Goal: Task Accomplishment & Management: Use online tool/utility

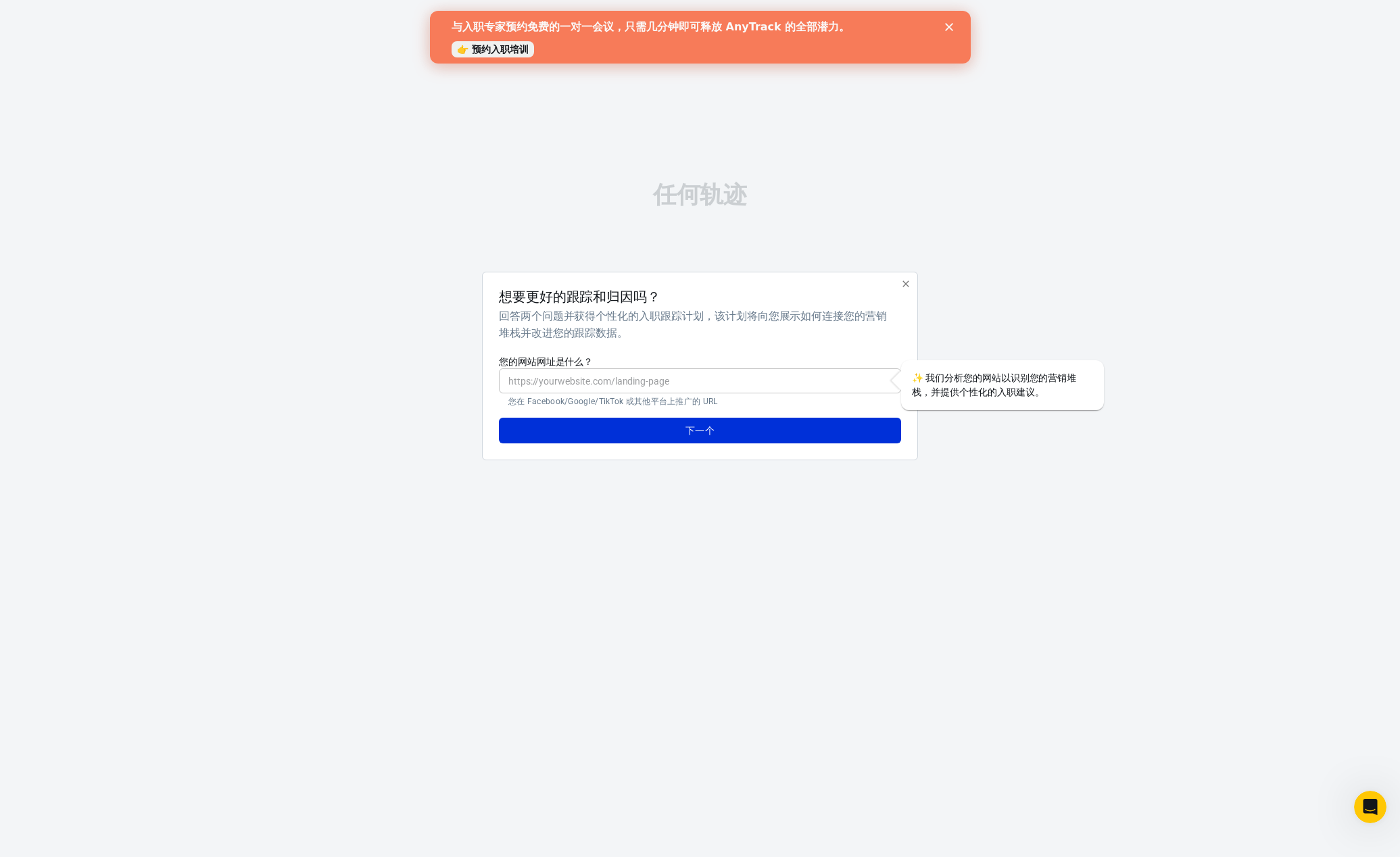
click at [724, 381] on input "您的网站网址是什么？" at bounding box center [700, 380] width 402 height 25
paste input "https://www.swiftdeal001.com/"
type input "https://www.swiftdeal001.com/"
drag, startPoint x: 692, startPoint y: 376, endPoint x: 322, endPoint y: 374, distance: 370.0
click at [322, 374] on div "任何轨迹 想要更好的跟踪和归因吗？ 回答两个问题并获得个性化的入职跟踪计划，该计划将向您展示如何连接您的营销堆栈并改进您的跟踪数据。 您的网站网址是什么？ h…" at bounding box center [700, 327] width 1400 height 654
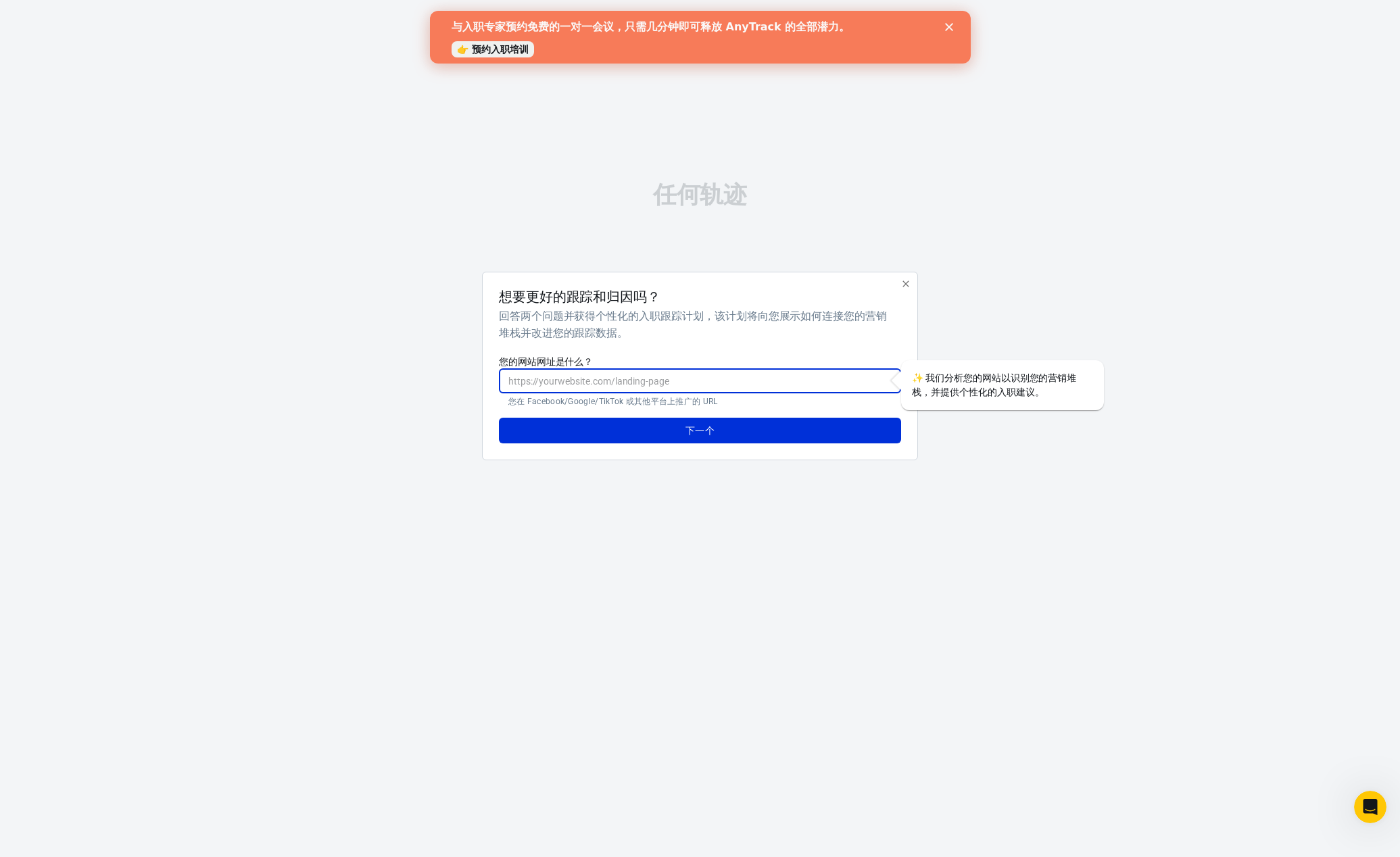
click at [597, 379] on input "您的网站网址是什么？" at bounding box center [700, 380] width 402 height 25
paste input "[URL][DOMAIN_NAME]"
type input "[URL][DOMAIN_NAME]"
click at [709, 429] on font "下一个" at bounding box center [699, 430] width 29 height 11
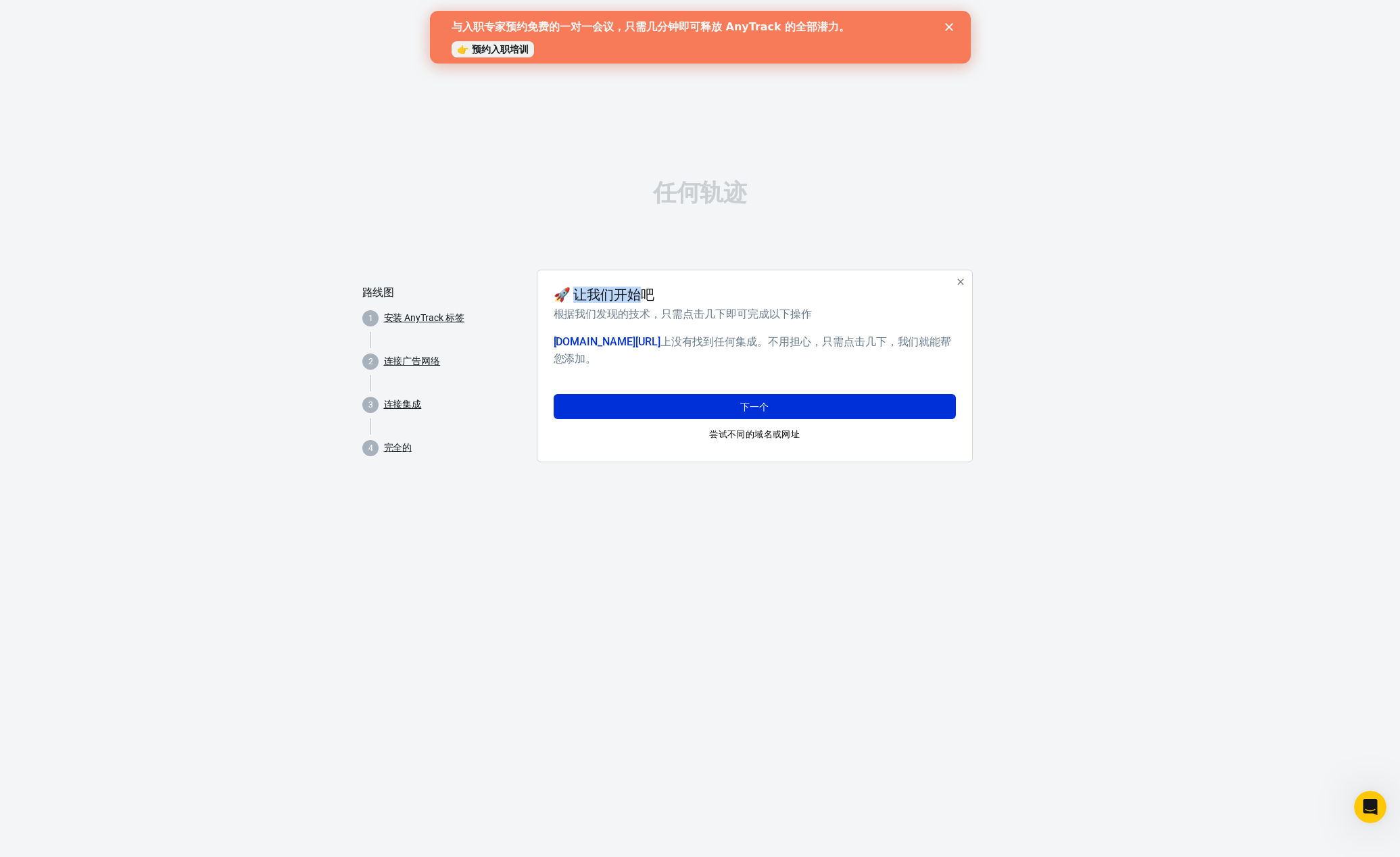
drag, startPoint x: 580, startPoint y: 294, endPoint x: 658, endPoint y: 292, distance: 78.0
click at [658, 292] on div "🚀 让我们开始吧" at bounding box center [753, 295] width 397 height 16
drag, startPoint x: 554, startPoint y: 313, endPoint x: 653, endPoint y: 311, distance: 99.0
click at [647, 311] on font "根据我们发现的技术，只需点击几下即可完成以下操作" at bounding box center [683, 314] width 259 height 13
drag, startPoint x: 681, startPoint y: 313, endPoint x: 793, endPoint y: 313, distance: 112.0
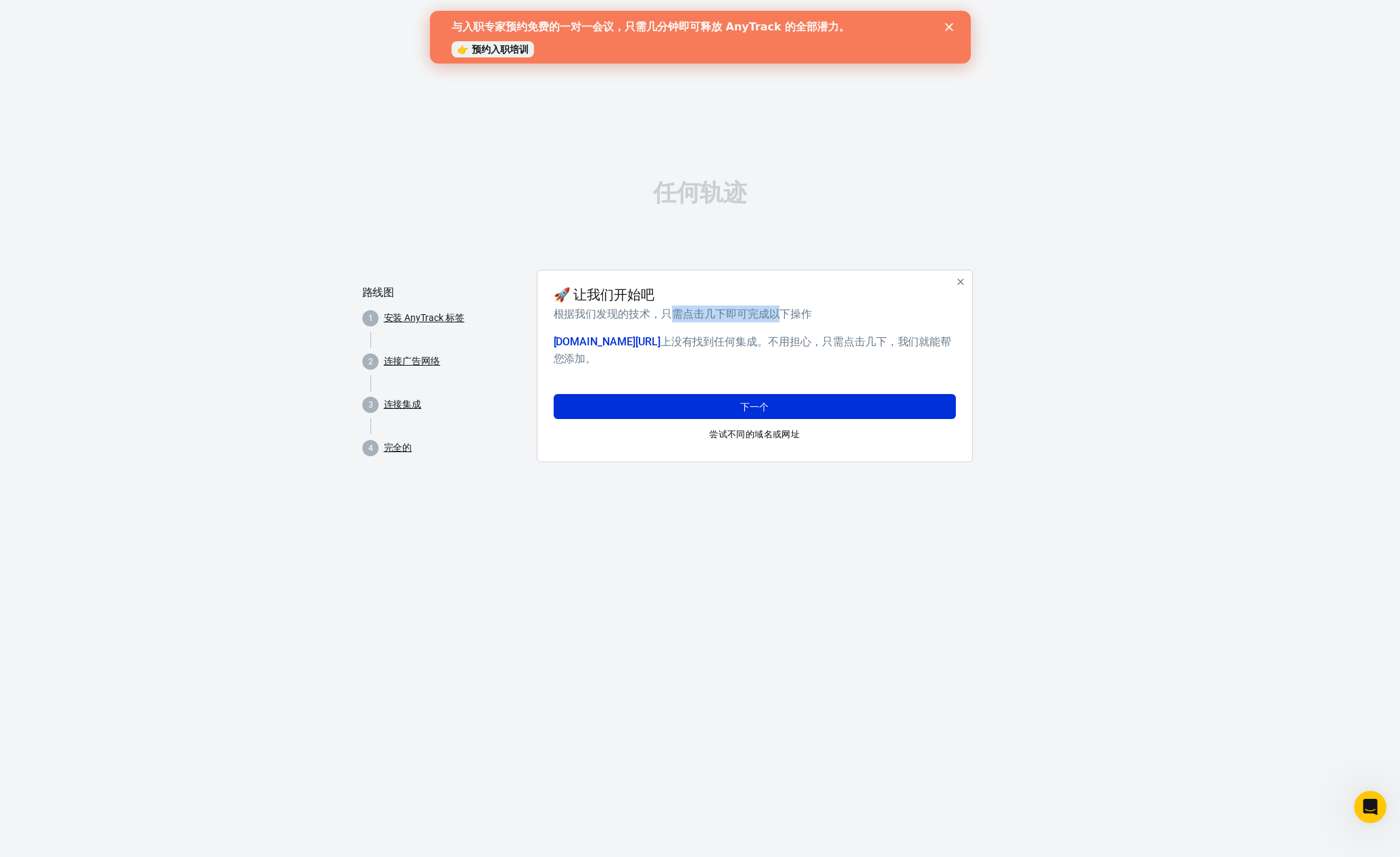
click at [793, 313] on font "根据我们发现的技术，只需点击几下即可完成以下操作" at bounding box center [683, 314] width 259 height 13
click at [802, 313] on font "根据我们发现的技术，只需点击几下即可完成以下操作" at bounding box center [683, 314] width 259 height 13
drag, startPoint x: 679, startPoint y: 340, endPoint x: 770, endPoint y: 340, distance: 91.0
click at [758, 340] on font "上没有找到任何集成" at bounding box center [709, 342] width 97 height 13
drag, startPoint x: 785, startPoint y: 340, endPoint x: 826, endPoint y: 341, distance: 41.0
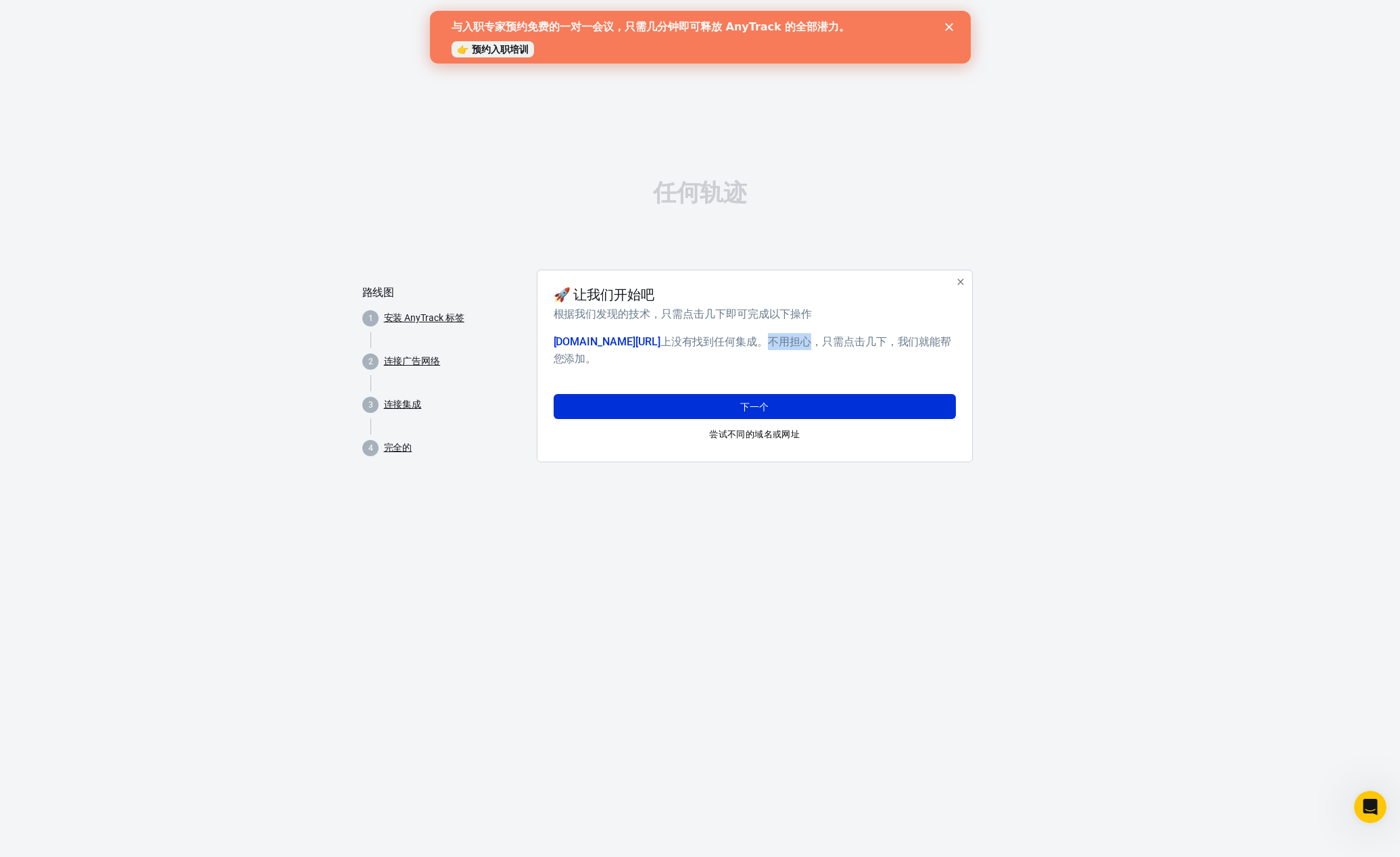
click at [825, 341] on font "。不用担心，只需点击几下，我们就能帮您添加。" at bounding box center [753, 351] width 398 height 30
drag, startPoint x: 840, startPoint y: 342, endPoint x: 946, endPoint y: 343, distance: 106.0
click at [946, 342] on font "。不用担心，只需点击几下，我们就能帮您添加。" at bounding box center [753, 351] width 398 height 30
click at [762, 408] on font "下一个" at bounding box center [755, 406] width 29 height 11
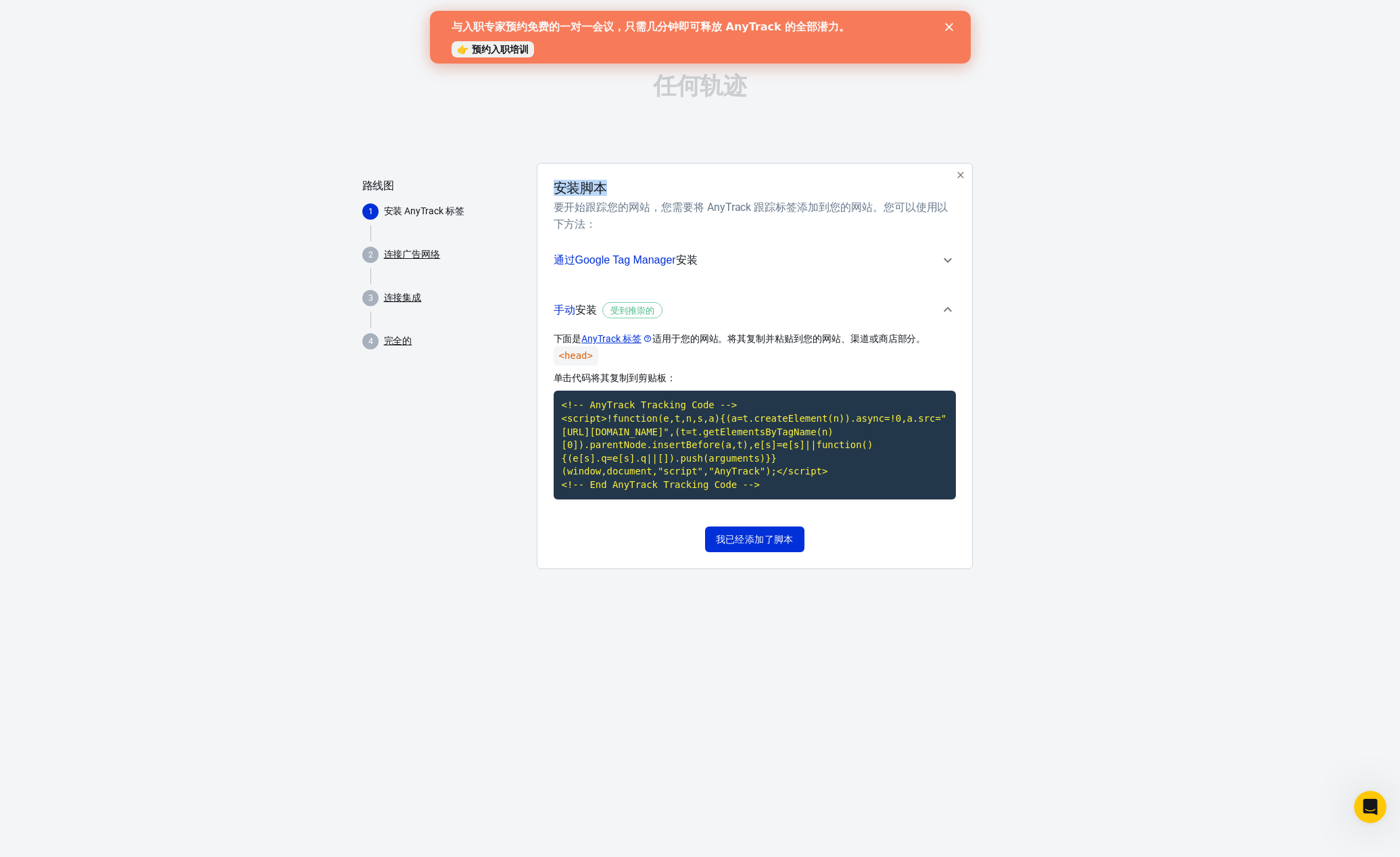
drag, startPoint x: 560, startPoint y: 191, endPoint x: 614, endPoint y: 190, distance: 54.0
click at [614, 190] on div "安装脚本" at bounding box center [753, 188] width 397 height 16
drag, startPoint x: 556, startPoint y: 207, endPoint x: 643, endPoint y: 207, distance: 87.0
click at [643, 207] on font "要开始跟踪您的网站，您需要将 AnyTrack 跟踪标签添加到您的网站。您可以使用以下方法：" at bounding box center [752, 215] width 395 height 30
drag, startPoint x: 599, startPoint y: 210, endPoint x: 578, endPoint y: 204, distance: 21.8
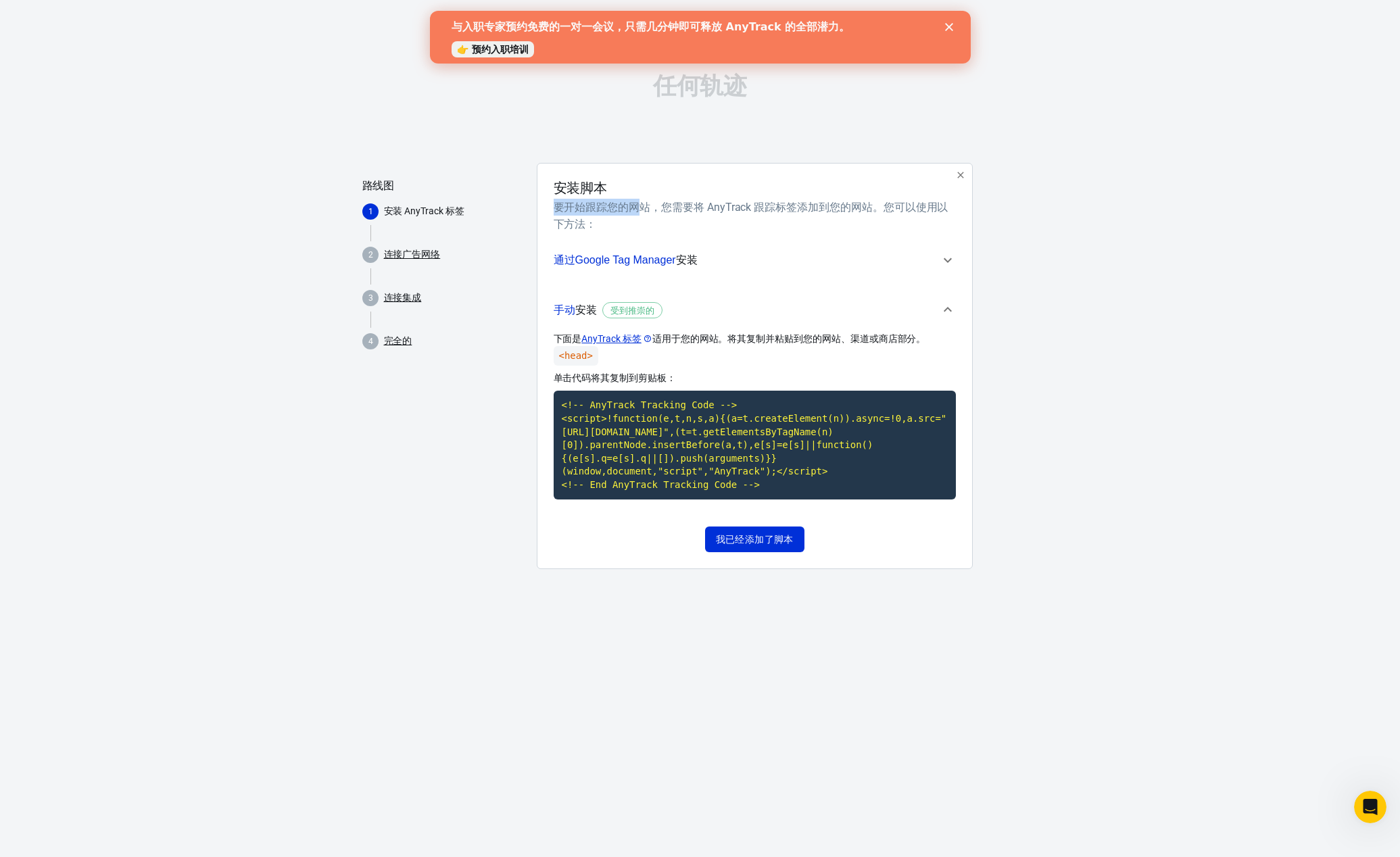
click at [597, 210] on font "要开始跟踪您的网站，您需要将 AnyTrack 跟踪标签添加到您的网站。您可以使用以下方法：" at bounding box center [752, 215] width 395 height 30
drag, startPoint x: 558, startPoint y: 194, endPoint x: 612, endPoint y: 192, distance: 54.0
click at [612, 192] on div "安装脚本" at bounding box center [753, 188] width 397 height 16
drag, startPoint x: 563, startPoint y: 209, endPoint x: 554, endPoint y: 208, distance: 9.1
click at [562, 209] on font "要开始跟踪您的网站，您需要将 AnyTrack 跟踪标签添加到您的网站。您可以使用以下方法：" at bounding box center [752, 215] width 395 height 30
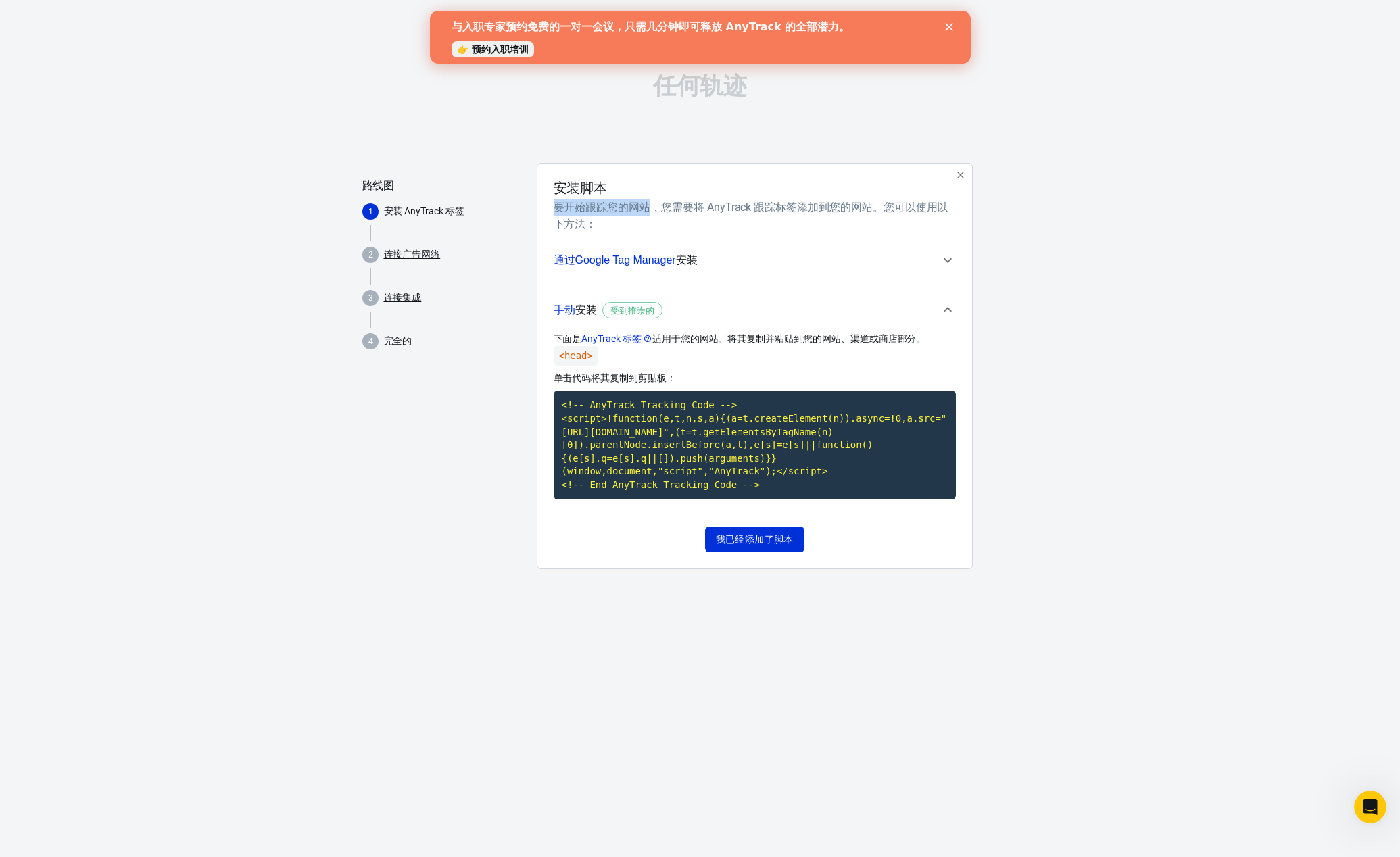
drag, startPoint x: 554, startPoint y: 208, endPoint x: 658, endPoint y: 209, distance: 104.0
click at [646, 209] on font "要开始跟踪您的网站，您需要将 AnyTrack 跟踪标签添加到您的网站。您可以使用以下方法：" at bounding box center [752, 215] width 395 height 30
drag, startPoint x: 662, startPoint y: 209, endPoint x: 891, endPoint y: 210, distance: 229.0
click at [883, 210] on font "要开始跟踪您的网站，您需要将 AnyTrack 跟踪标签添加到您的网站。您可以使用以下方法：" at bounding box center [752, 215] width 395 height 30
click at [899, 210] on font "要开始跟踪您的网站，您需要将 AnyTrack 跟踪标签添加到您的网站。您可以使用以下方法：" at bounding box center [752, 215] width 395 height 30
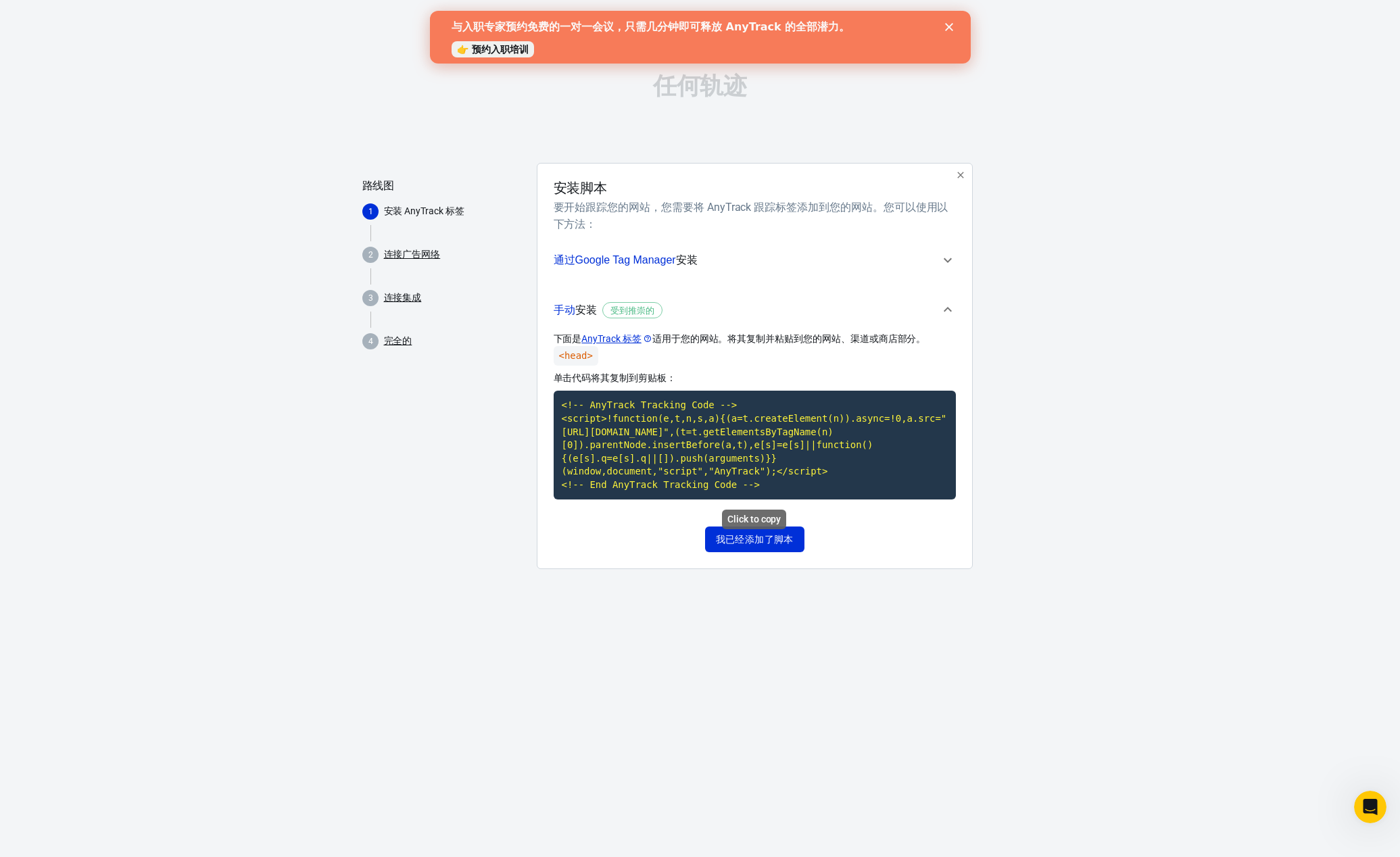
click at [632, 433] on code "<!-- AnyTrack Tracking Code --> <script>!function(e,t,n,s,a){(a=t.createElement…" at bounding box center [755, 446] width 402 height 109
click at [754, 541] on font "我已经添加了脚本" at bounding box center [755, 540] width 77 height 11
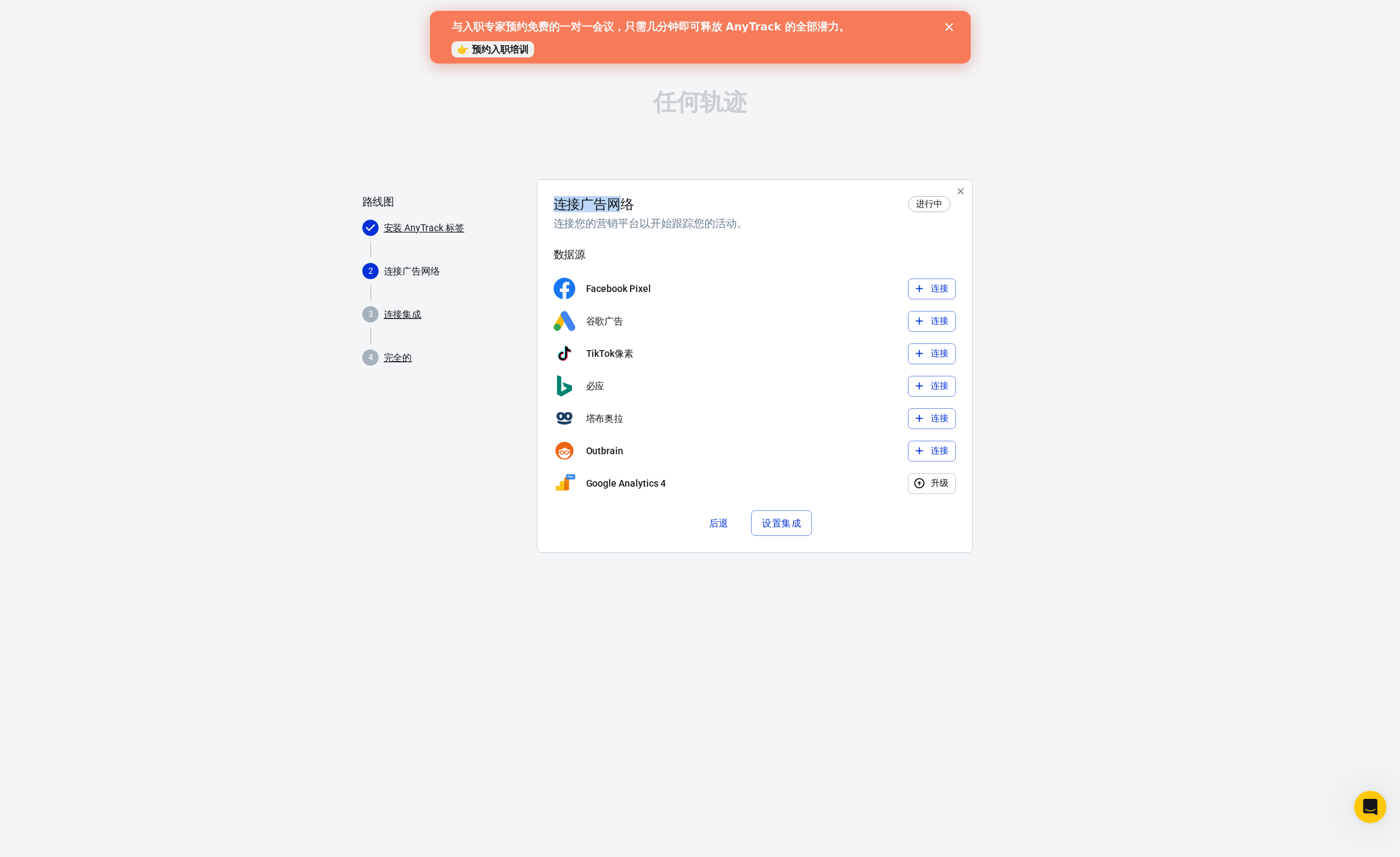
drag, startPoint x: 558, startPoint y: 203, endPoint x: 633, endPoint y: 203, distance: 75.0
click at [631, 203] on font "连接广告网络" at bounding box center [595, 204] width 81 height 16
click at [633, 203] on font "连接广告网络" at bounding box center [595, 204] width 81 height 16
drag, startPoint x: 554, startPoint y: 224, endPoint x: 738, endPoint y: 225, distance: 184.0
click at [705, 226] on font "连接您的营销平台以开始跟踪您的活动。" at bounding box center [650, 223] width 194 height 13
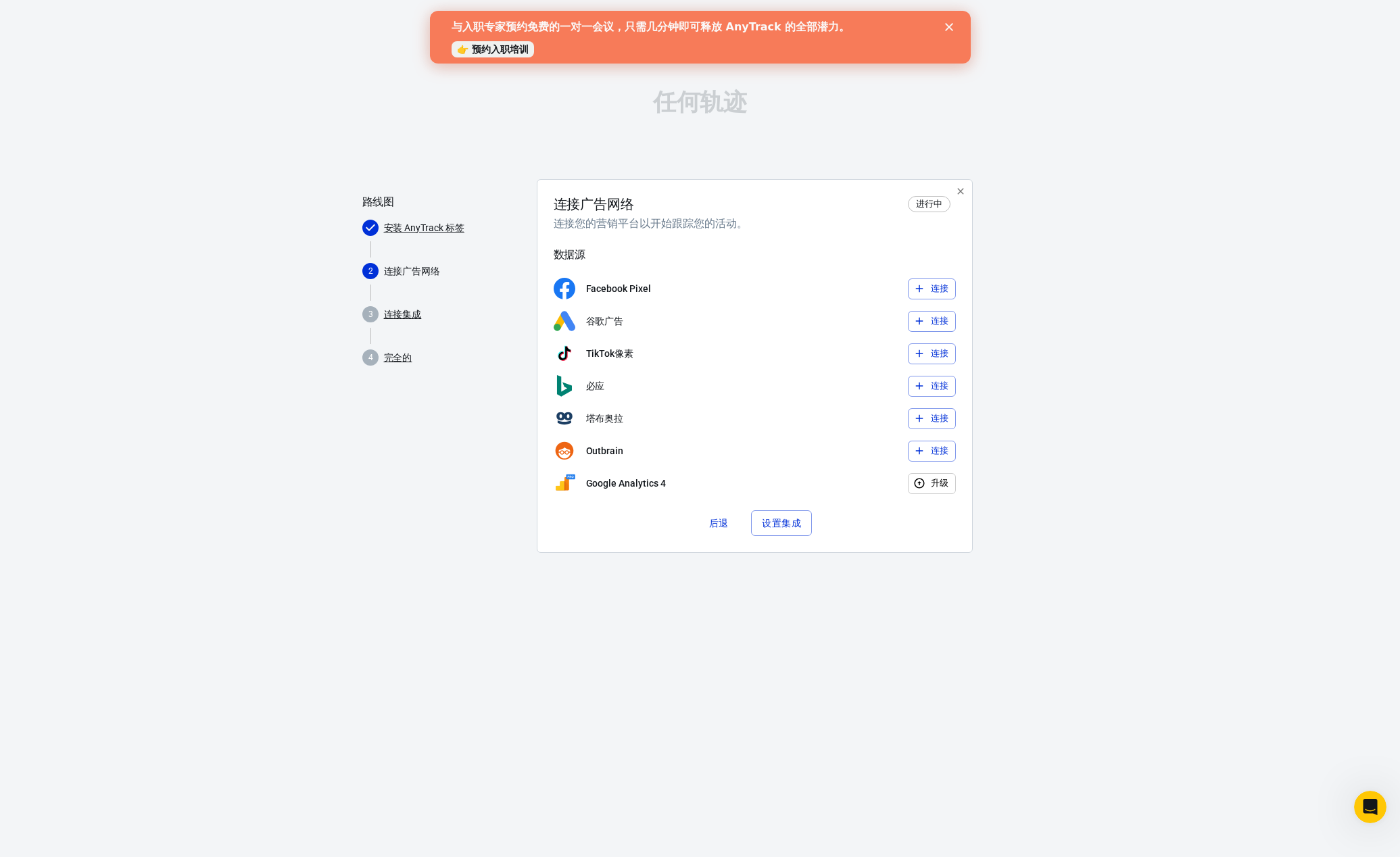
click at [739, 225] on font "连接您的营销平台以开始跟踪您的活动。" at bounding box center [650, 223] width 194 height 13
click at [924, 288] on icon "button" at bounding box center [919, 289] width 12 height 12
click at [641, 519] on div "后退 设置集成" at bounding box center [755, 523] width 402 height 26
click at [929, 654] on html "任何轨迹 路线图 安装 AnyTrack 标签 2 连接广告网络 3 连接集成 4 完全的 连接广告网络 进行中 连接您的营销平台以开始跟踪您的活动。 数据源…" at bounding box center [700, 327] width 1400 height 654
click at [783, 522] on font "设置集成" at bounding box center [780, 523] width 39 height 11
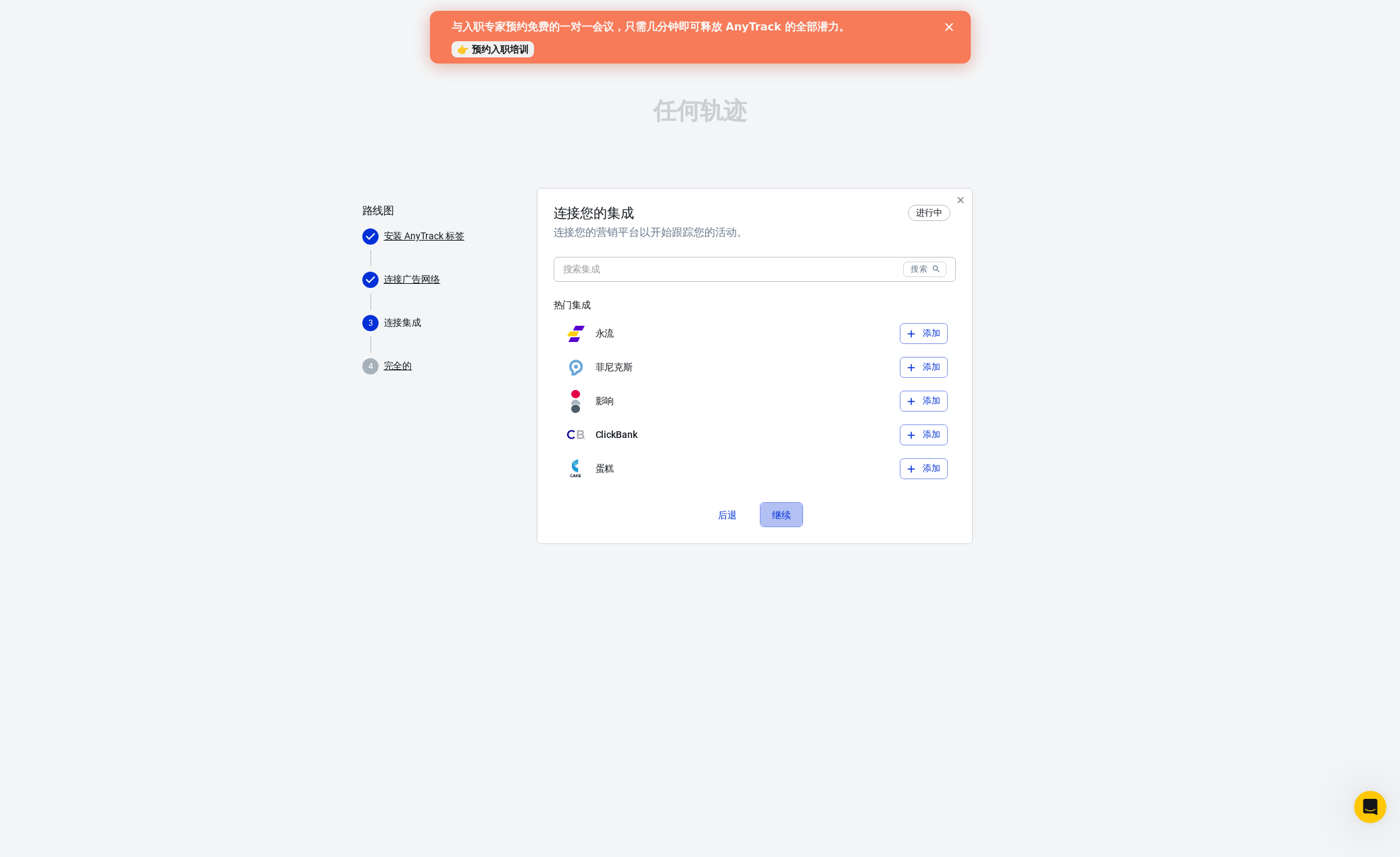
click at [782, 515] on font "继续" at bounding box center [782, 514] width 20 height 11
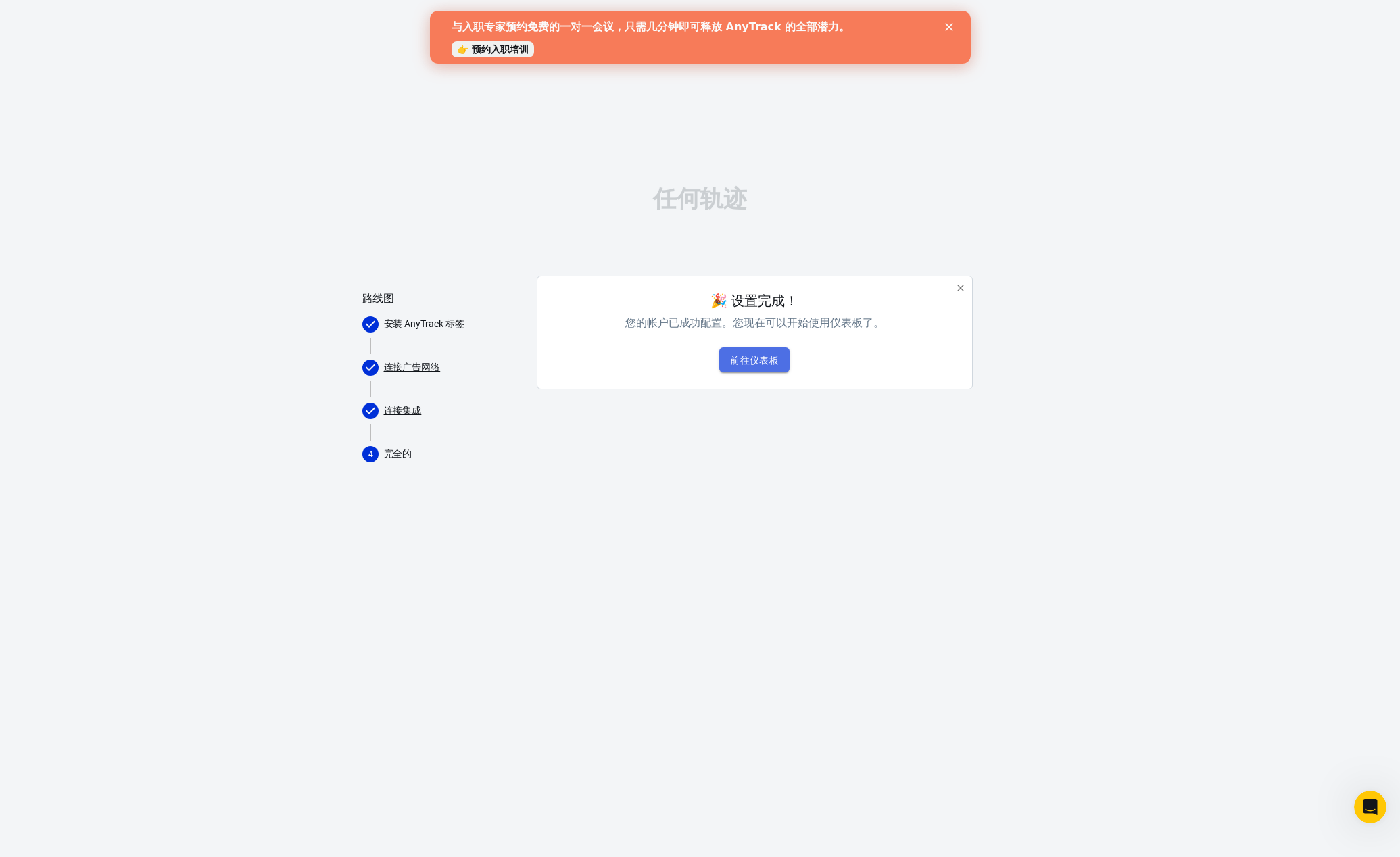
click at [743, 362] on font "前往仪表板" at bounding box center [754, 359] width 49 height 11
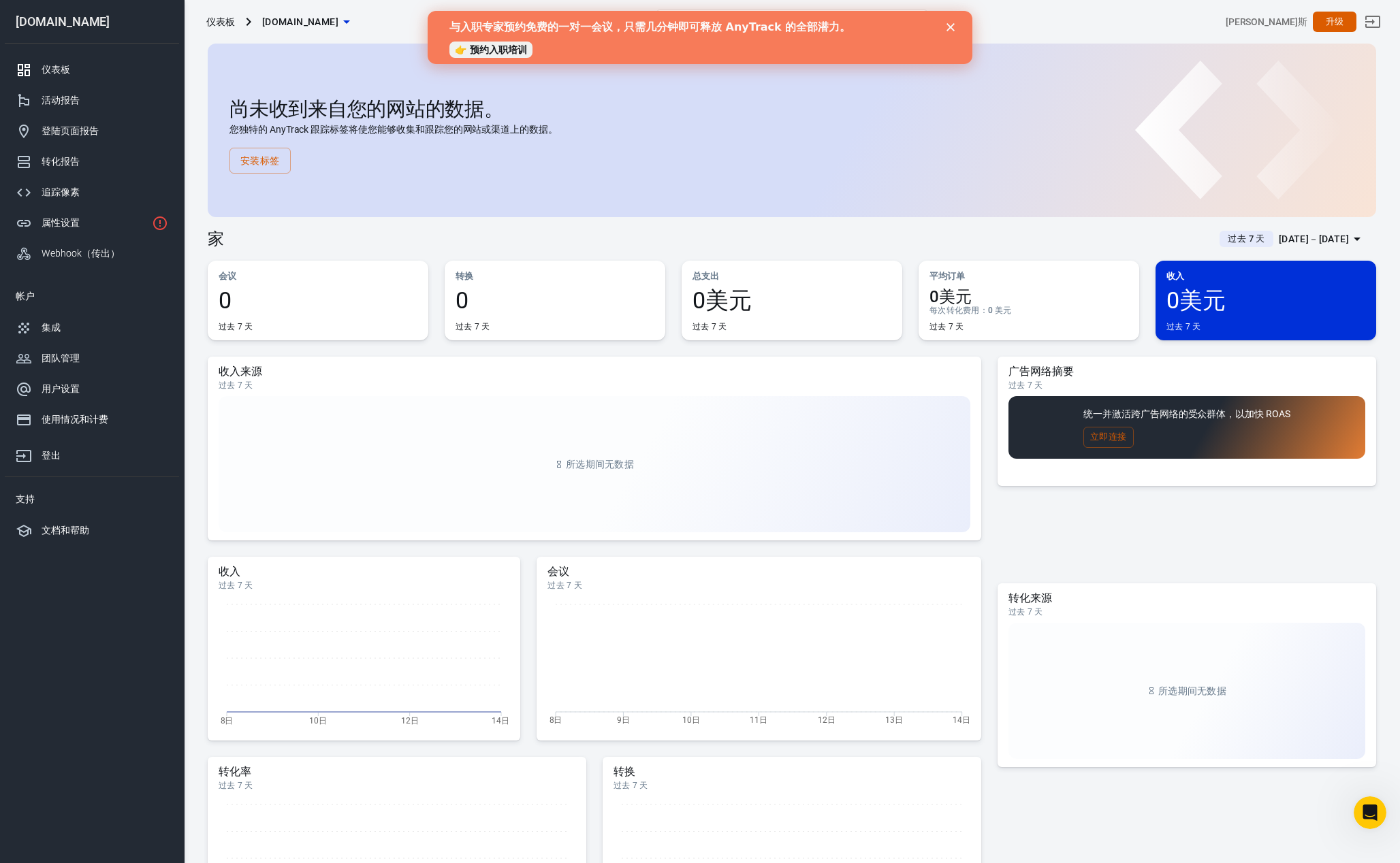
click at [951, 29] on icon "关闭" at bounding box center [950, 27] width 8 height 8
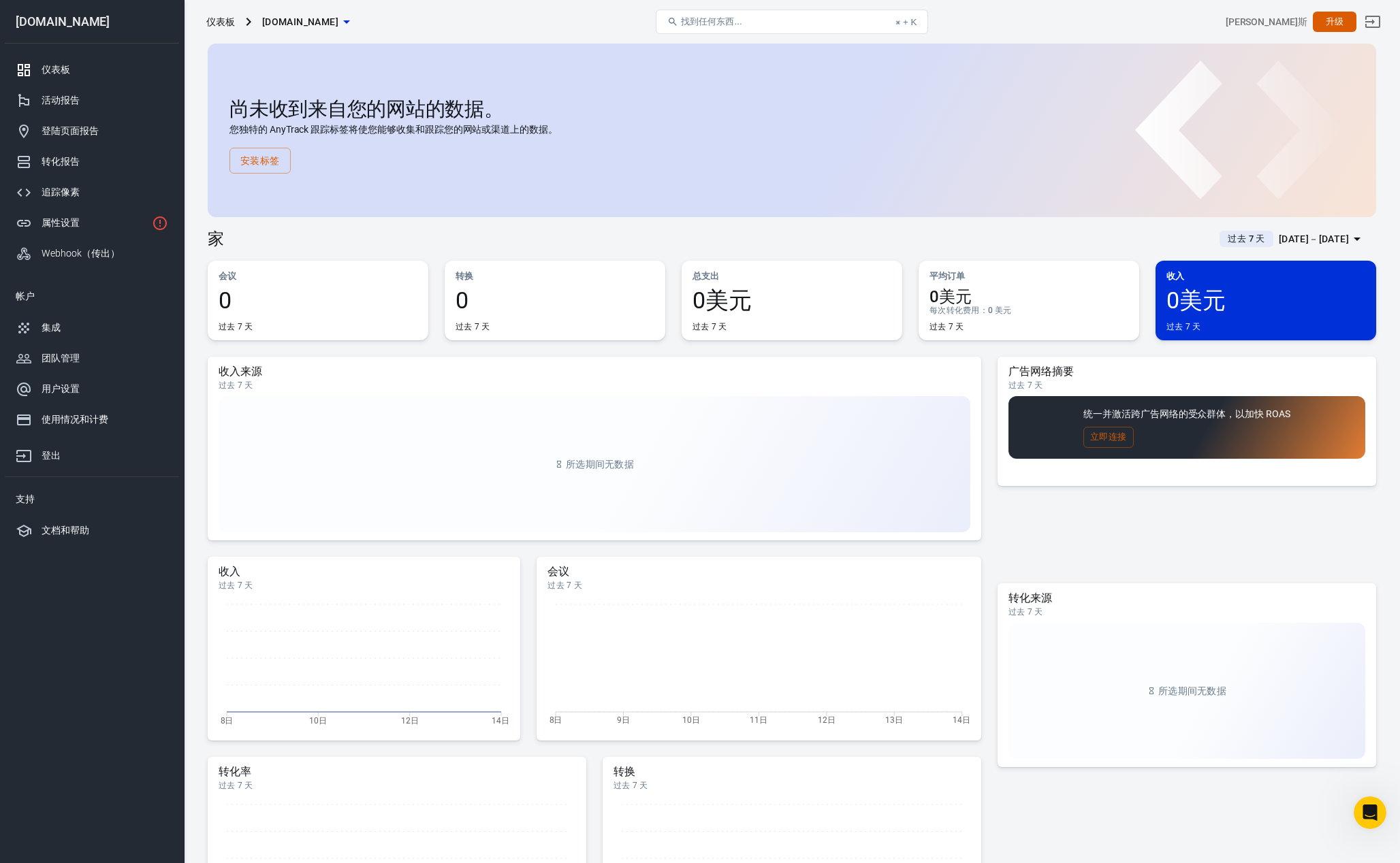
click at [613, 168] on div "尚未收到来自您的网站的数据。 您独特的 AnyTrack 跟踪标签将使您能够收集和跟踪您的网站或渠道上的数据。 安装标签" at bounding box center [791, 136] width 1125 height 76
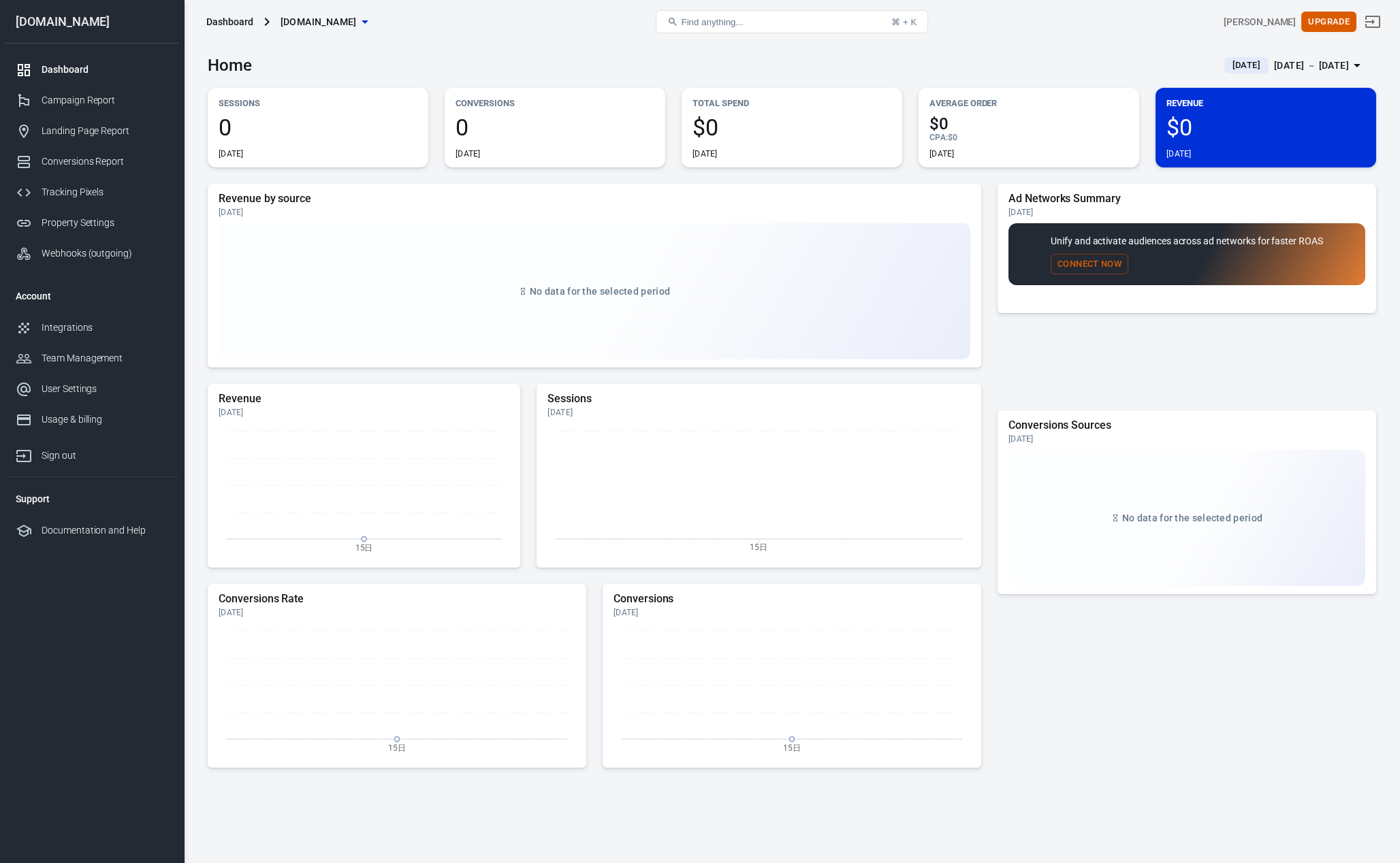
click at [1294, 67] on div "[DATE] － [DATE]" at bounding box center [1311, 65] width 75 height 17
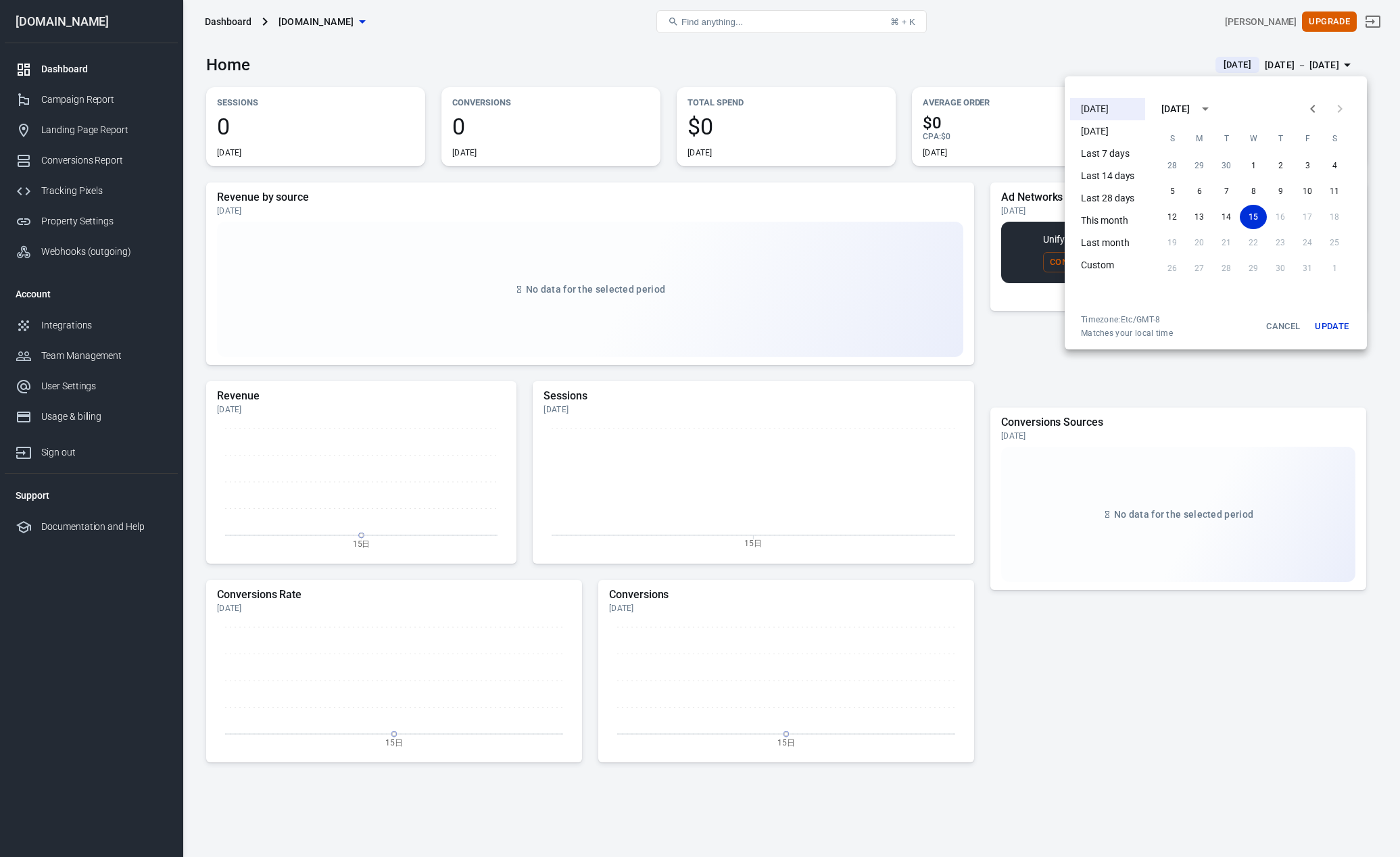
click at [1328, 327] on button "Update" at bounding box center [1332, 327] width 44 height 25
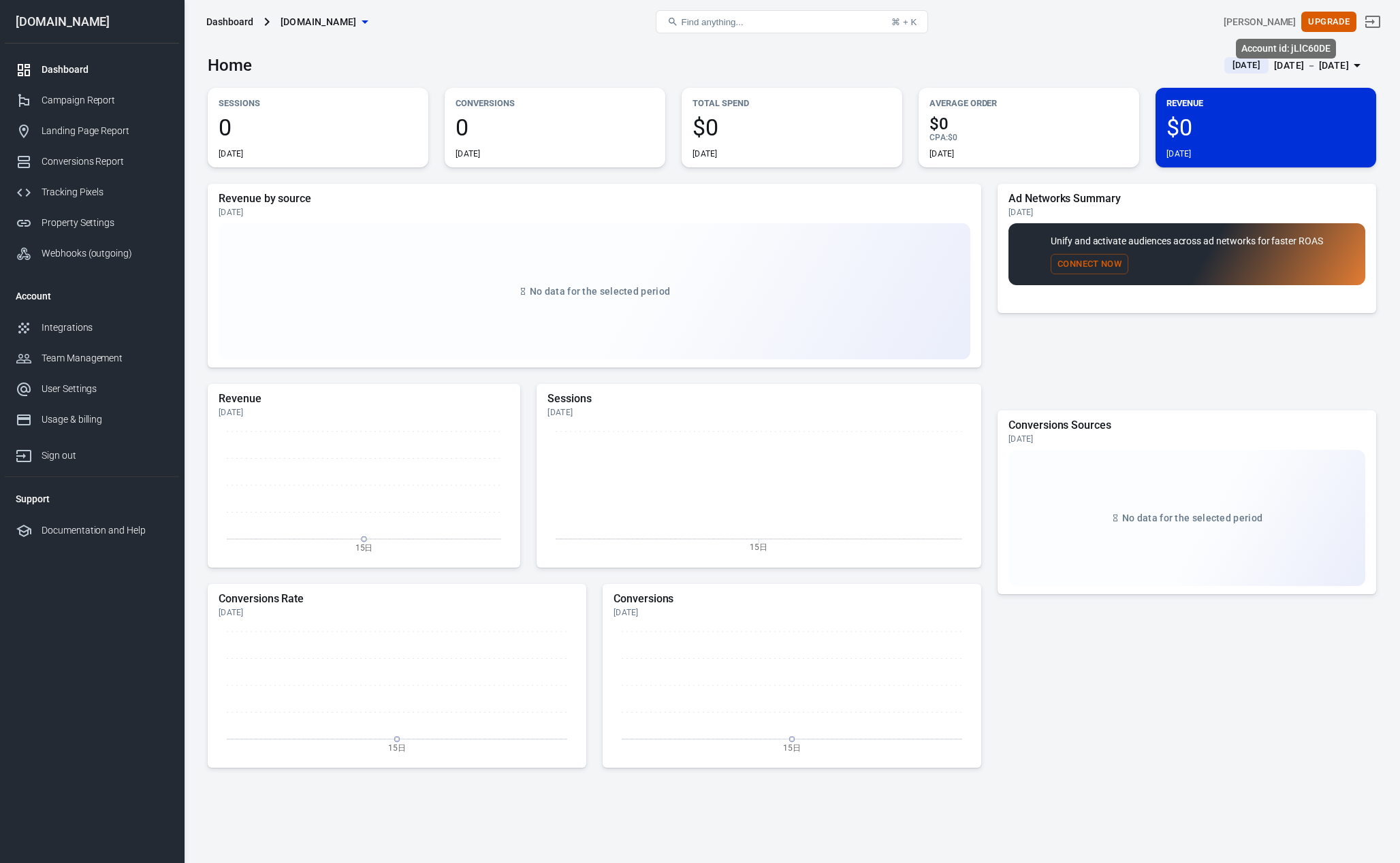
click at [1280, 23] on div "[PERSON_NAME]" at bounding box center [1260, 22] width 72 height 14
click at [74, 328] on div "Integrations" at bounding box center [105, 328] width 127 height 14
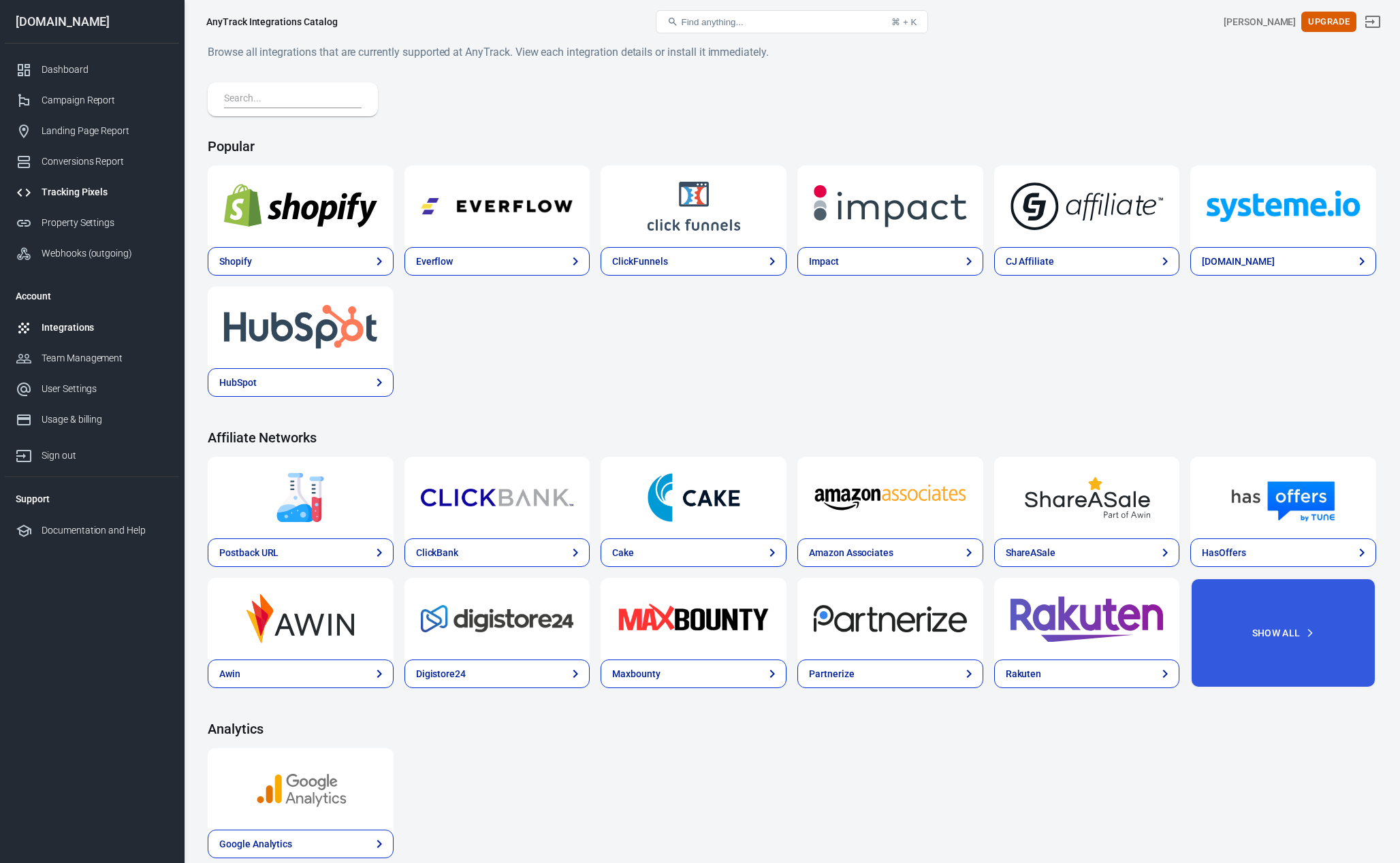
click at [91, 197] on div "Tracking Pixels" at bounding box center [105, 192] width 127 height 14
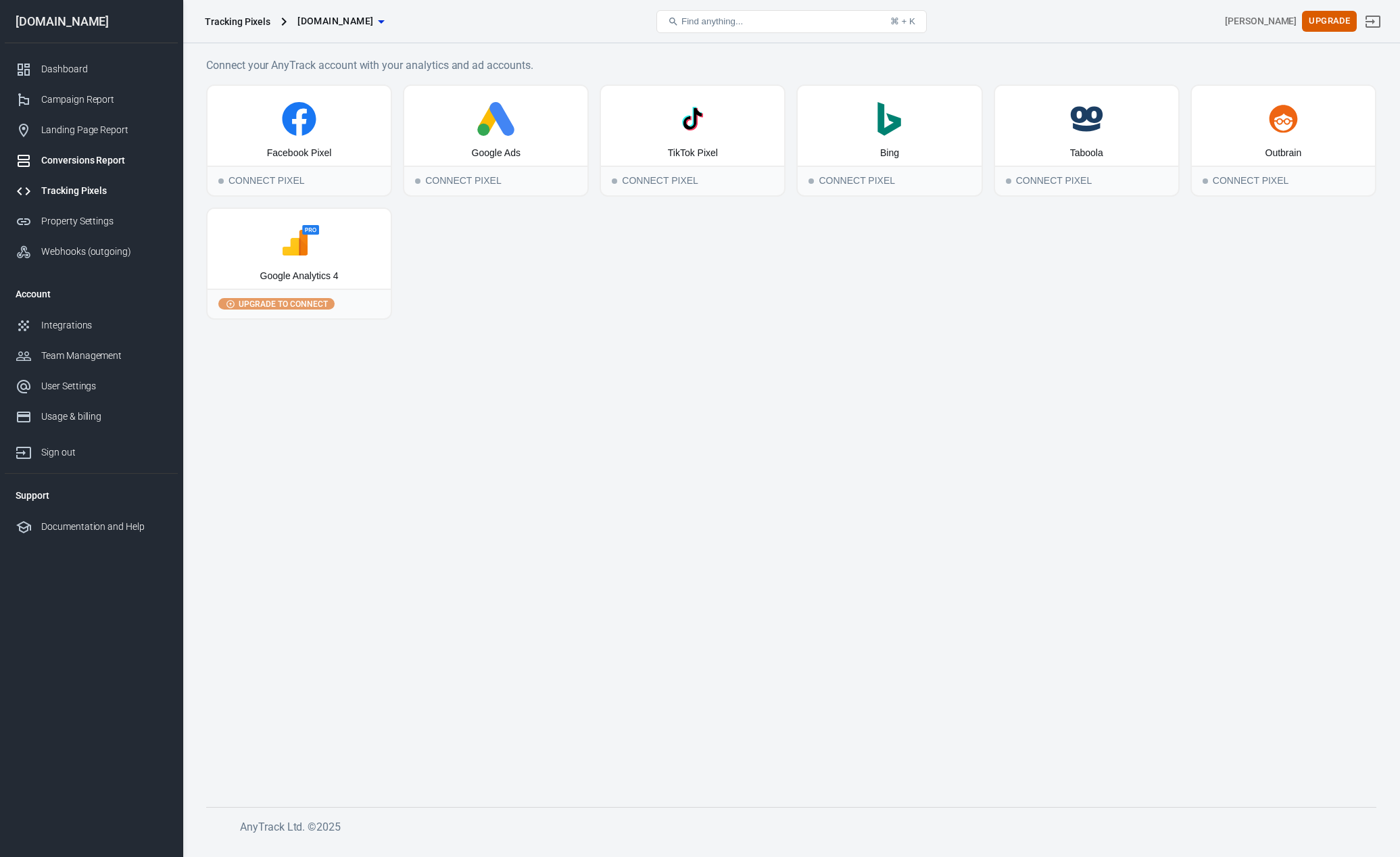
click at [81, 161] on div "Conversions Report" at bounding box center [104, 161] width 126 height 14
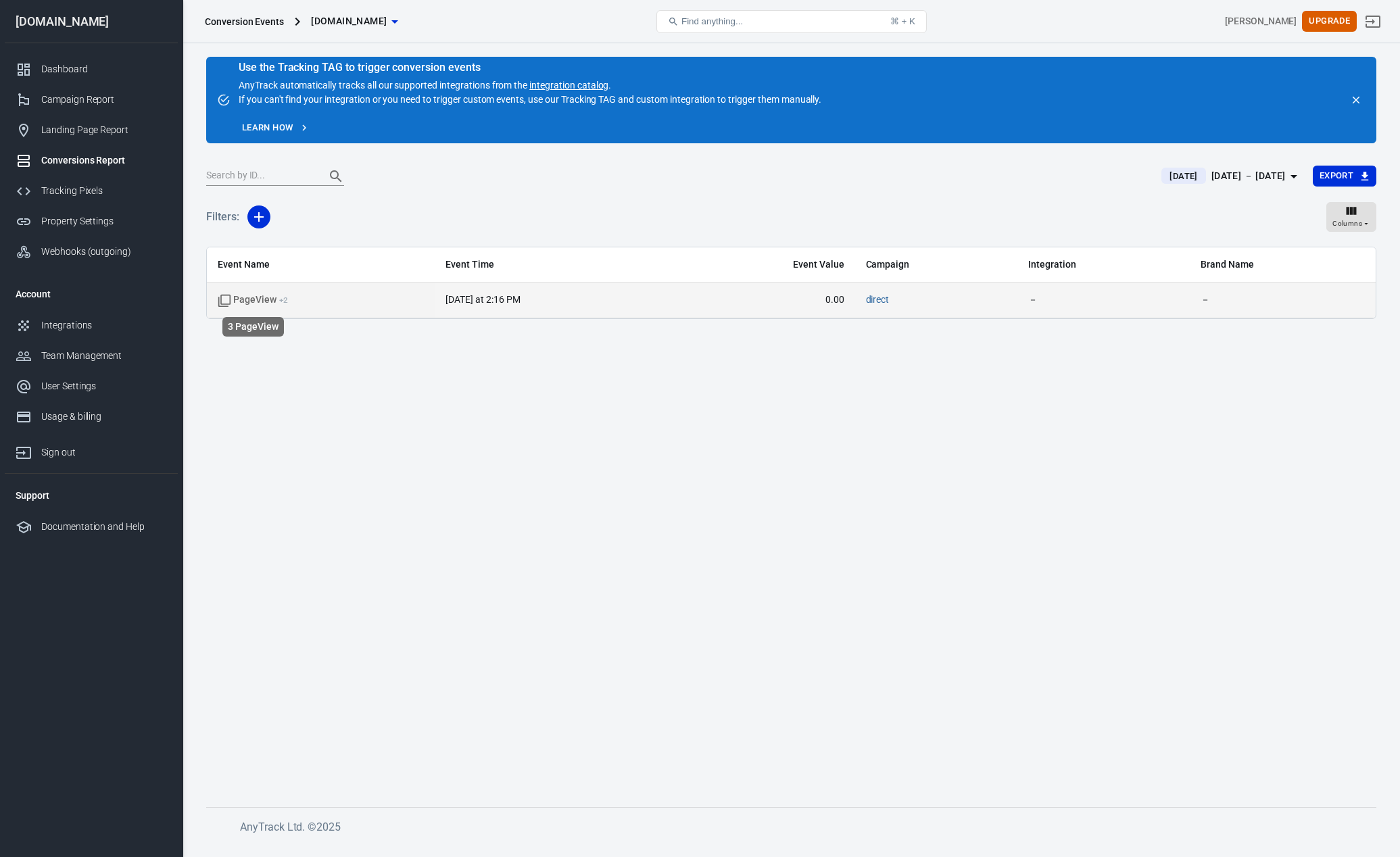
click at [223, 300] on icon "scrollable content" at bounding box center [224, 301] width 14 height 14
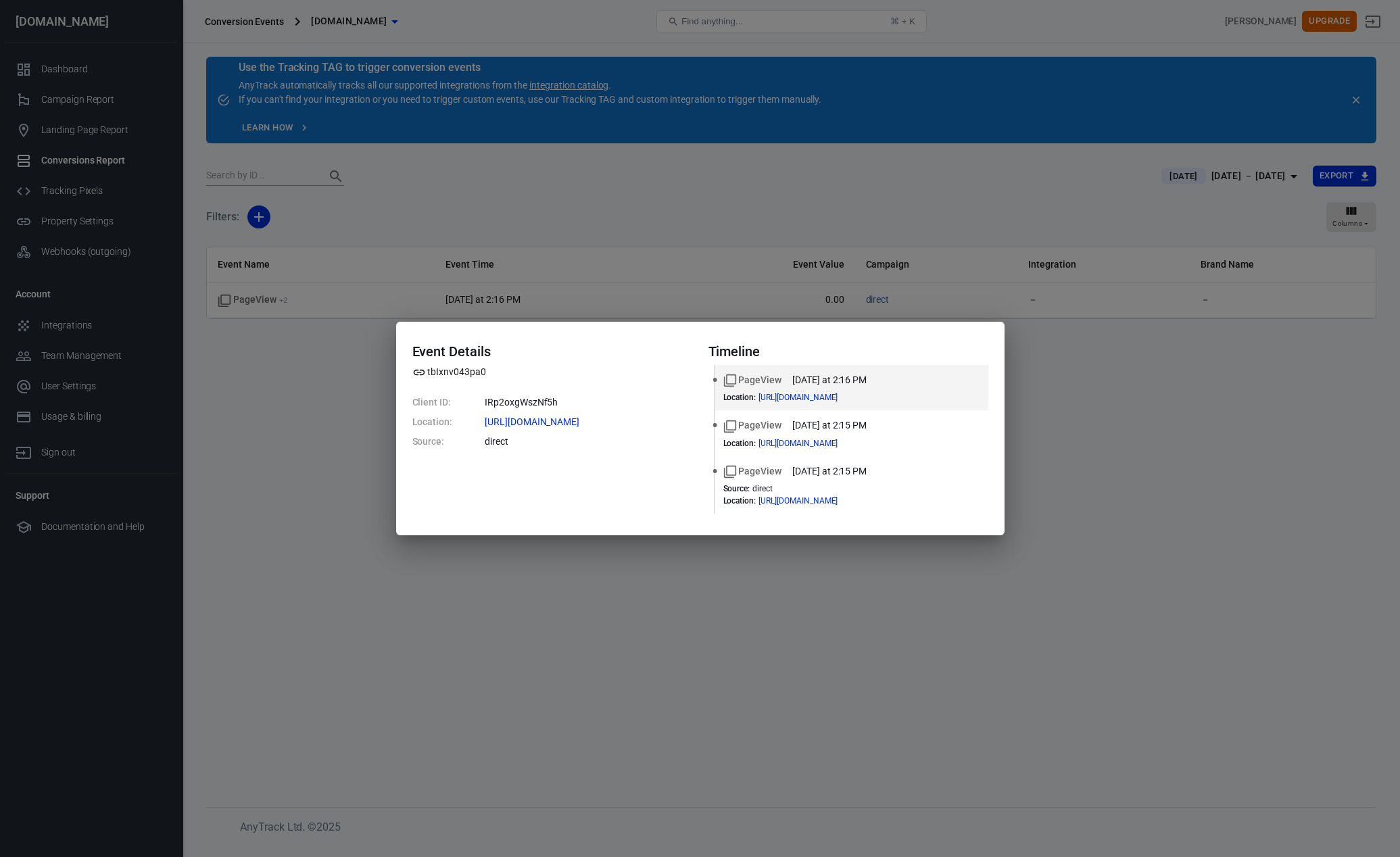
click at [1088, 461] on div "Event Details tbIxnv043pa0 Client ID: IRp2oxgWszNf5h Location: [URL][DOMAIN_NAM…" at bounding box center [700, 428] width 1400 height 857
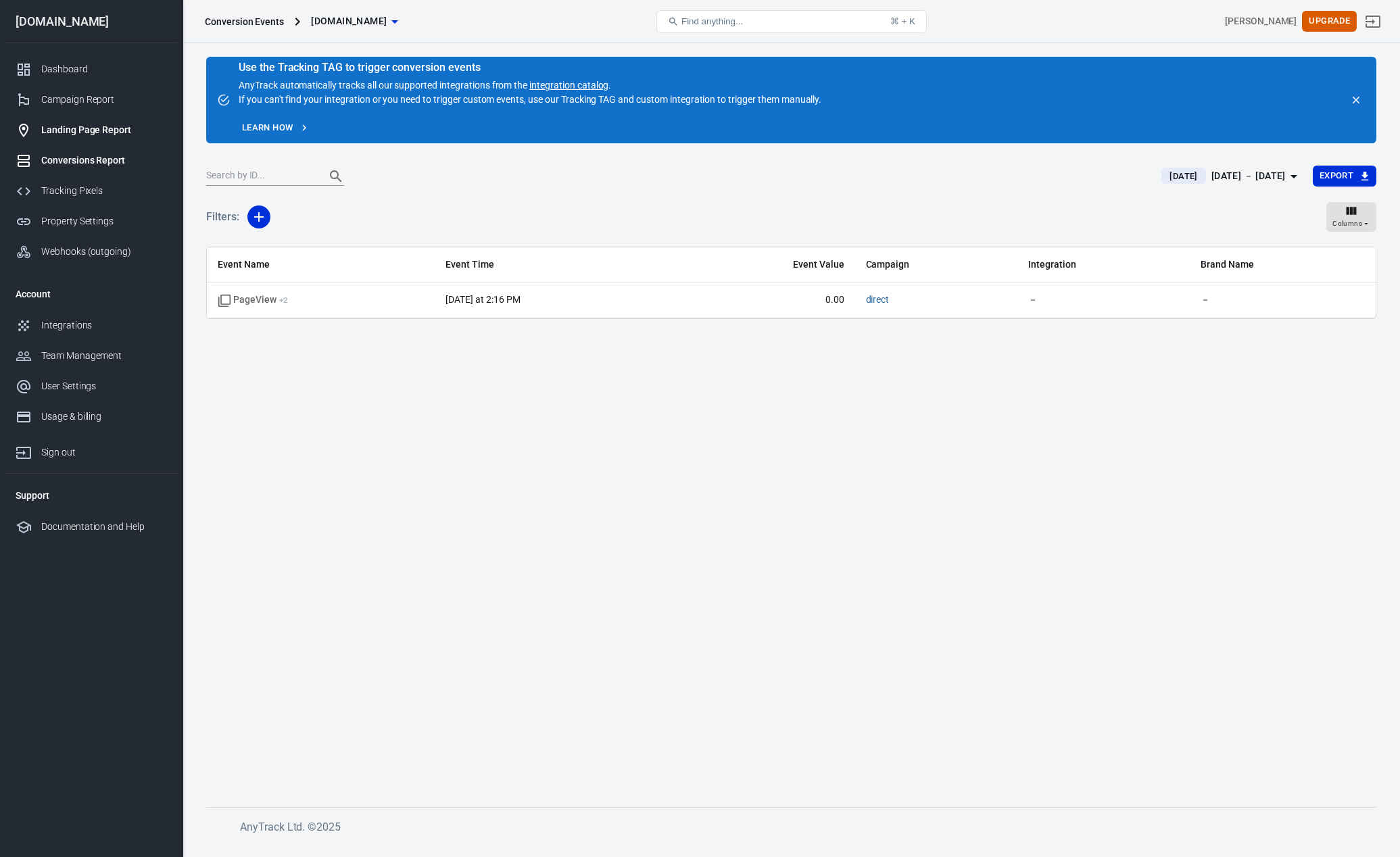
click at [90, 132] on div "Landing Page Report" at bounding box center [104, 130] width 126 height 14
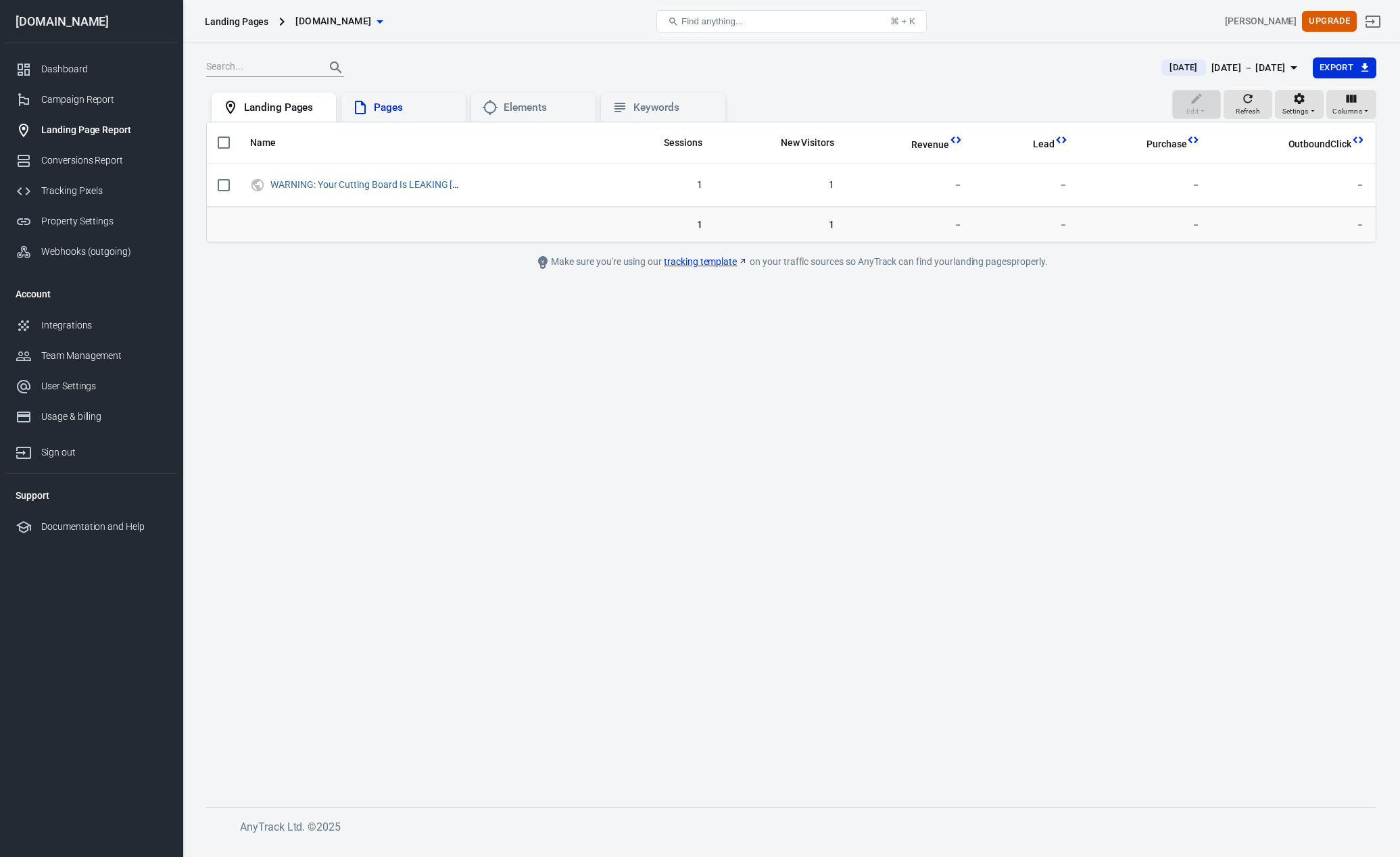
click at [395, 110] on div "Pages" at bounding box center [415, 107] width 81 height 14
drag, startPoint x: 545, startPoint y: 107, endPoint x: 553, endPoint y: 114, distance: 10.6
click at [545, 107] on div "Elements" at bounding box center [544, 107] width 81 height 14
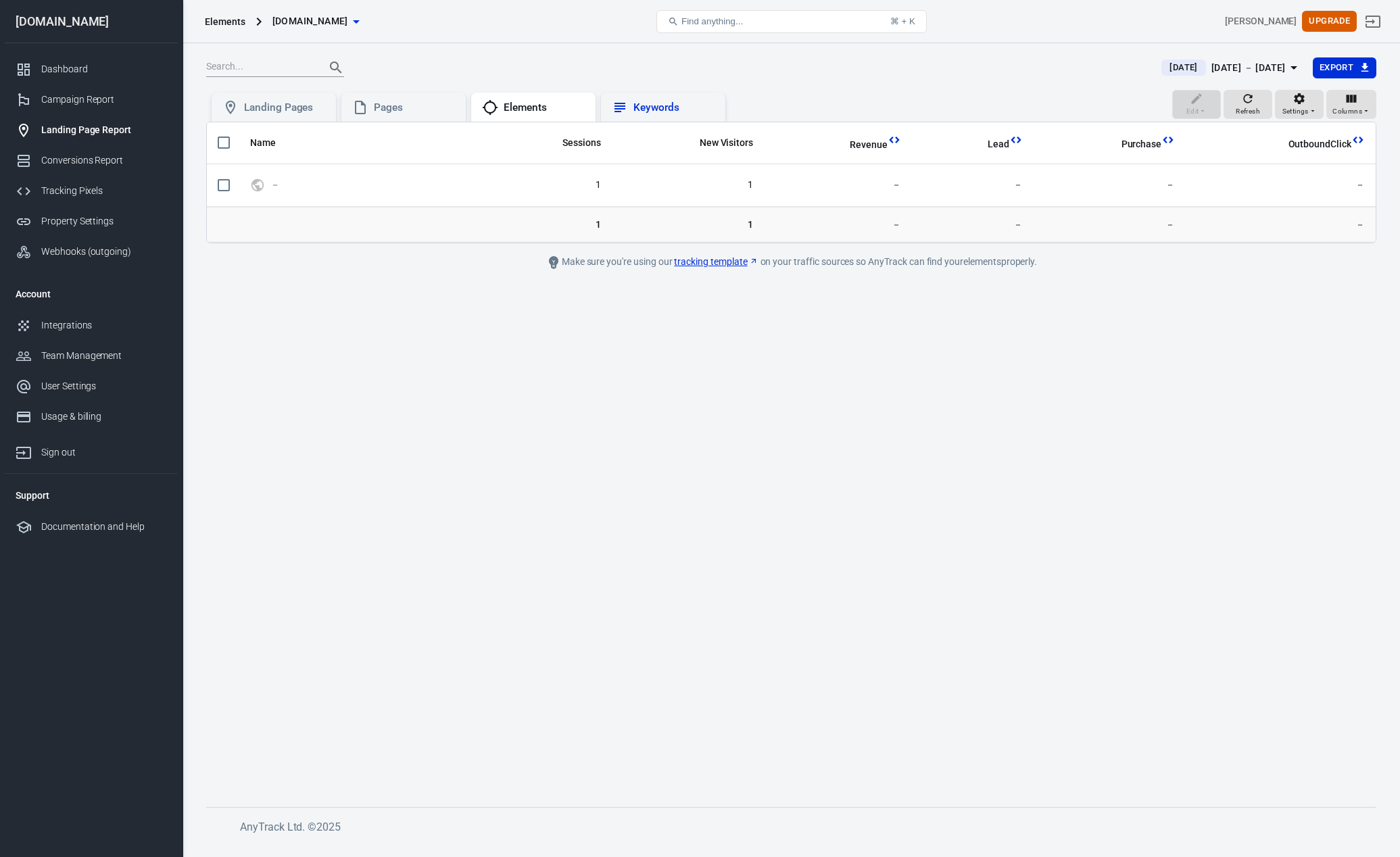
click at [659, 109] on div "Keywords" at bounding box center [674, 107] width 81 height 14
click at [266, 108] on div "Landing Pages" at bounding box center [285, 107] width 81 height 14
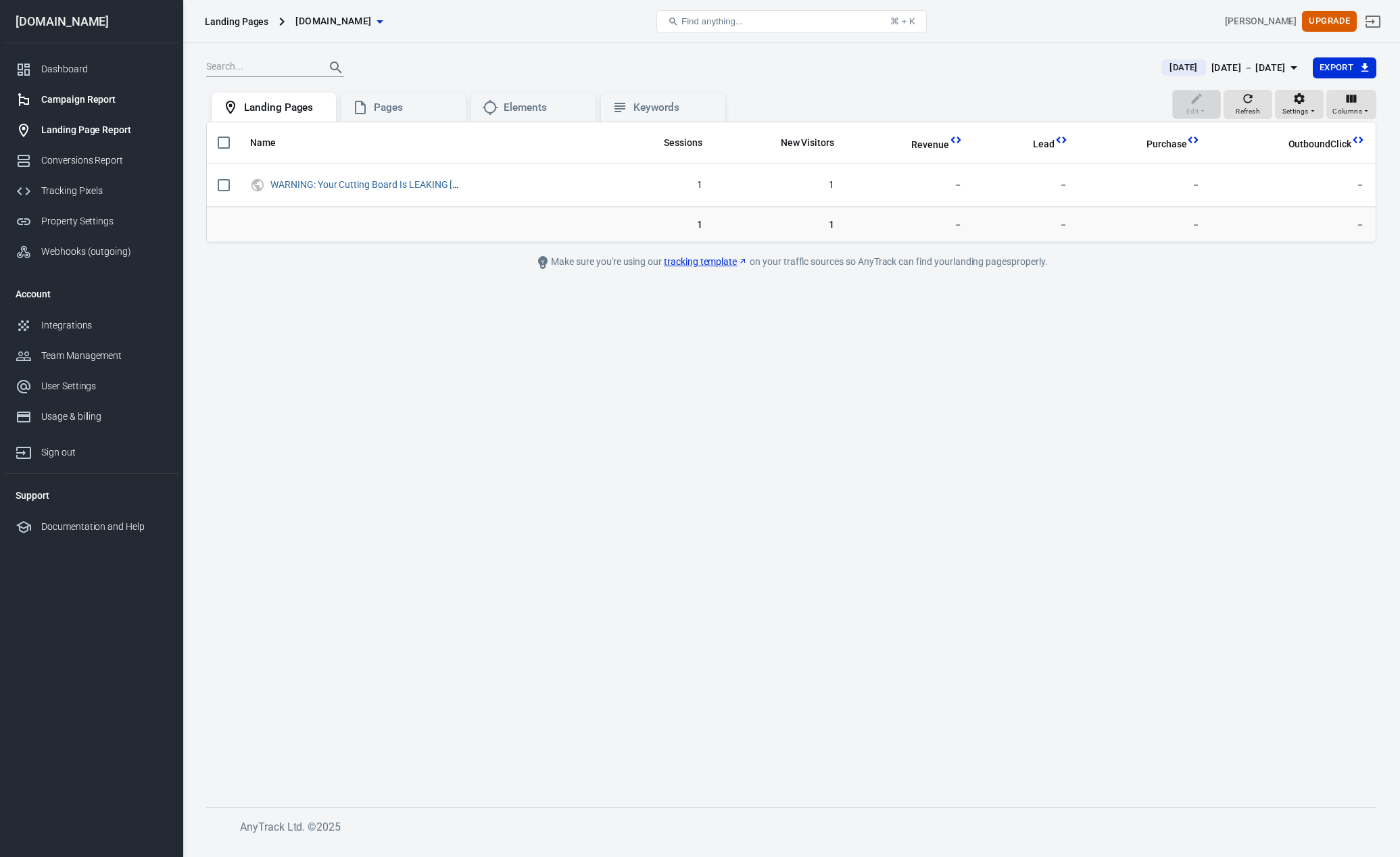
click at [81, 100] on div "Campaign Report" at bounding box center [104, 99] width 126 height 14
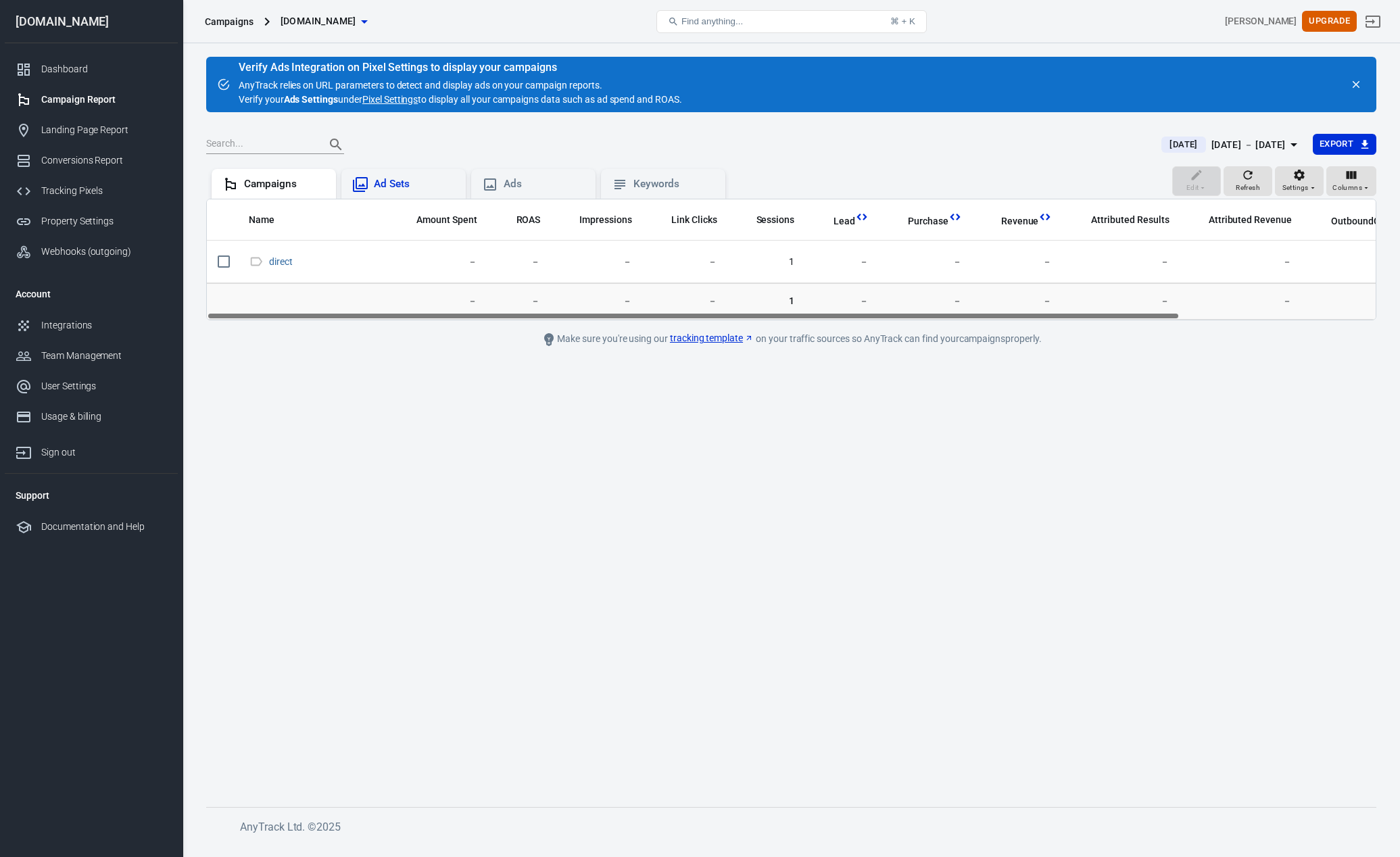
click at [392, 189] on div "Ad Sets" at bounding box center [415, 184] width 81 height 14
click at [526, 185] on div "Ads" at bounding box center [544, 184] width 81 height 14
click at [663, 185] on div "Keywords" at bounding box center [674, 184] width 81 height 14
click at [272, 181] on div "Campaigns" at bounding box center [285, 184] width 81 height 14
click at [1357, 84] on icon "close" at bounding box center [1355, 84] width 7 height 7
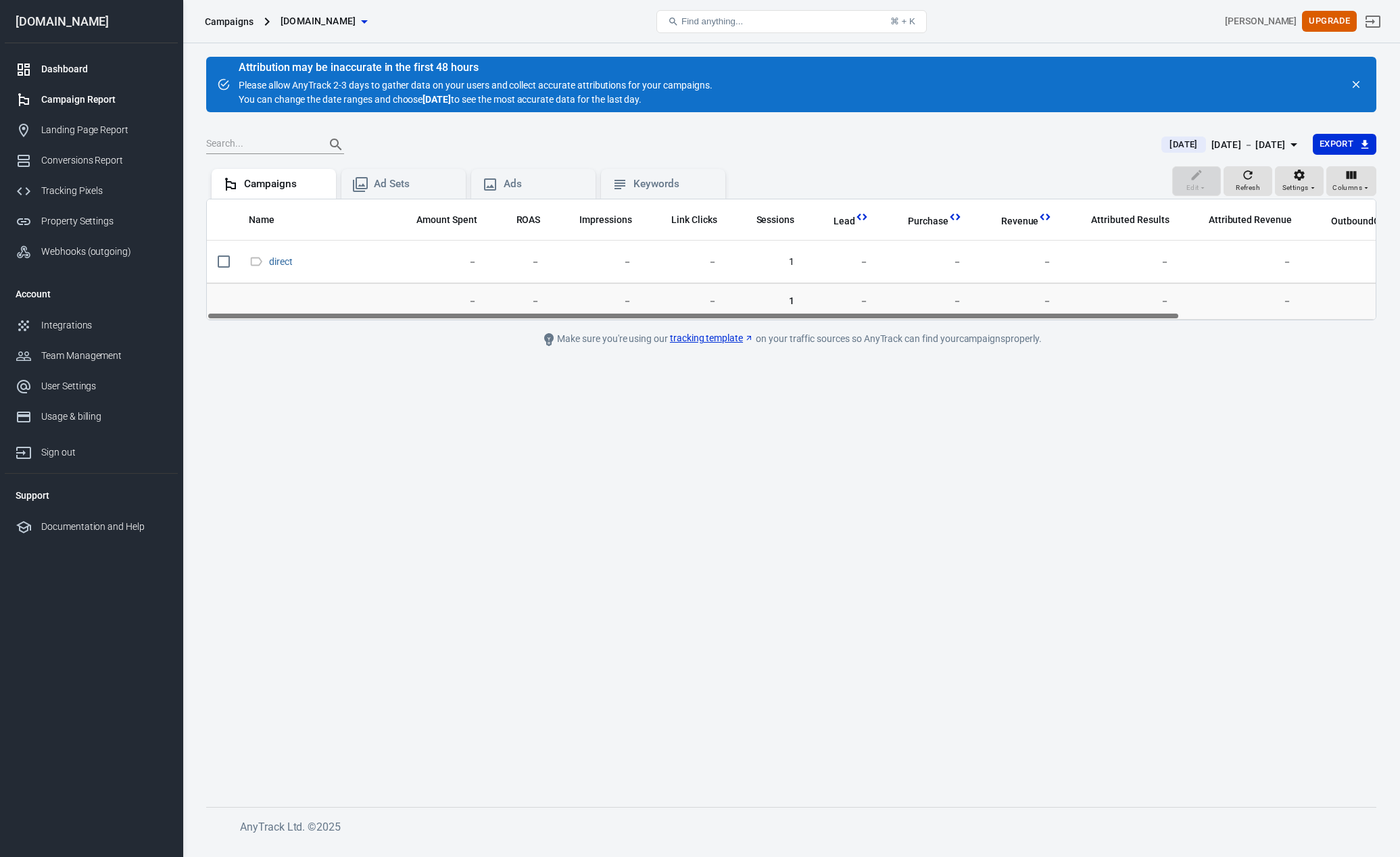
click at [78, 69] on div "Dashboard" at bounding box center [104, 70] width 126 height 14
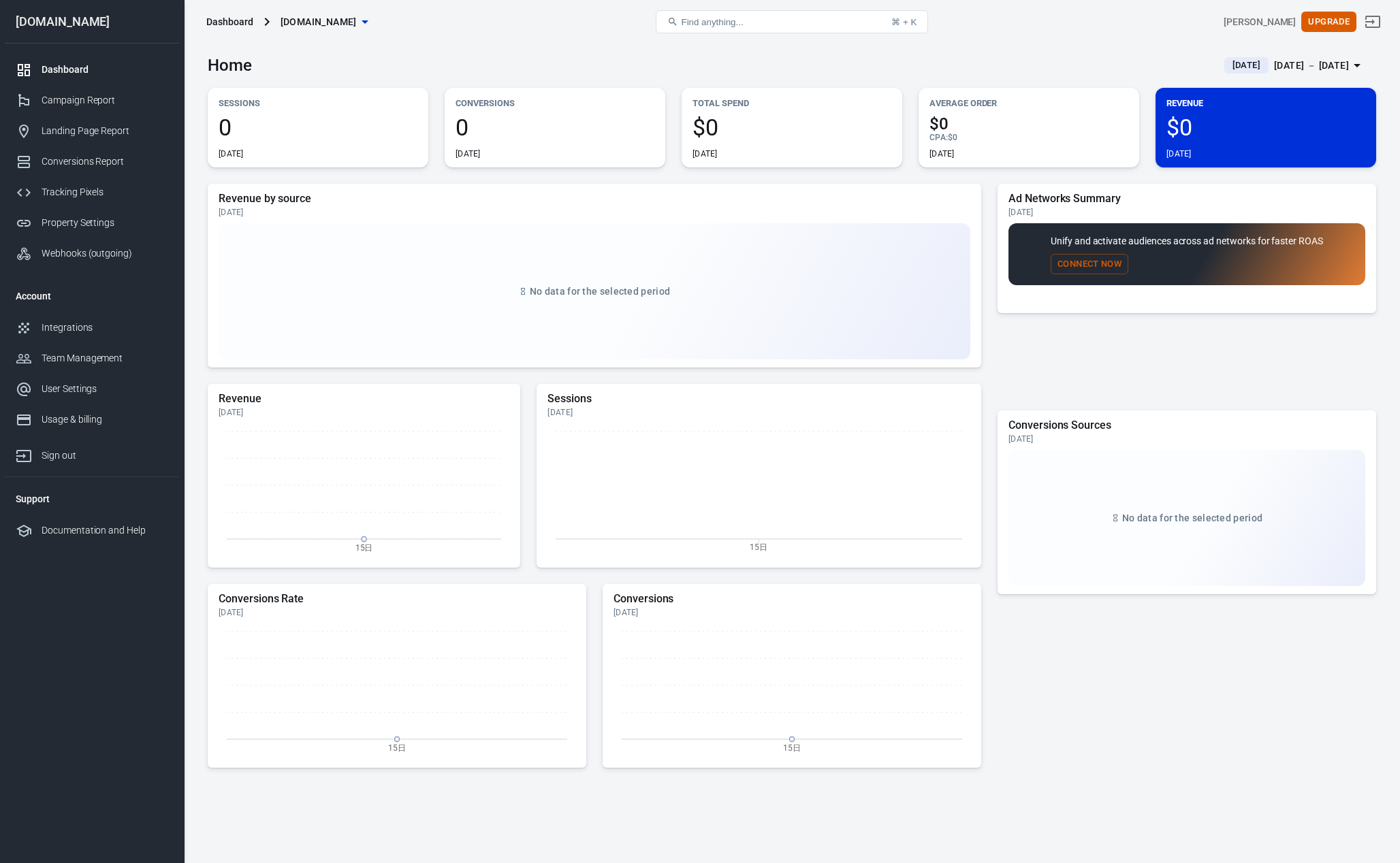
click at [1309, 63] on div "[DATE] － [DATE]" at bounding box center [1311, 65] width 75 height 17
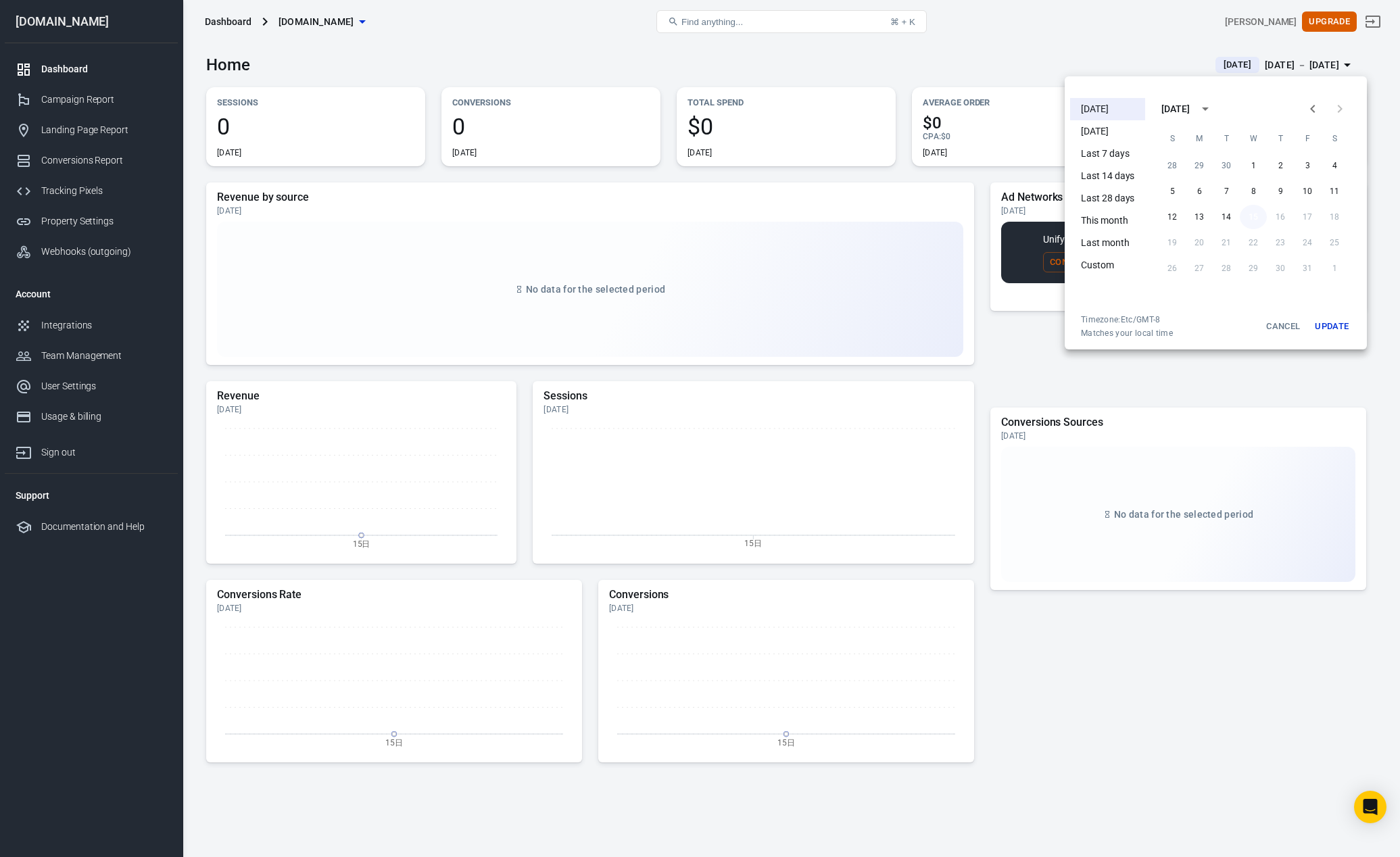
click at [1249, 214] on button "15" at bounding box center [1253, 216] width 27 height 25
click at [1249, 213] on button "15" at bounding box center [1253, 216] width 27 height 25
click at [1232, 215] on button "14" at bounding box center [1226, 216] width 27 height 25
click at [1255, 215] on button "15" at bounding box center [1253, 216] width 27 height 25
click at [1337, 322] on button "Update" at bounding box center [1332, 327] width 44 height 25
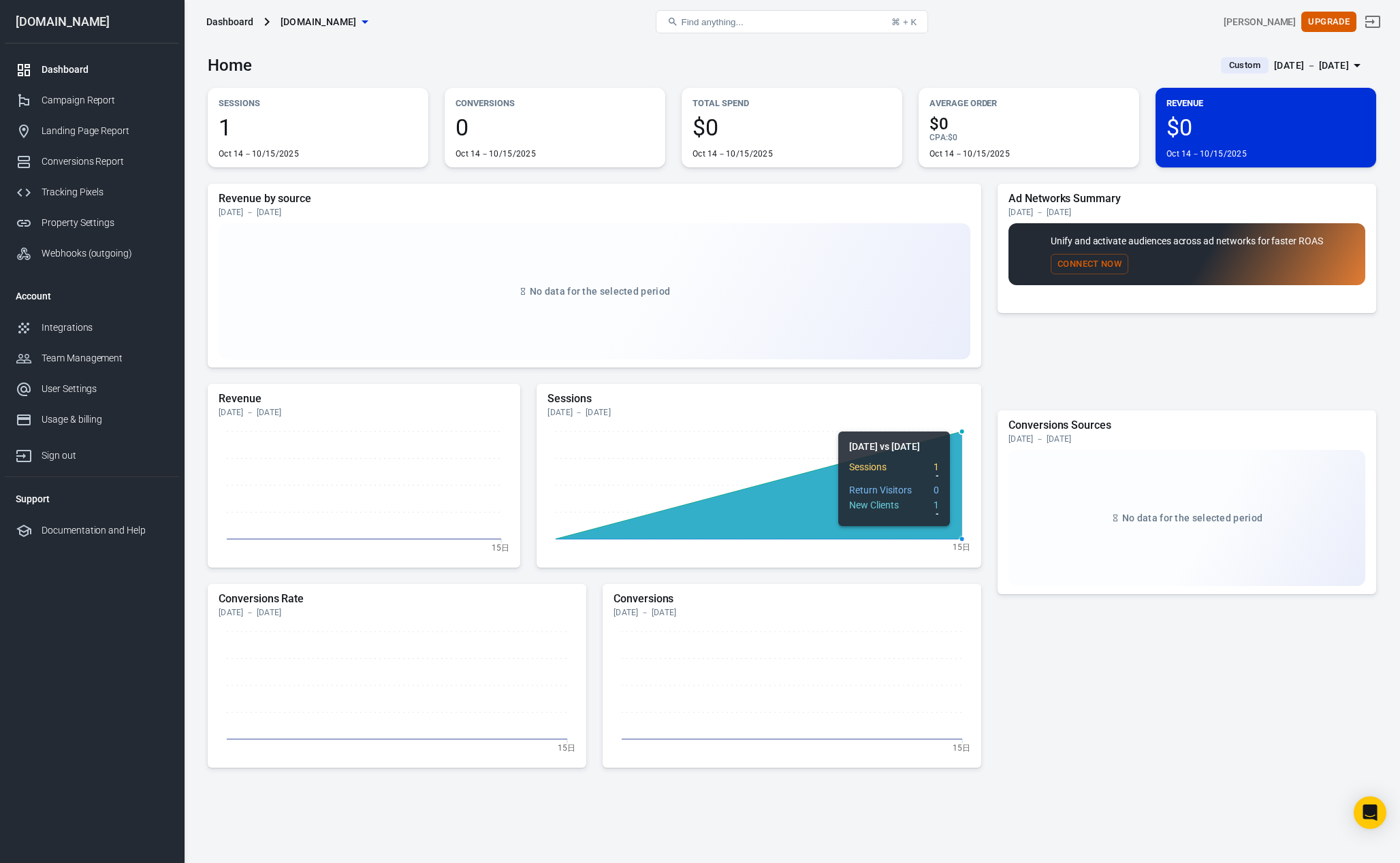
click at [848, 500] on icon at bounding box center [759, 486] width 407 height 108
click at [266, 110] on p "Sessions" at bounding box center [318, 103] width 199 height 14
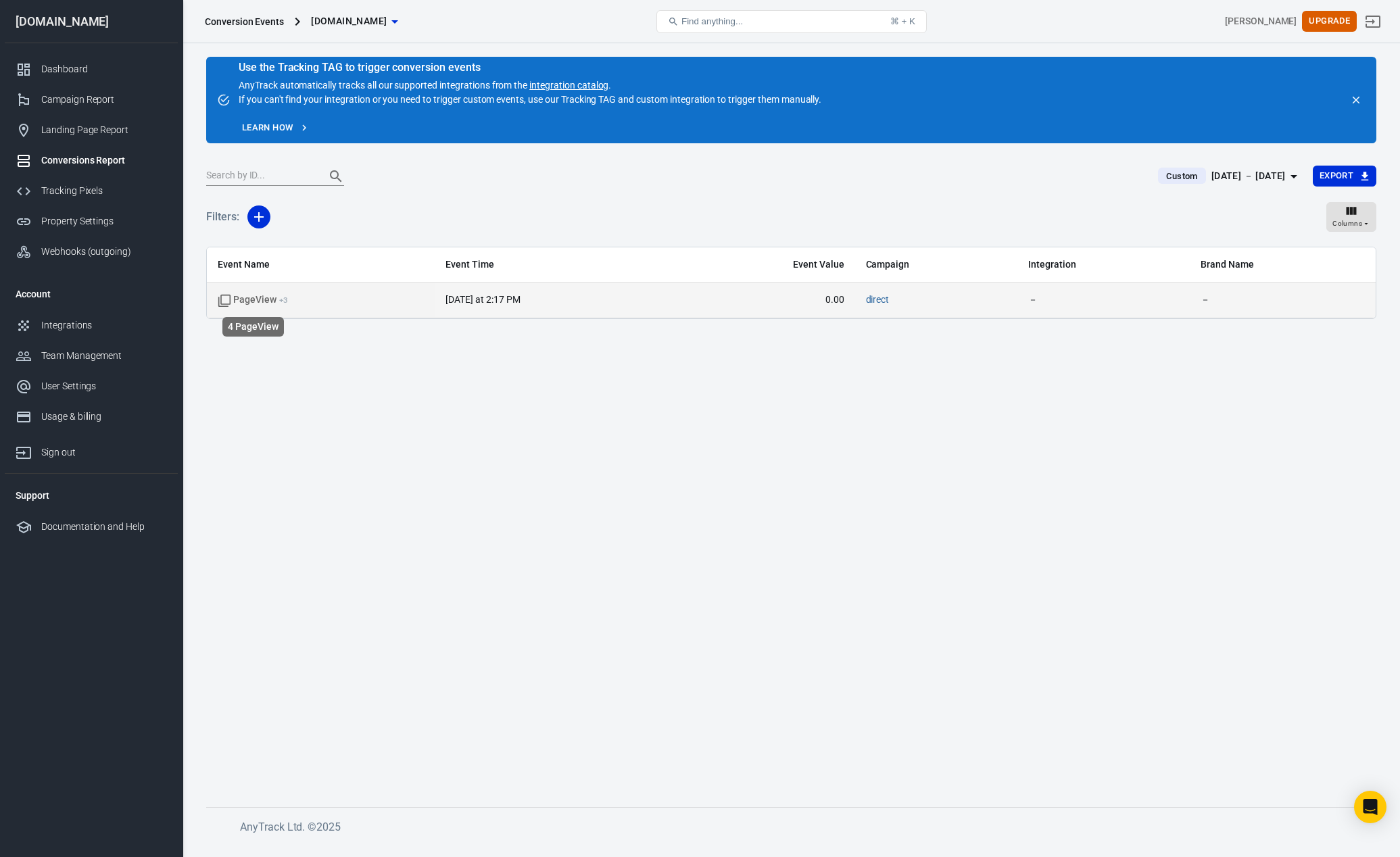
click at [240, 299] on span "PageView + 3" at bounding box center [252, 301] width 70 height 14
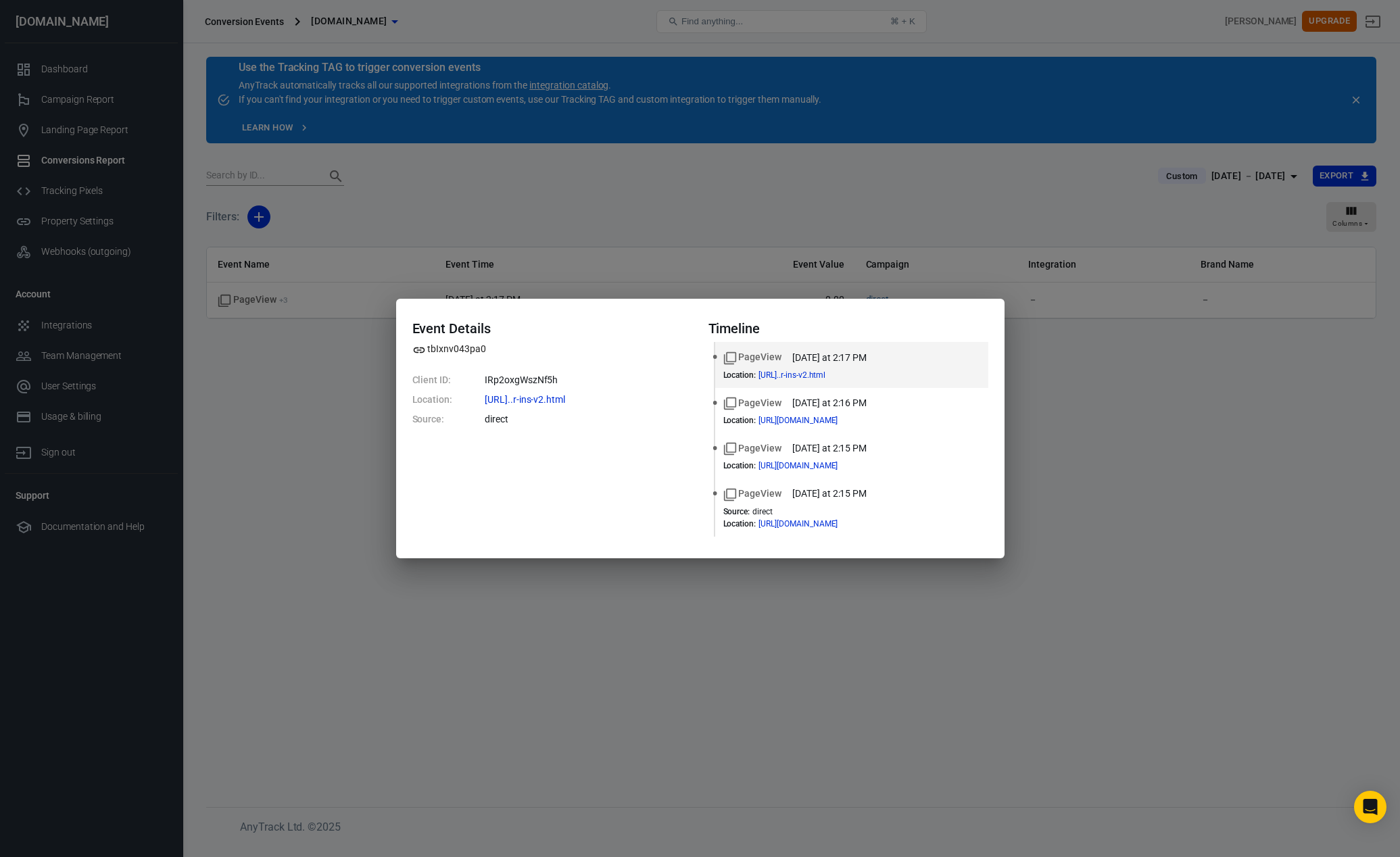
drag, startPoint x: 1094, startPoint y: 474, endPoint x: 1093, endPoint y: 466, distance: 8.1
click at [1094, 474] on div "Event Details tbIxnv043pa0 Client ID: IRp2oxgWszNf5h Location: https://www.swif…" at bounding box center [700, 428] width 1400 height 857
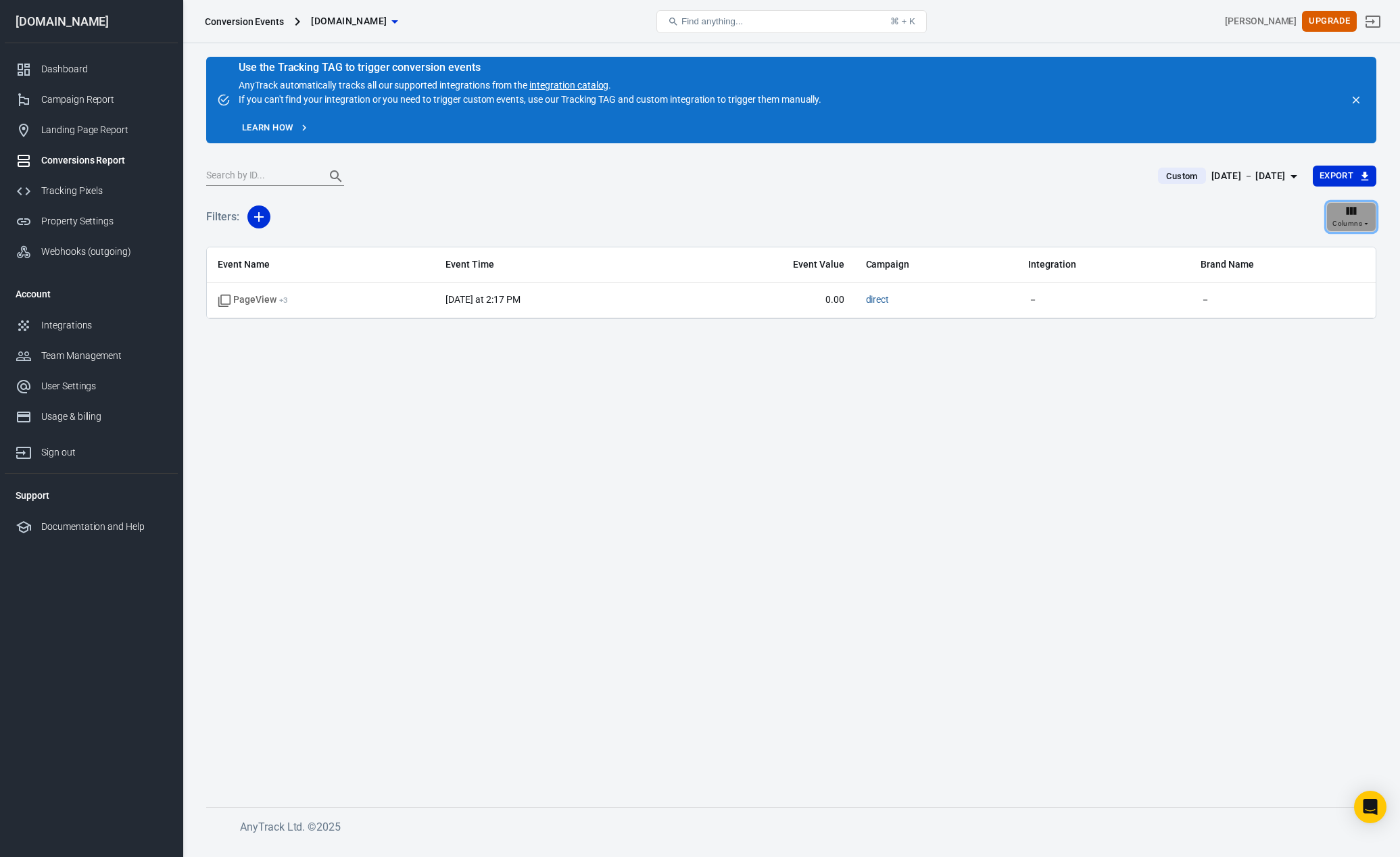
click at [1357, 216] on icon "button" at bounding box center [1351, 212] width 14 height 14
click at [1111, 399] on div at bounding box center [700, 428] width 1400 height 857
click at [94, 223] on div "Property Settings" at bounding box center [104, 221] width 126 height 14
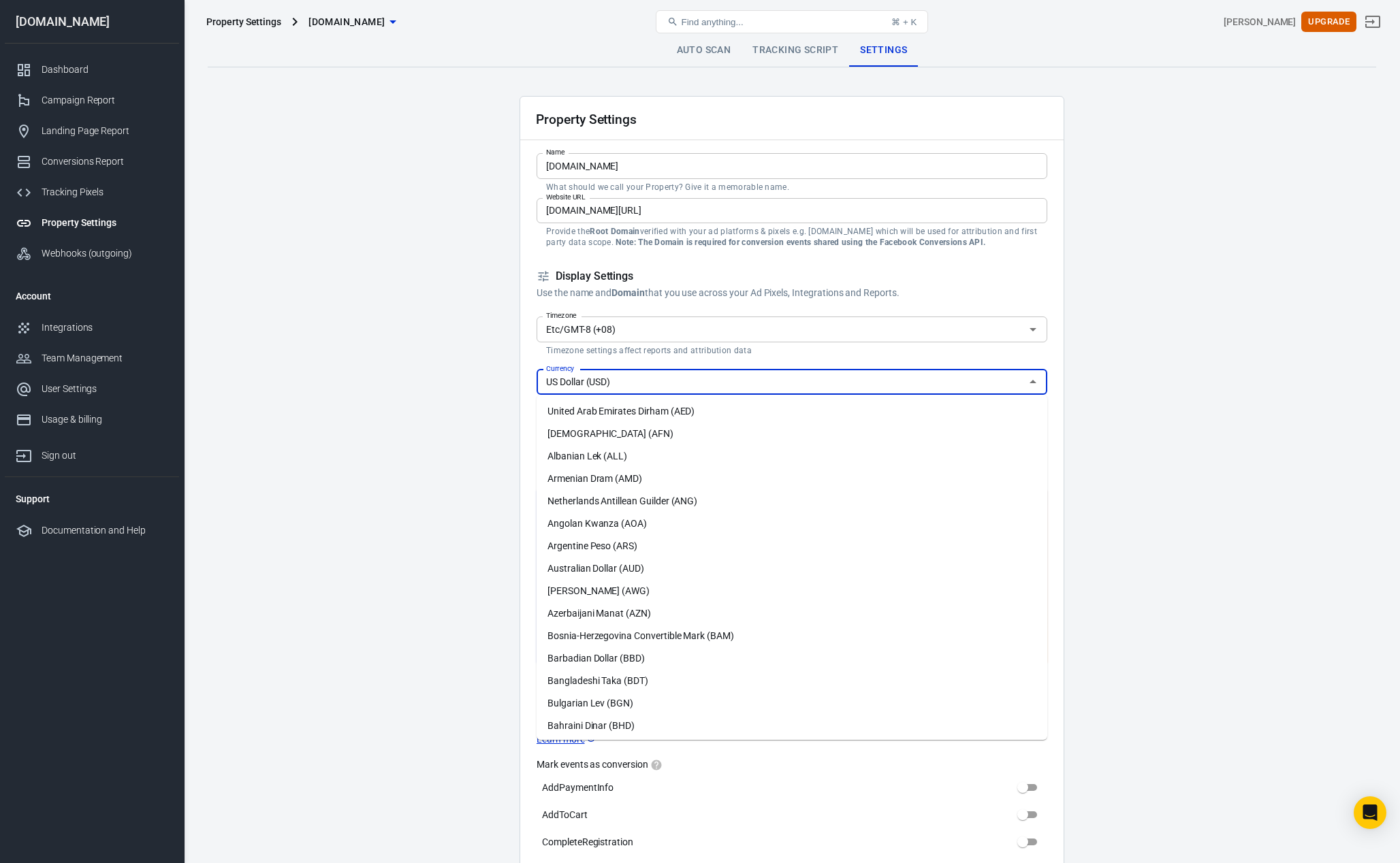
click at [701, 386] on input "US Dollar (USD)" at bounding box center [781, 382] width 480 height 17
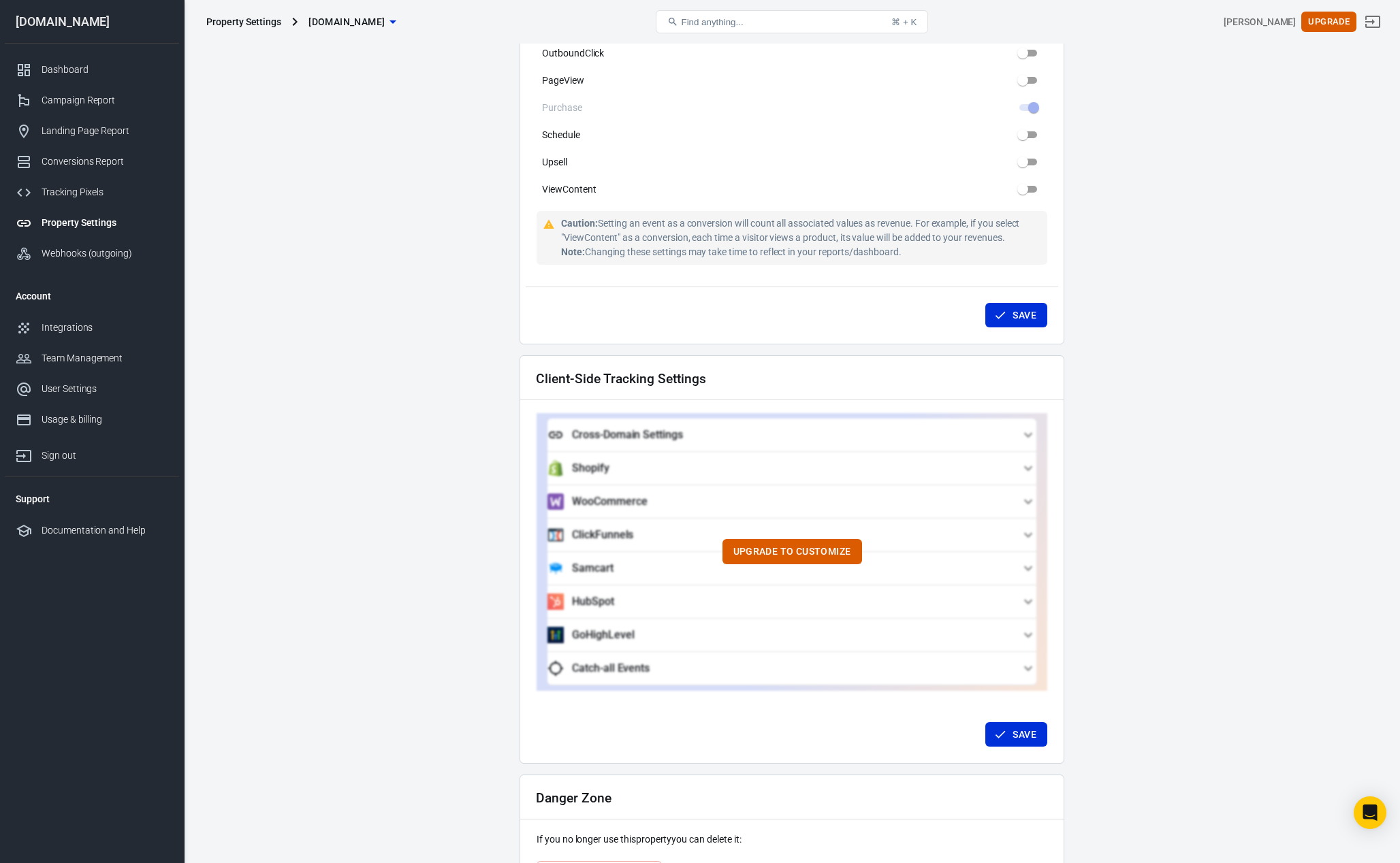
scroll to position [953, 0]
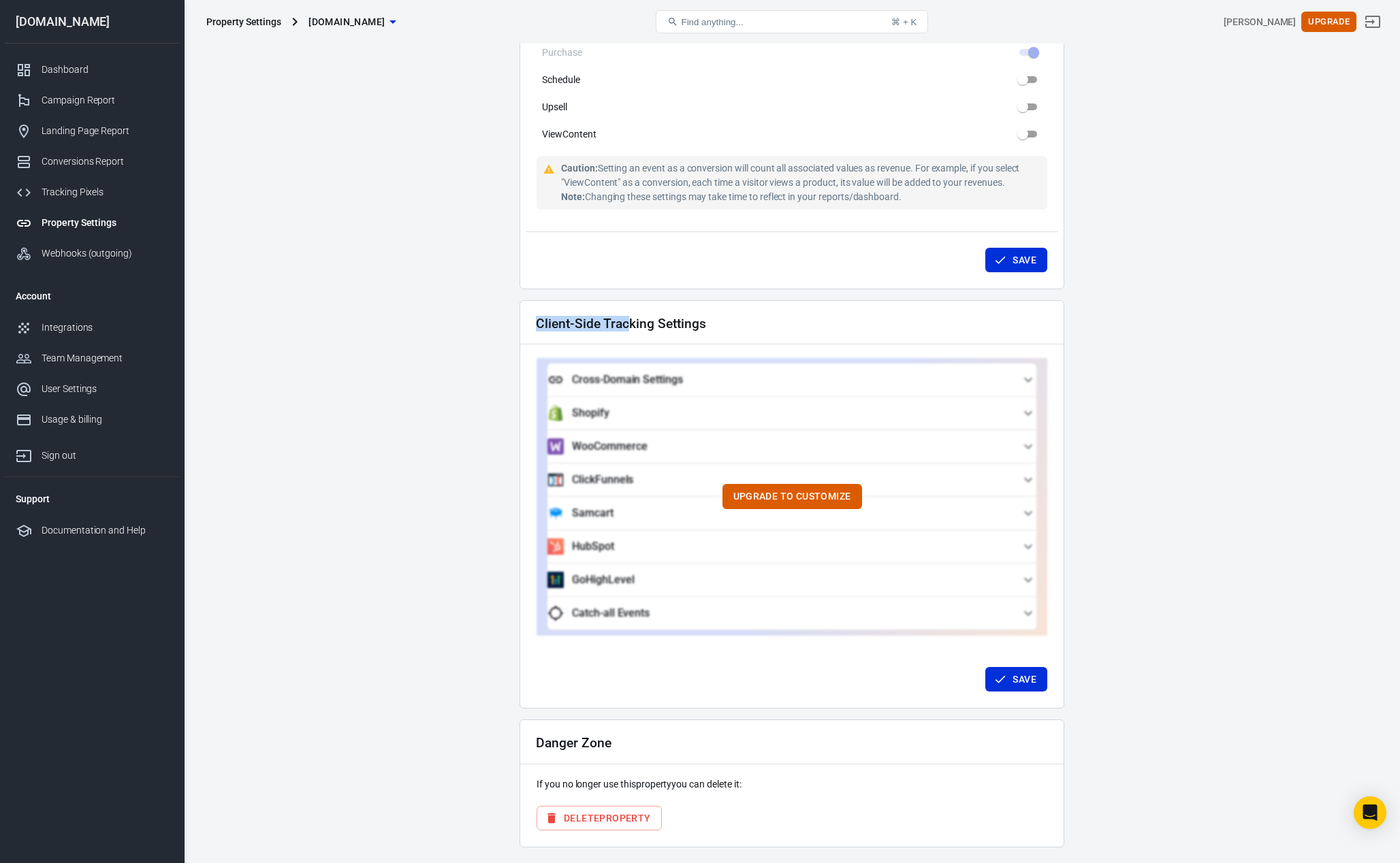
drag, startPoint x: 538, startPoint y: 313, endPoint x: 674, endPoint y: 313, distance: 136.2
click at [643, 317] on h2 "Client-Side Tracking Settings" at bounding box center [621, 324] width 170 height 14
click at [720, 313] on div "Client-Side Tracking Settings" at bounding box center [791, 323] width 543 height 44
drag, startPoint x: 736, startPoint y: 314, endPoint x: 887, endPoint y: 331, distance: 152.1
click at [742, 314] on div "Client-Side Tracking Settings" at bounding box center [791, 323] width 543 height 44
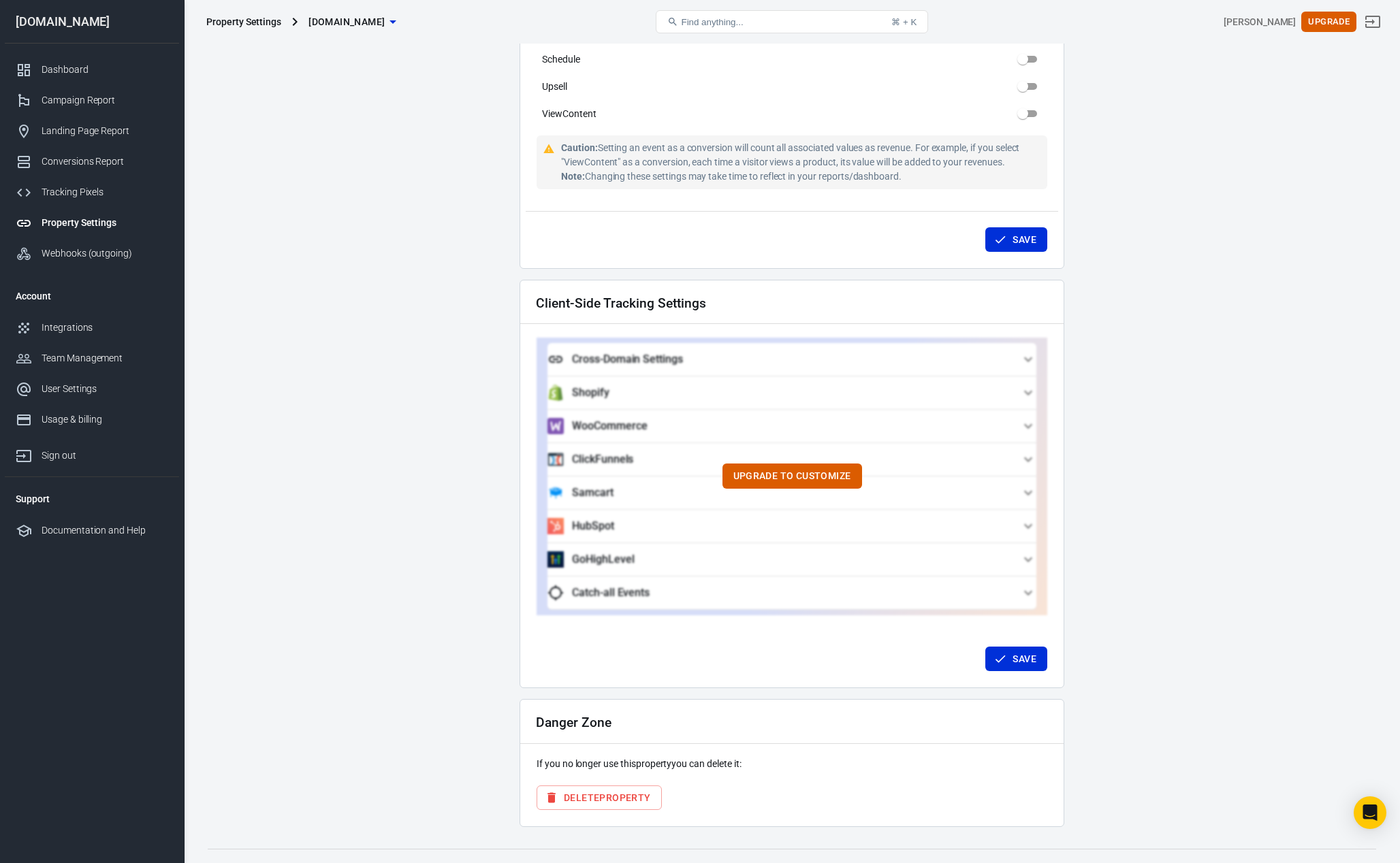
scroll to position [985, 0]
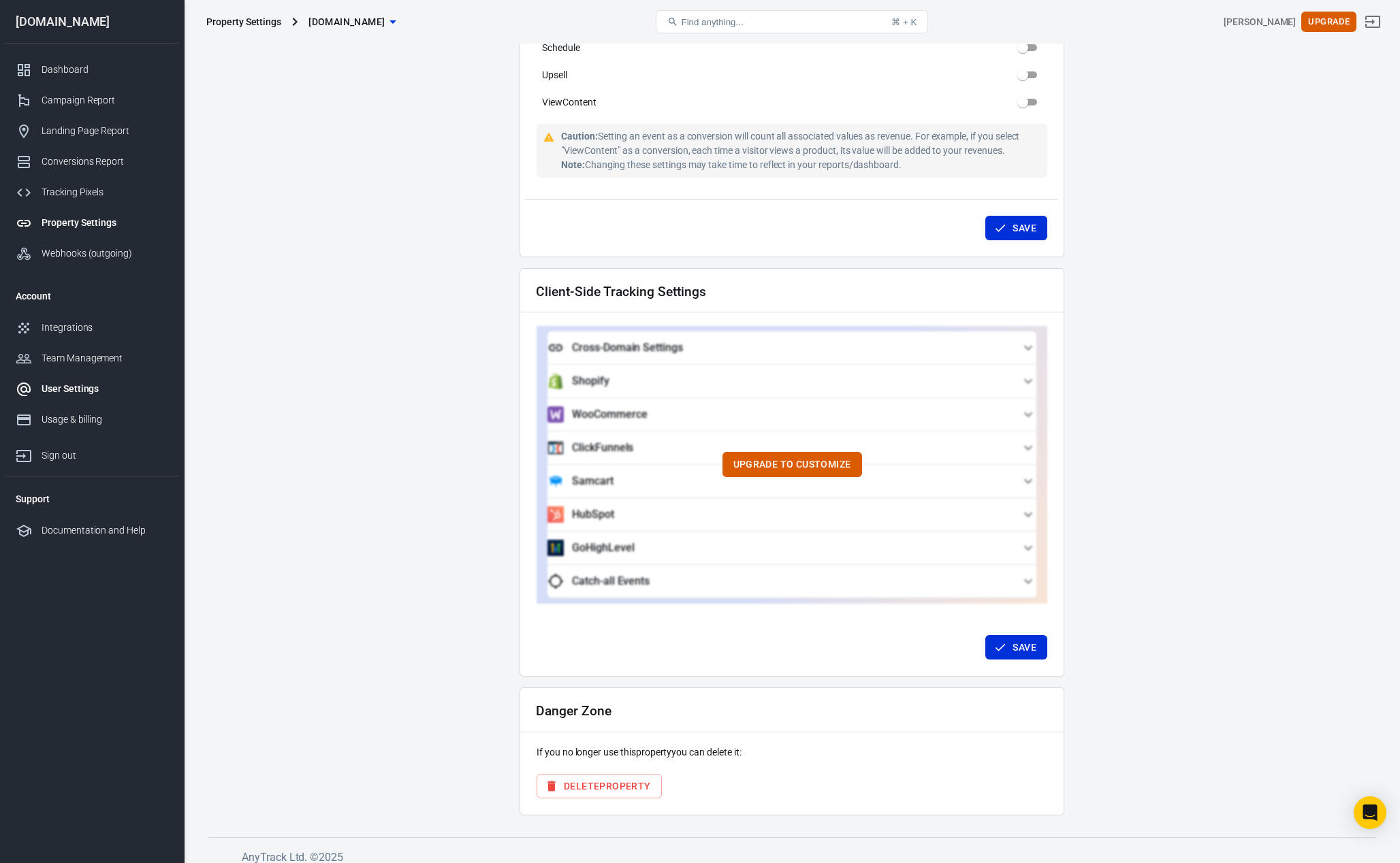
click at [55, 392] on div "User Settings" at bounding box center [105, 389] width 127 height 14
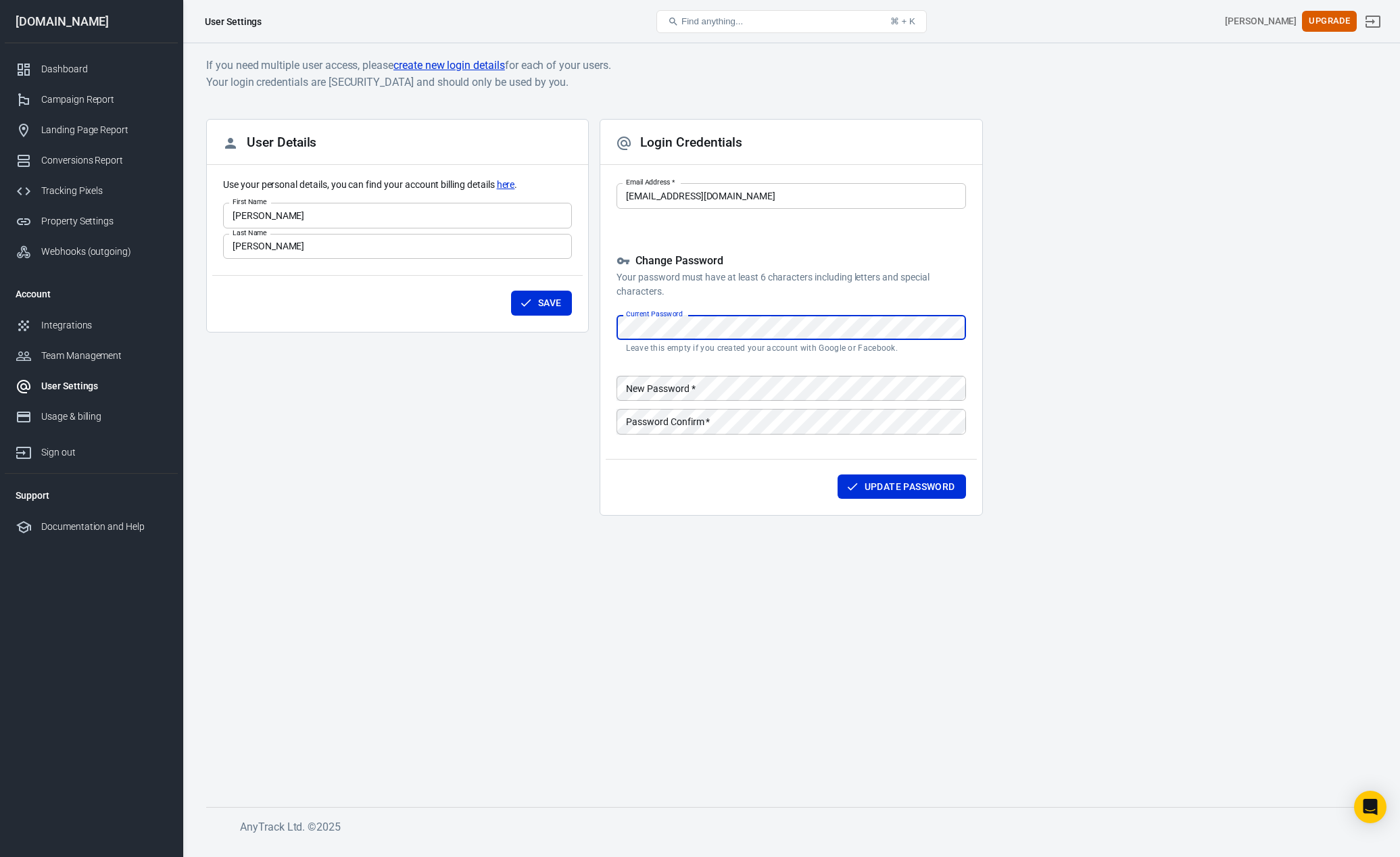
click at [711, 205] on body "User Settings Find anything... ⌘ + K Kay Davis Upgrade swiftdeal001.com Dashboa…" at bounding box center [700, 444] width 1400 height 800
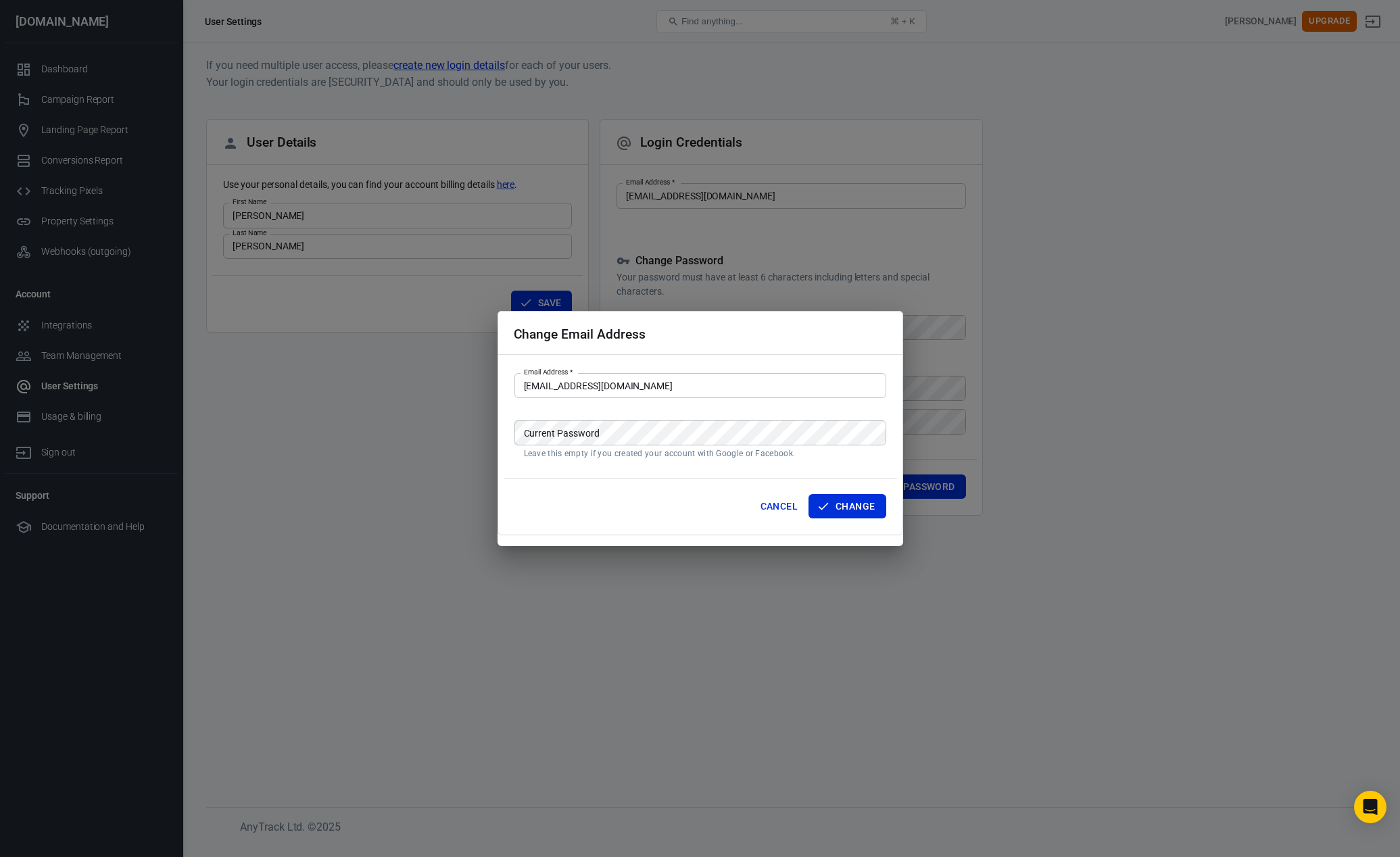
click at [410, 467] on div "Change Email Address Email Address   * daviskaygm@gmail.com Email Address   * C…" at bounding box center [700, 428] width 1400 height 857
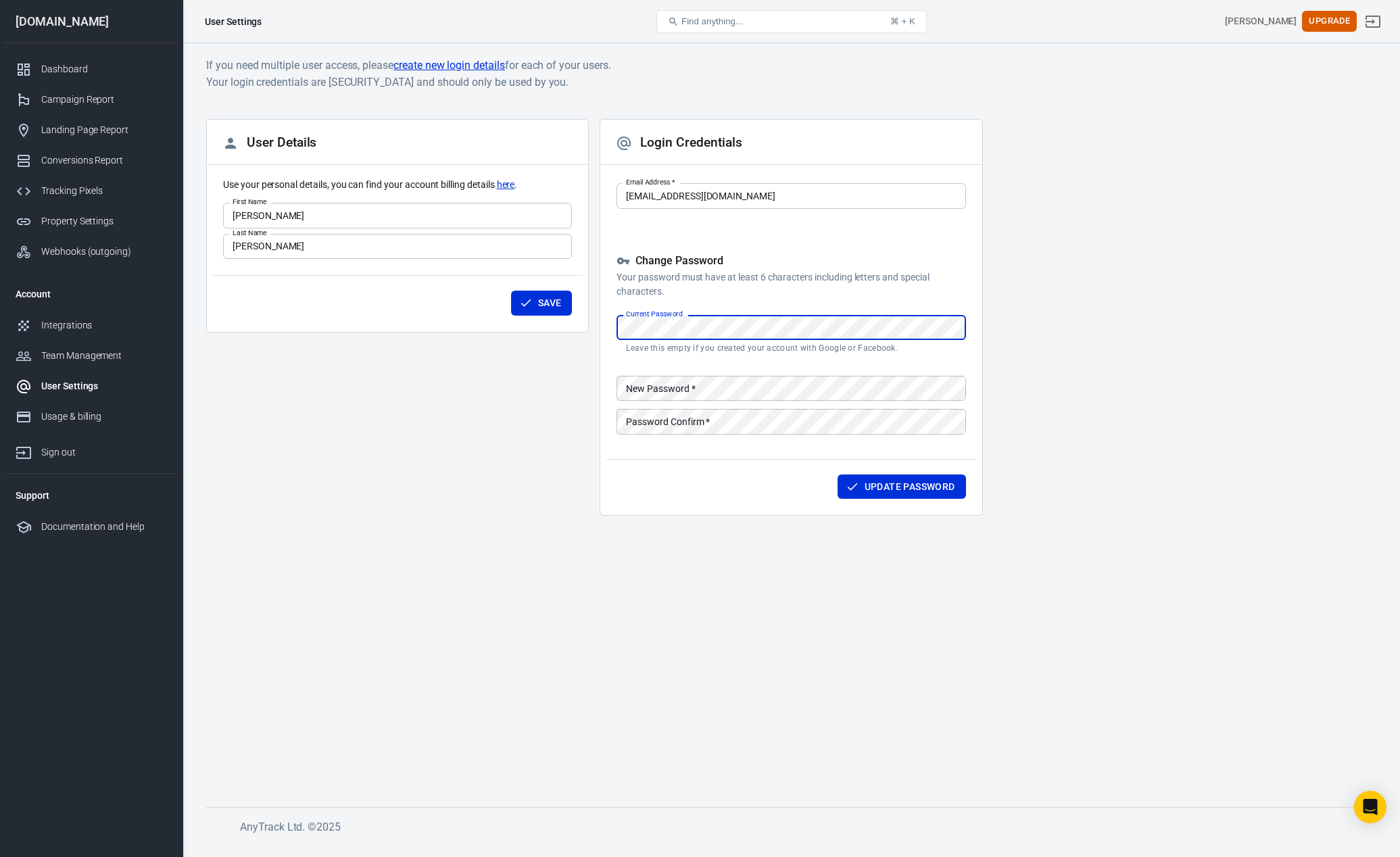
click at [346, 259] on form "User Details Use your personal details, you can find your account billing detai…" at bounding box center [397, 223] width 349 height 207
drag, startPoint x: 347, startPoint y: 236, endPoint x: 349, endPoint y: 229, distance: 7.3
click at [347, 236] on input "Davis" at bounding box center [397, 246] width 349 height 25
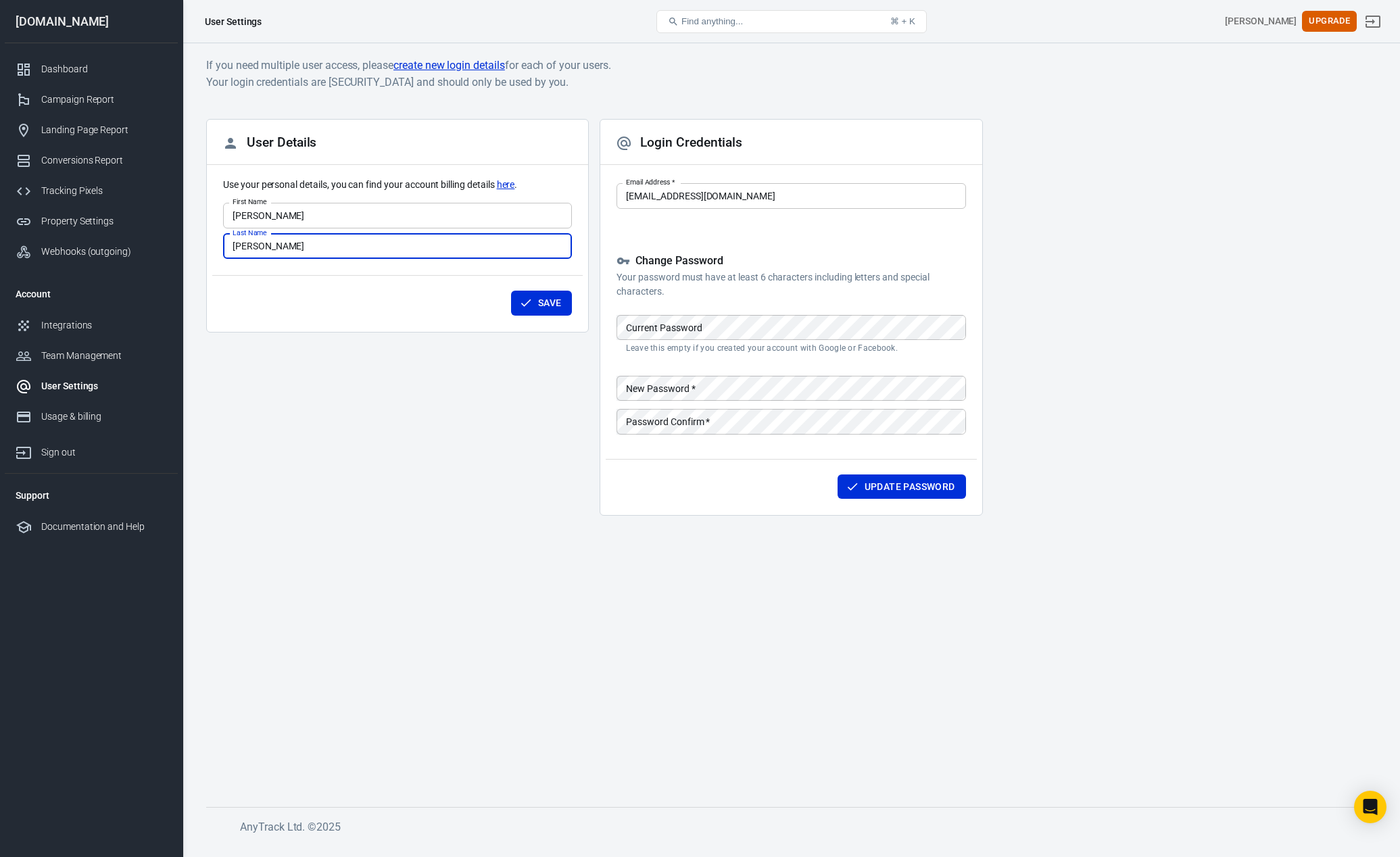
click at [355, 207] on input "Kay" at bounding box center [397, 214] width 349 height 25
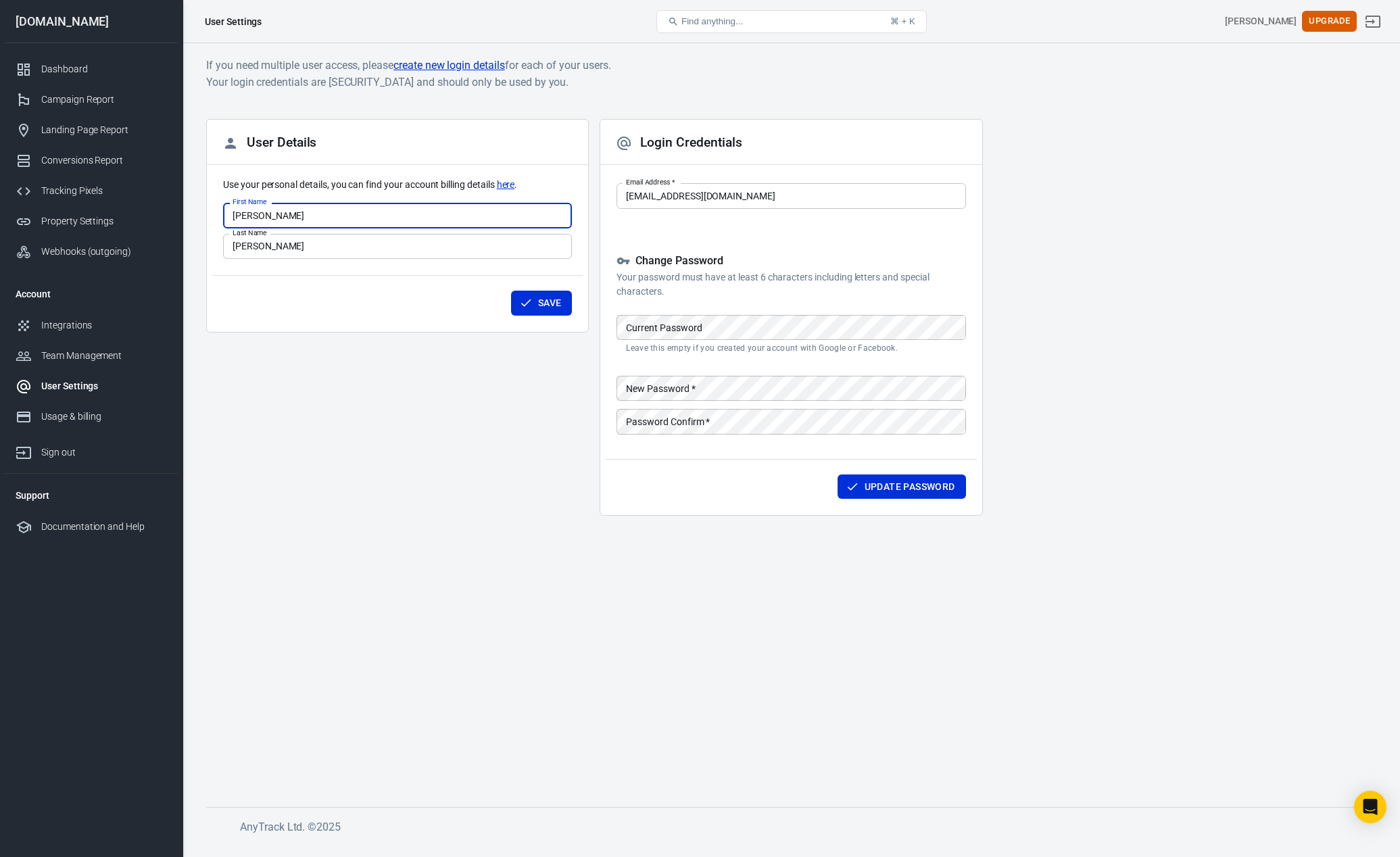
click at [362, 410] on div "User Details Use your personal details, you can find your account billing detai…" at bounding box center [397, 323] width 382 height 408
click at [70, 412] on div "Usage & billing" at bounding box center [104, 417] width 126 height 14
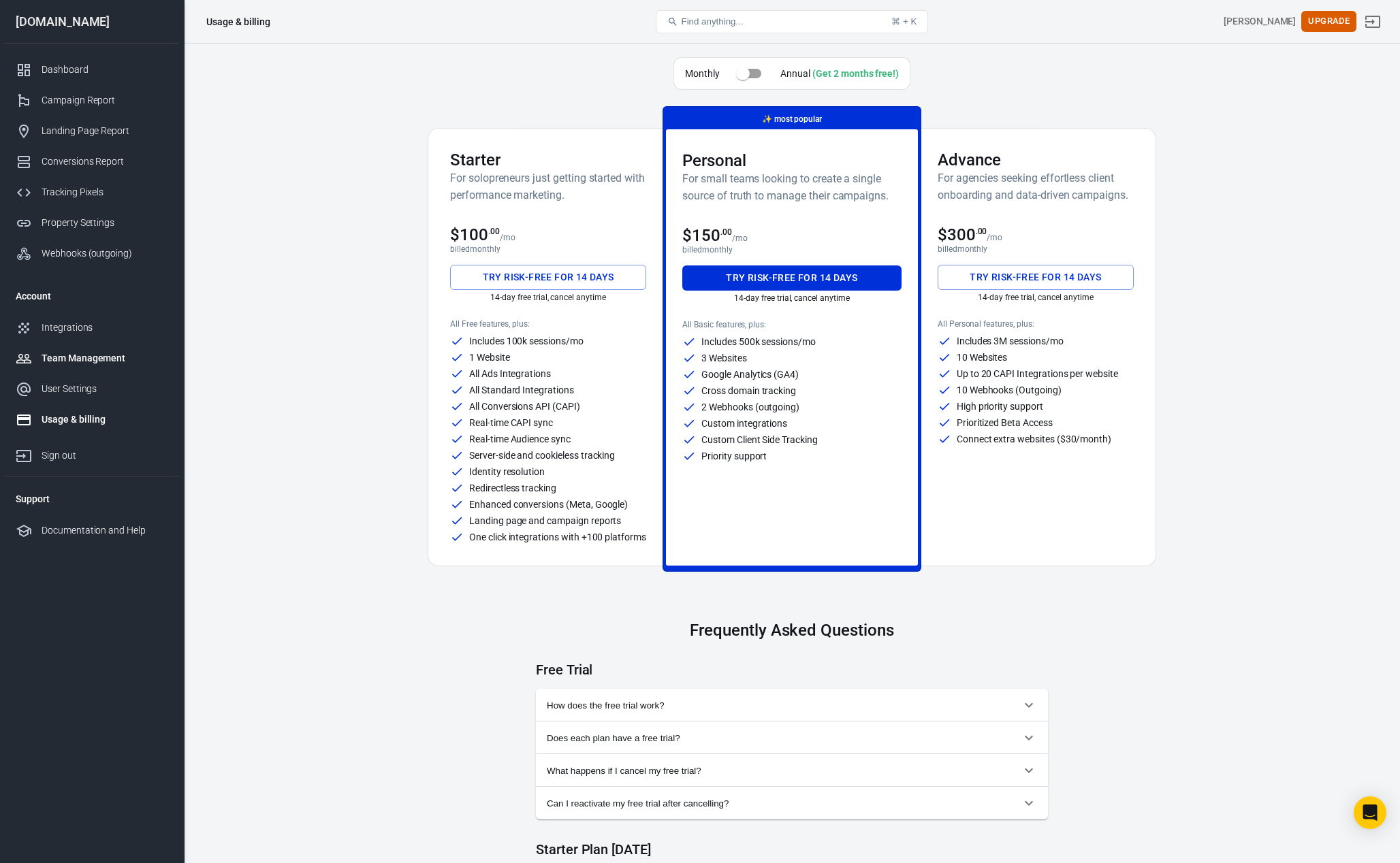
click at [93, 362] on div "Team Management" at bounding box center [105, 358] width 127 height 14
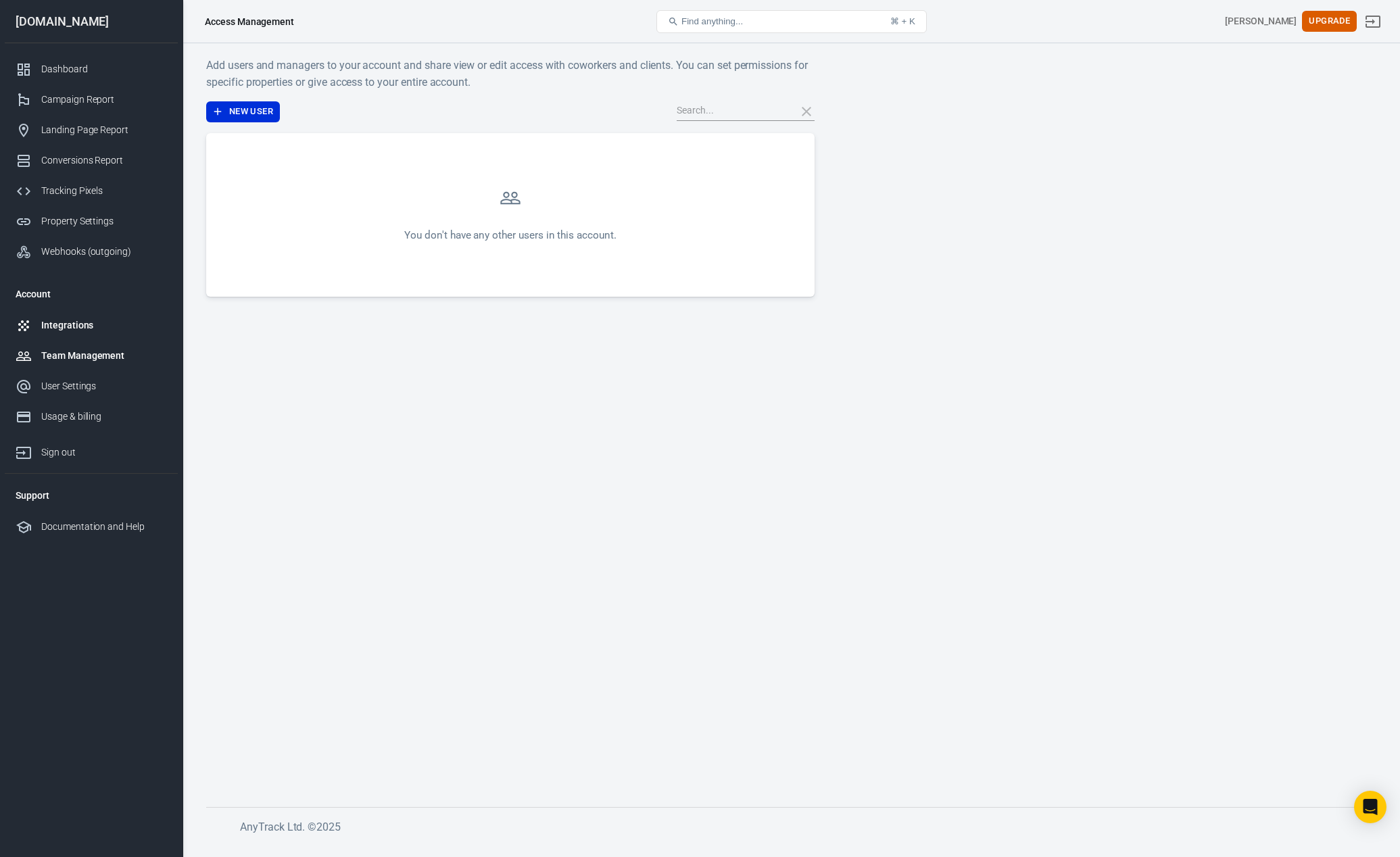
click at [76, 330] on div "Integrations" at bounding box center [104, 326] width 126 height 14
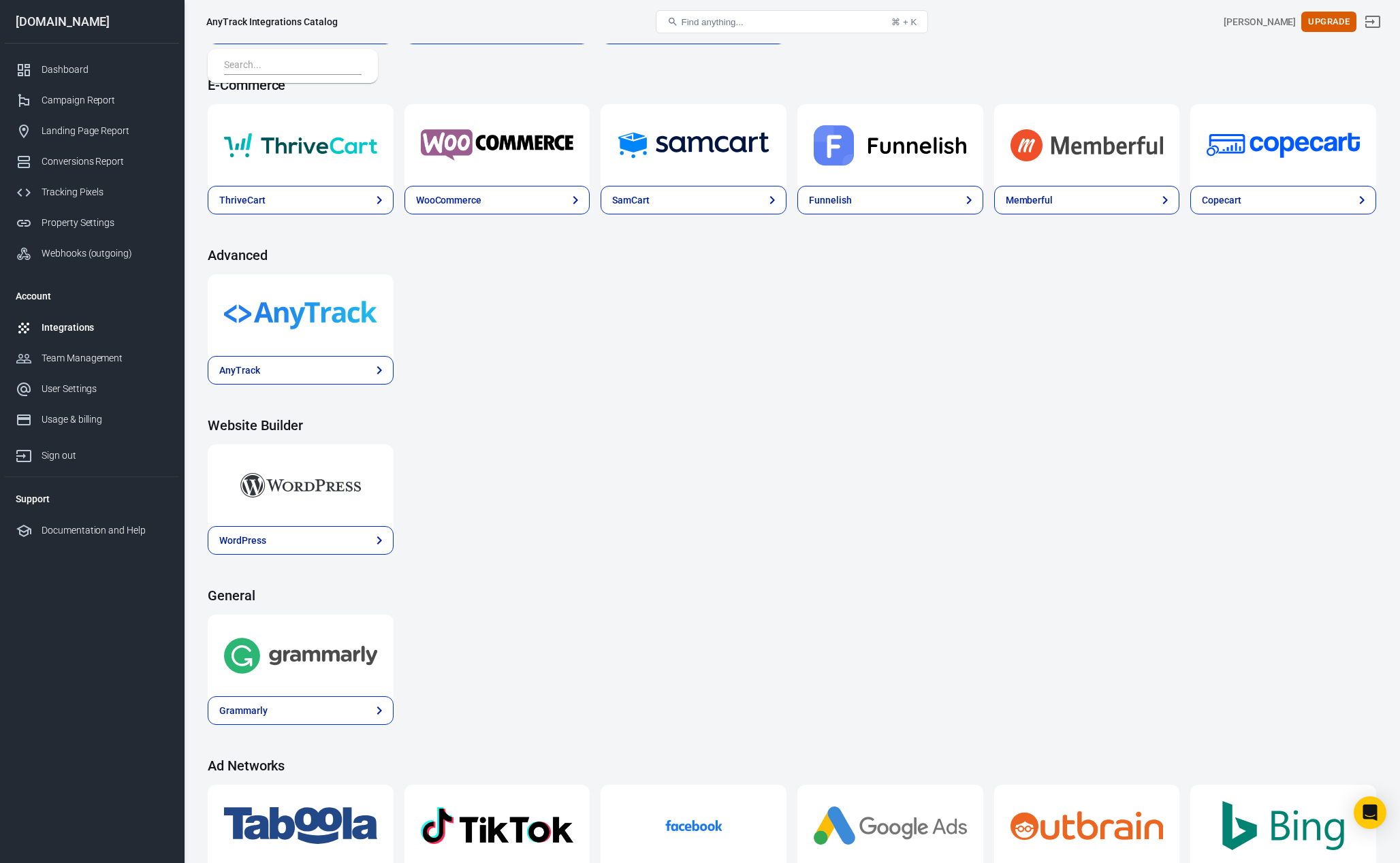
scroll to position [1196, 0]
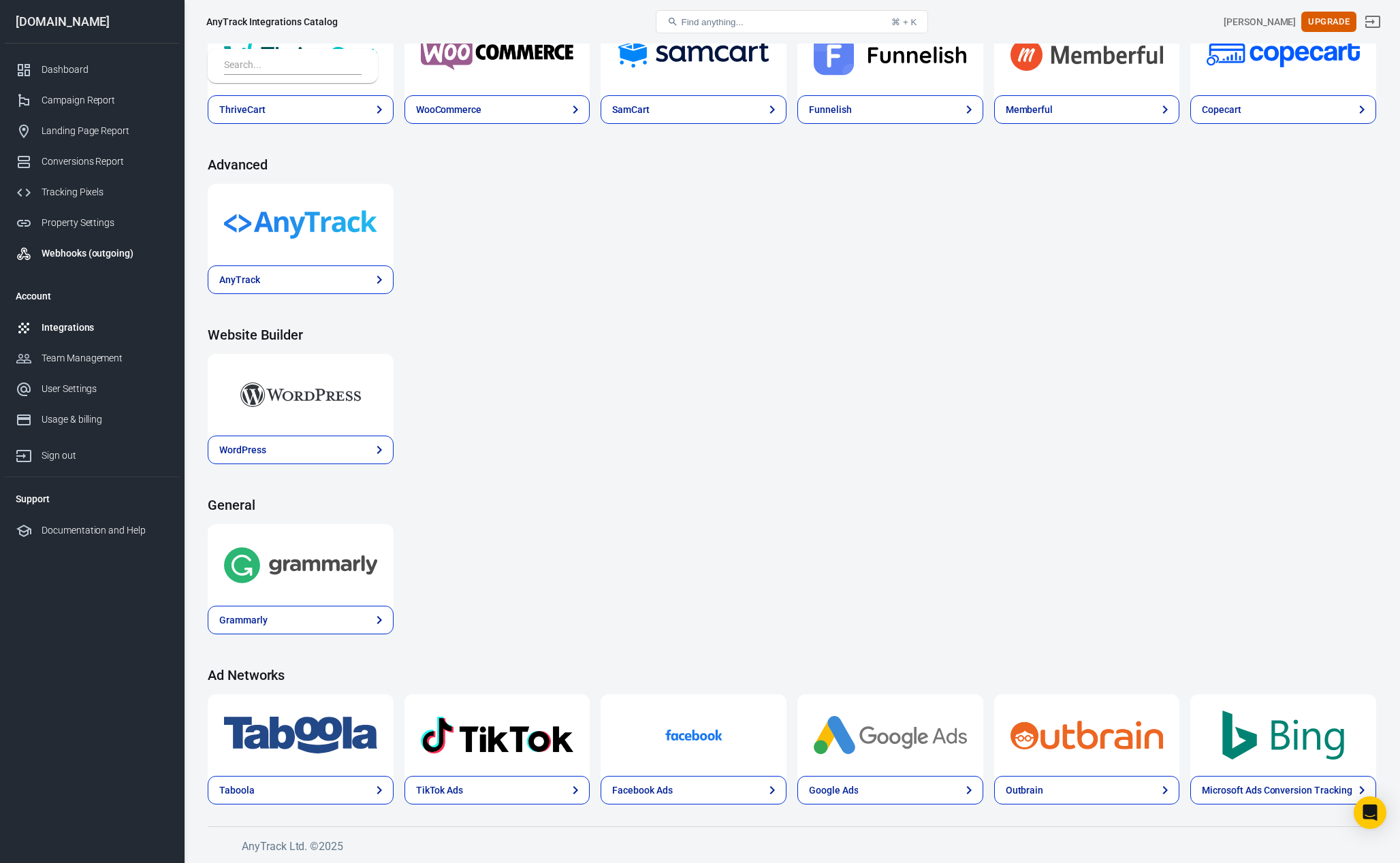
click at [73, 257] on div "Webhooks (outgoing)" at bounding box center [105, 253] width 127 height 14
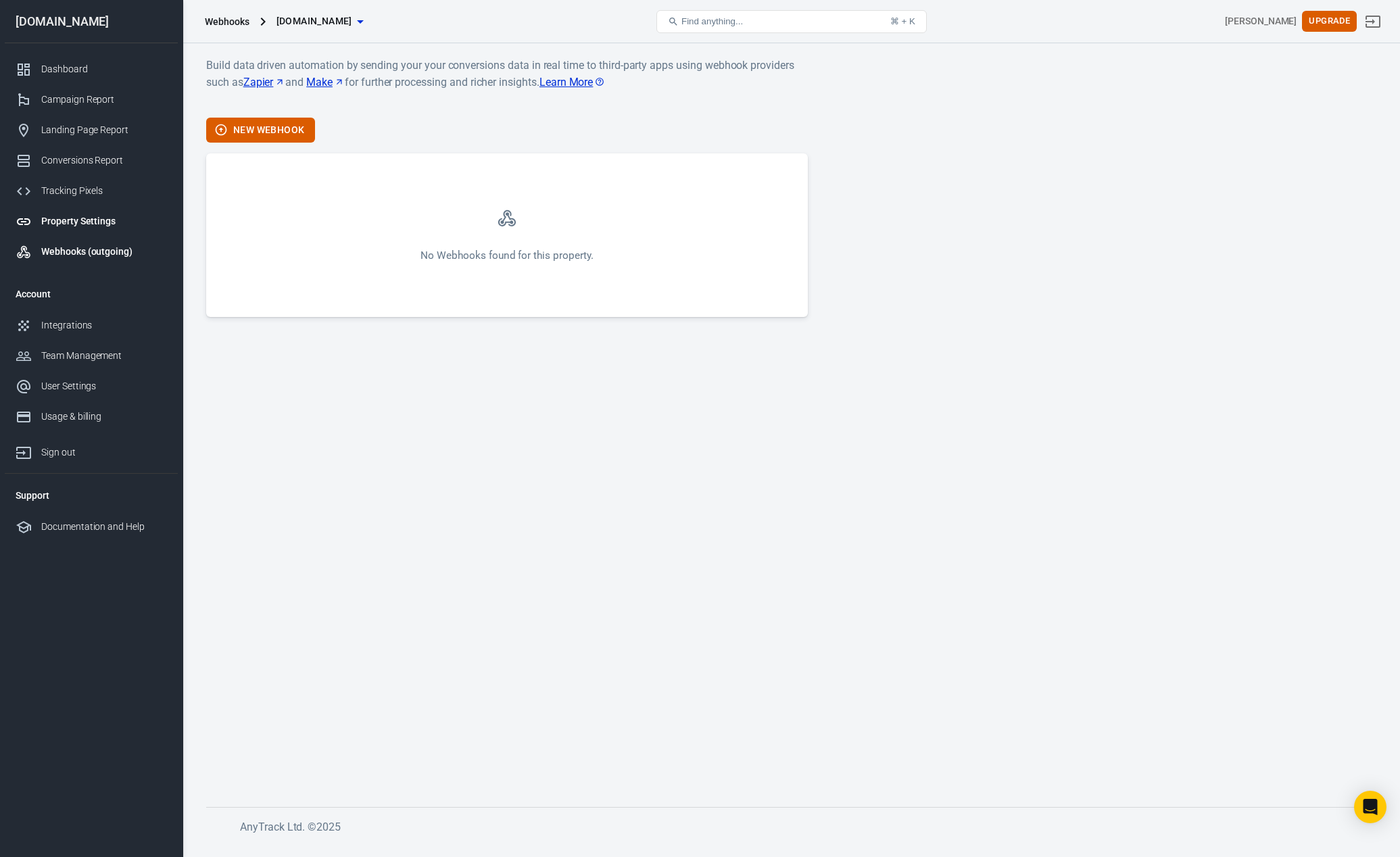
click at [75, 219] on div "Property Settings" at bounding box center [104, 221] width 126 height 14
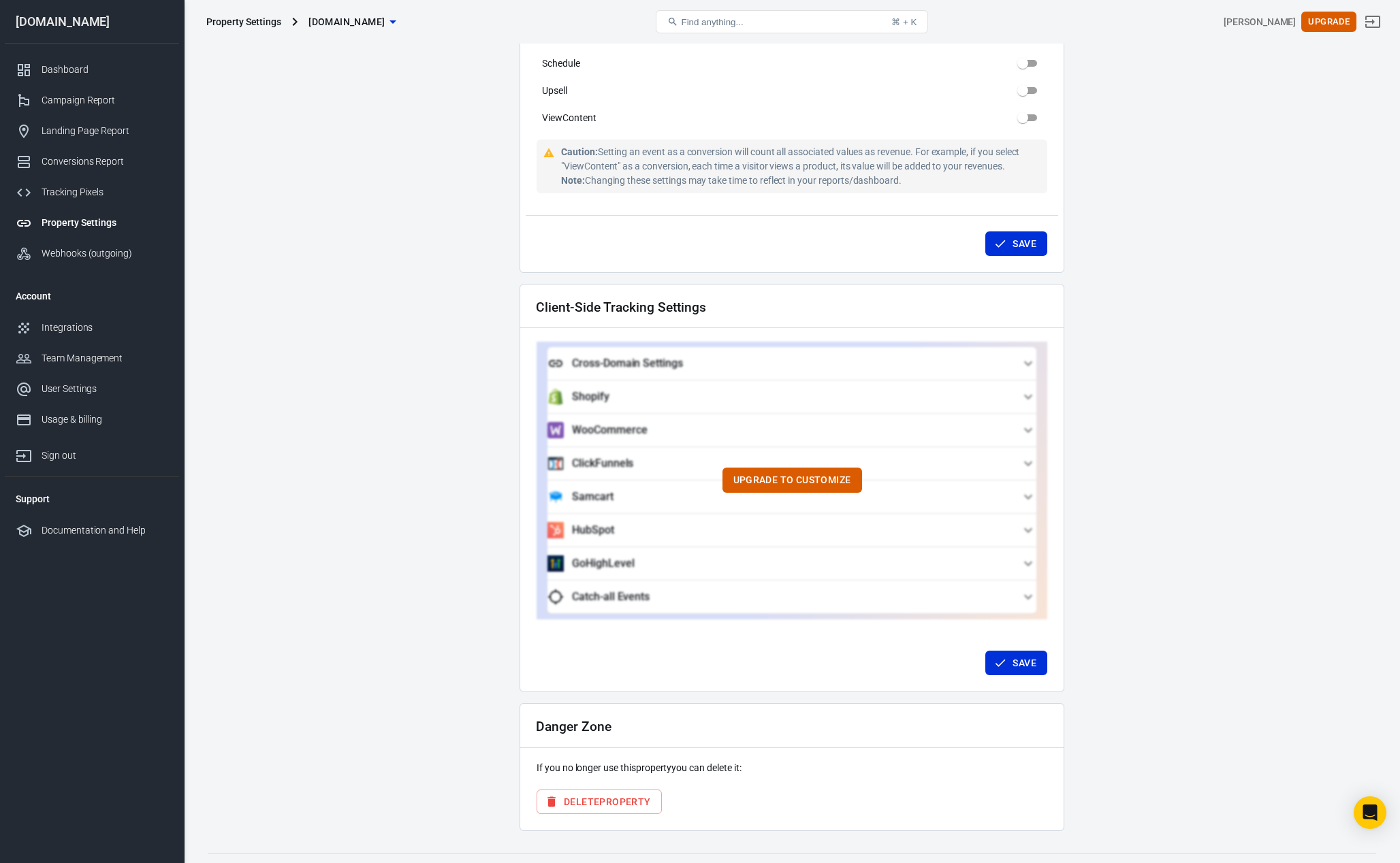
scroll to position [985, 0]
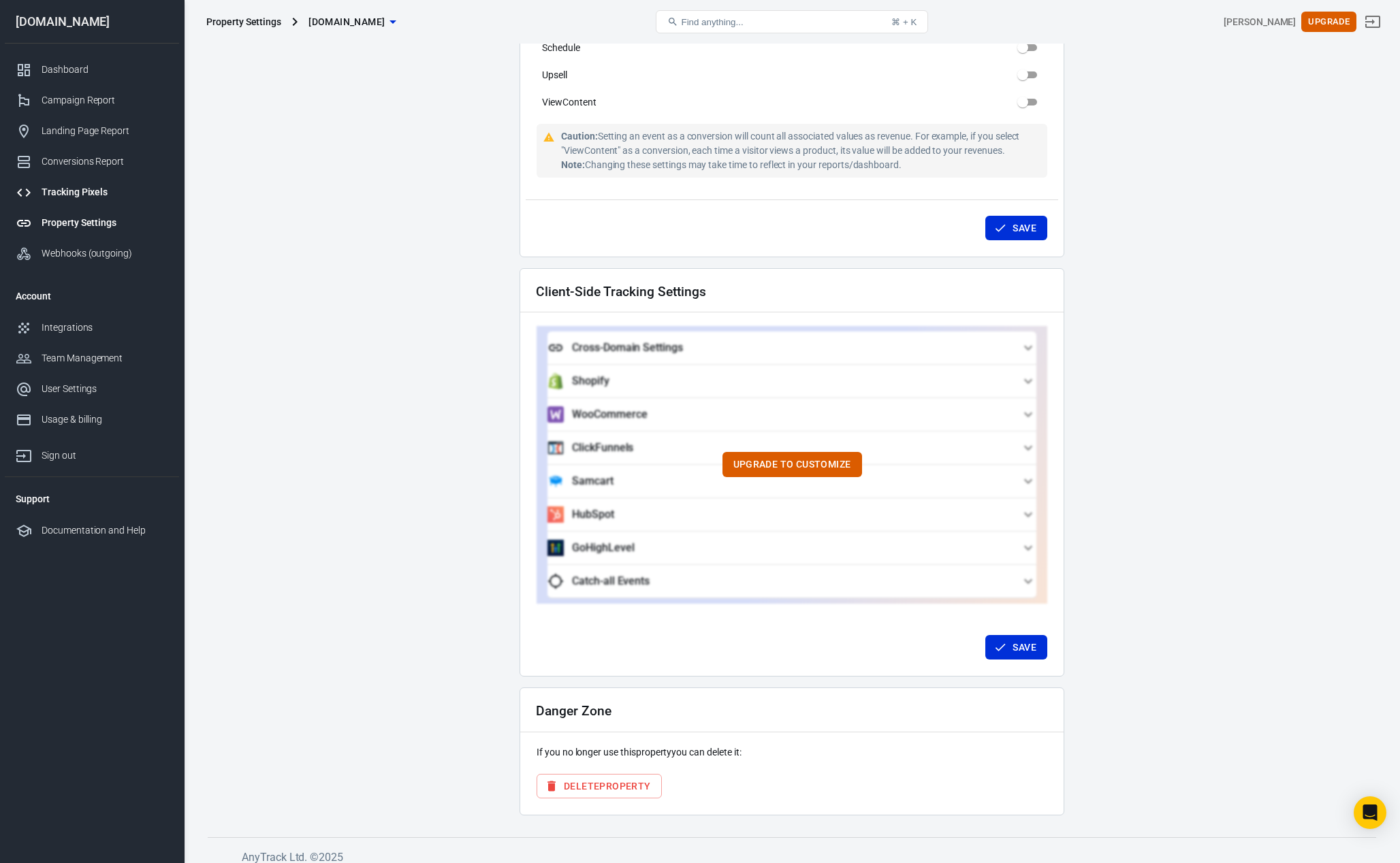
click at [75, 189] on div "Tracking Pixels" at bounding box center [105, 192] width 127 height 14
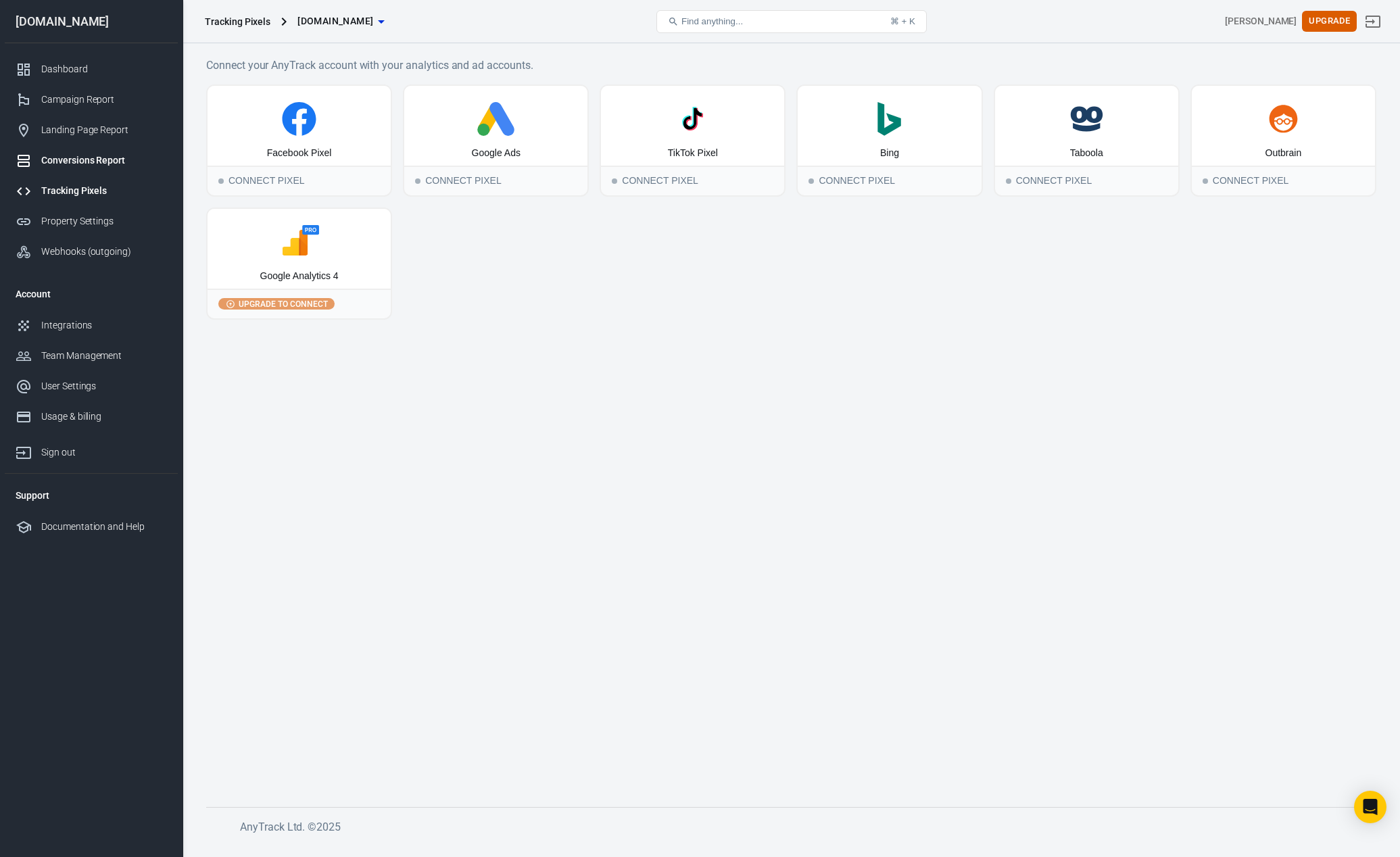
click at [69, 155] on div "Conversions Report" at bounding box center [104, 161] width 126 height 14
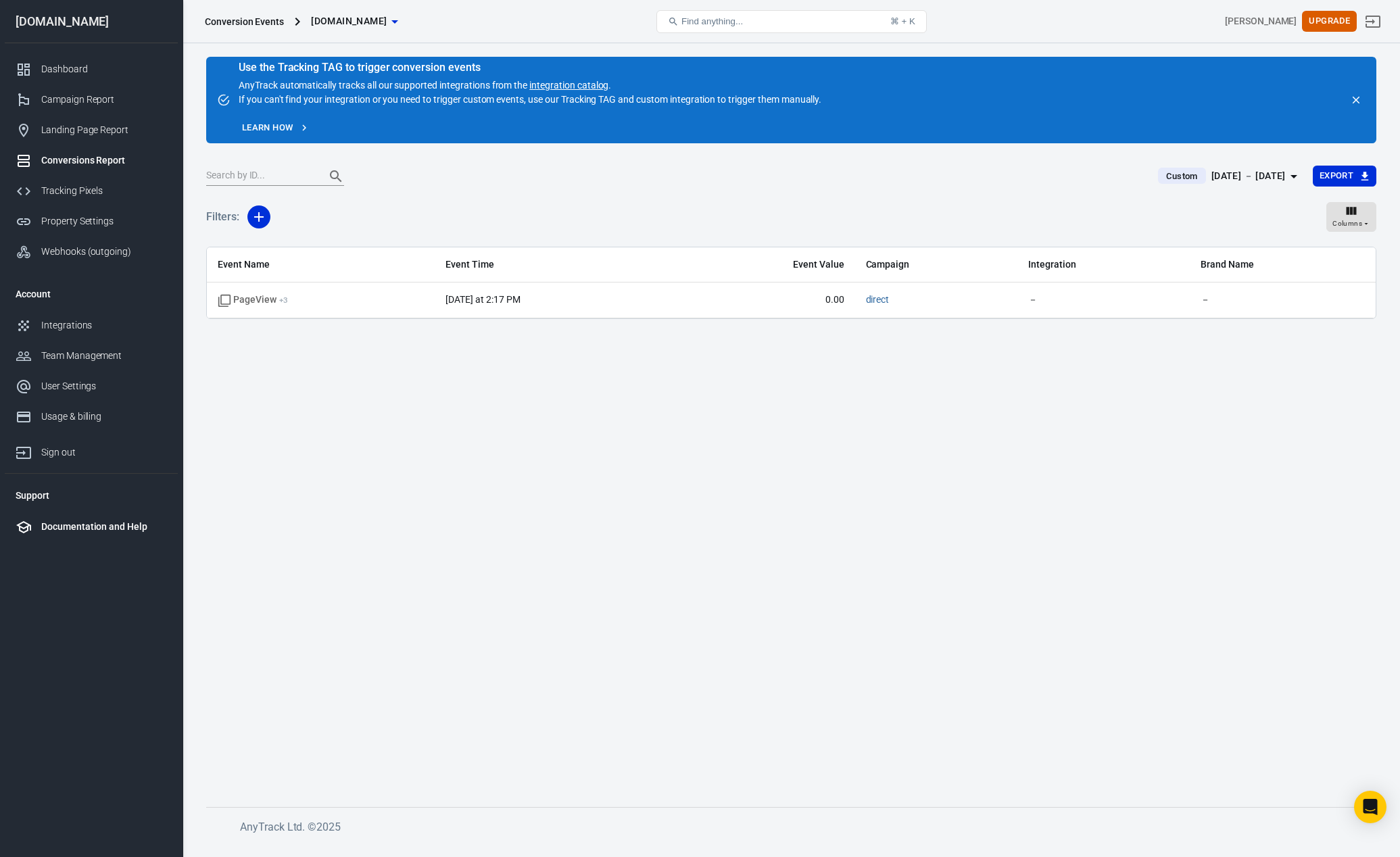
click at [89, 531] on div "Documentation and Help" at bounding box center [104, 527] width 126 height 14
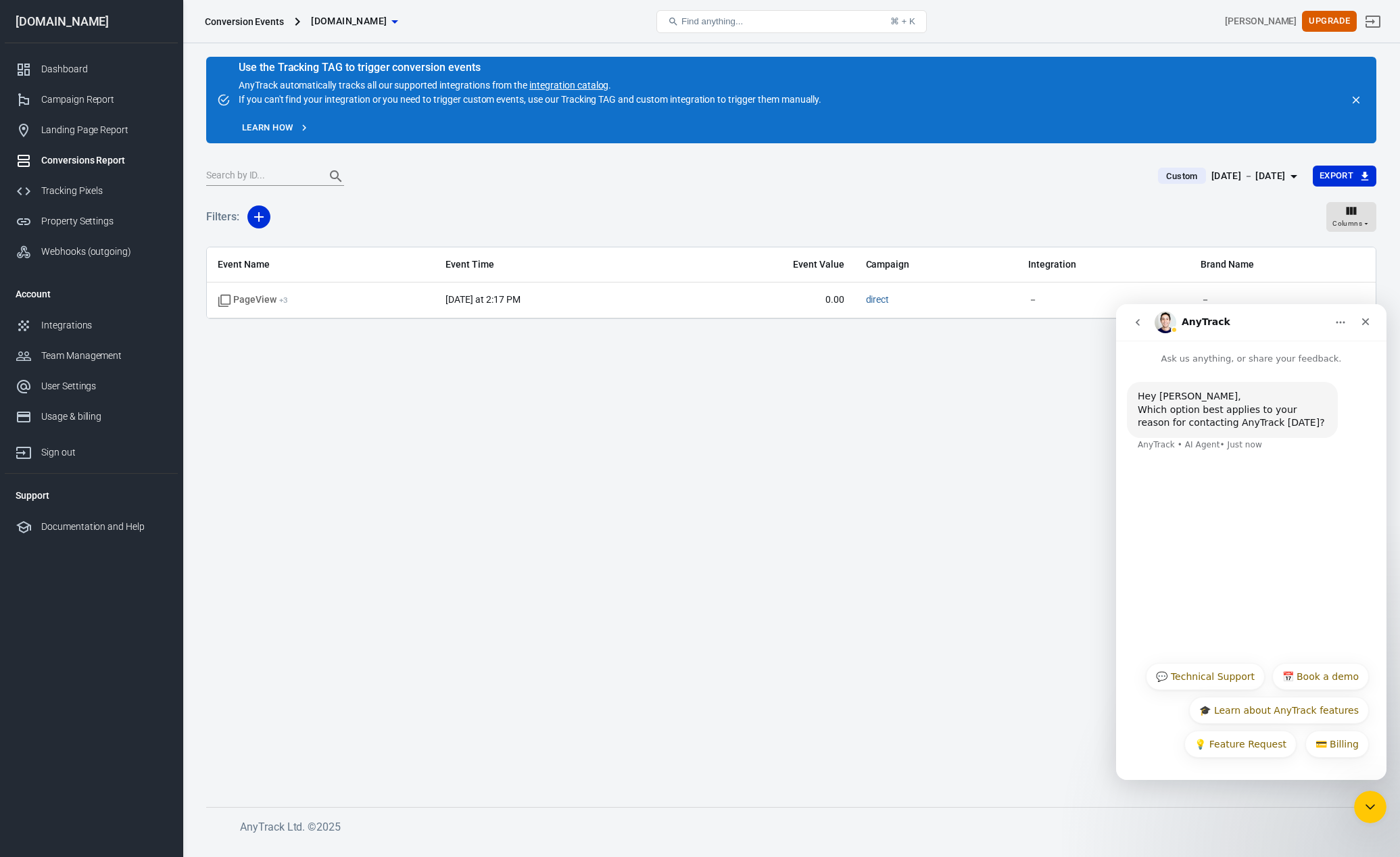
click at [1332, 322] on button "Home" at bounding box center [1340, 323] width 26 height 26
click at [1373, 324] on div "Close" at bounding box center [1365, 322] width 25 height 25
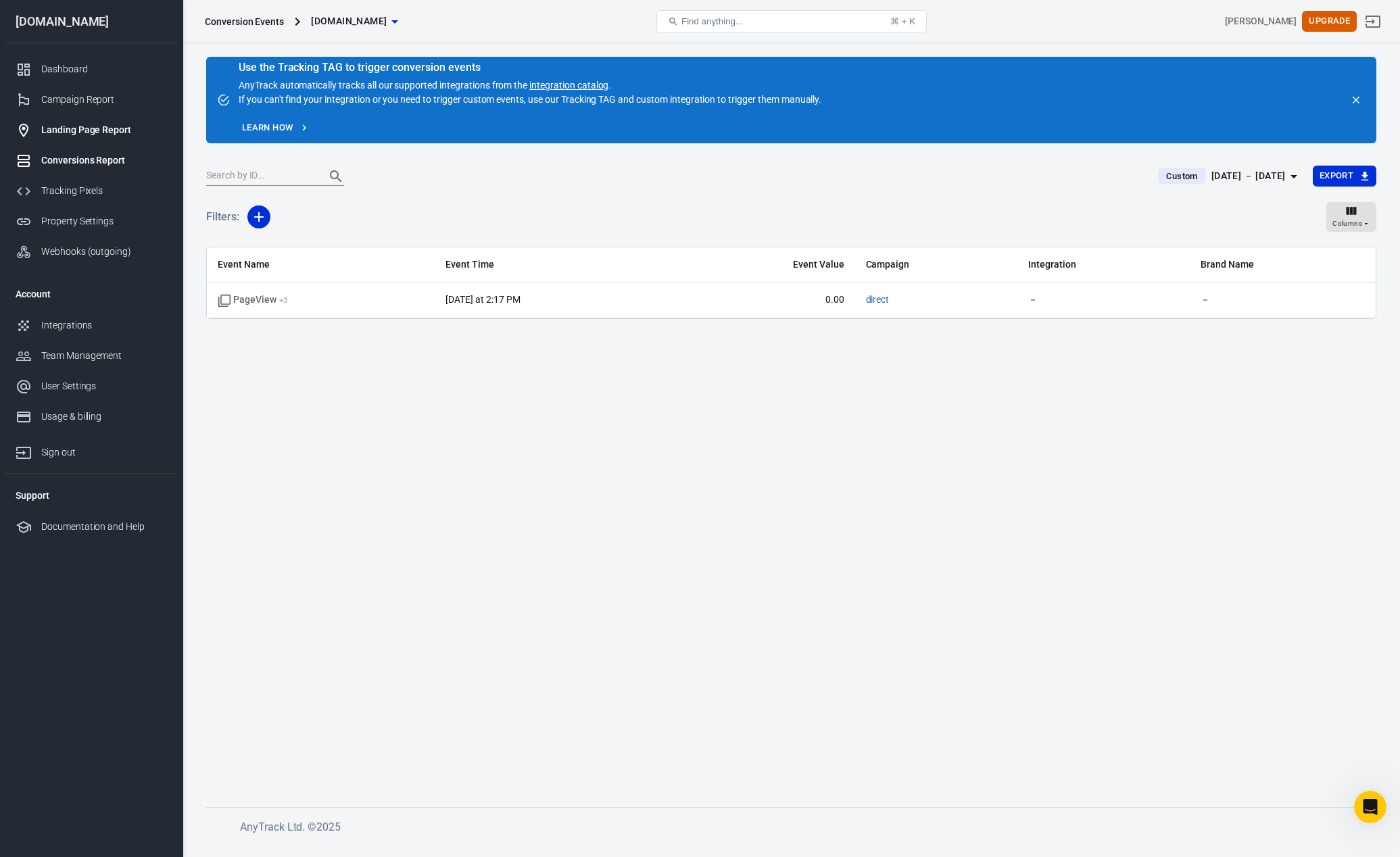
click at [103, 134] on div "Landing Page Report" at bounding box center [104, 130] width 126 height 14
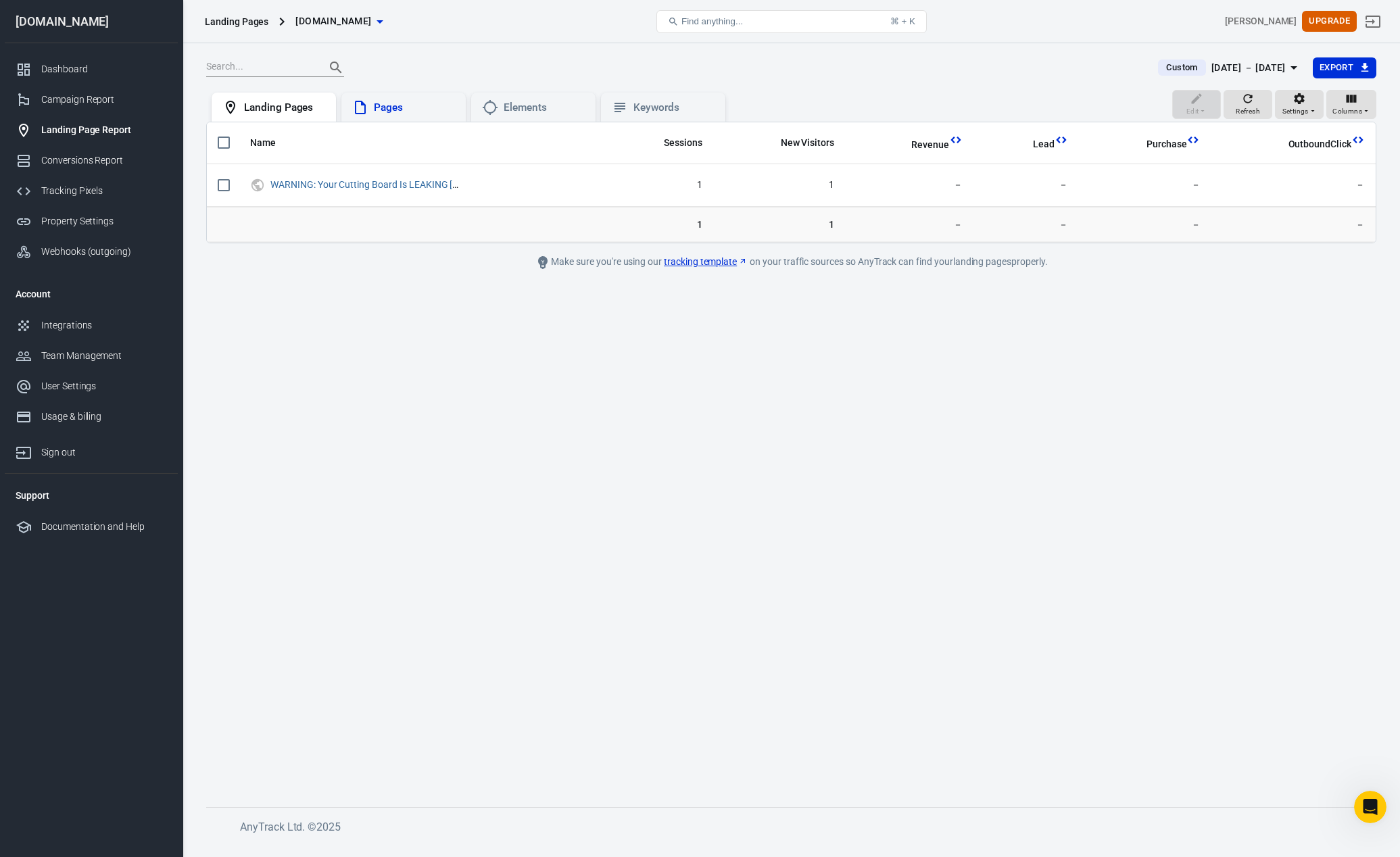
click at [409, 113] on div "Pages" at bounding box center [415, 107] width 81 height 14
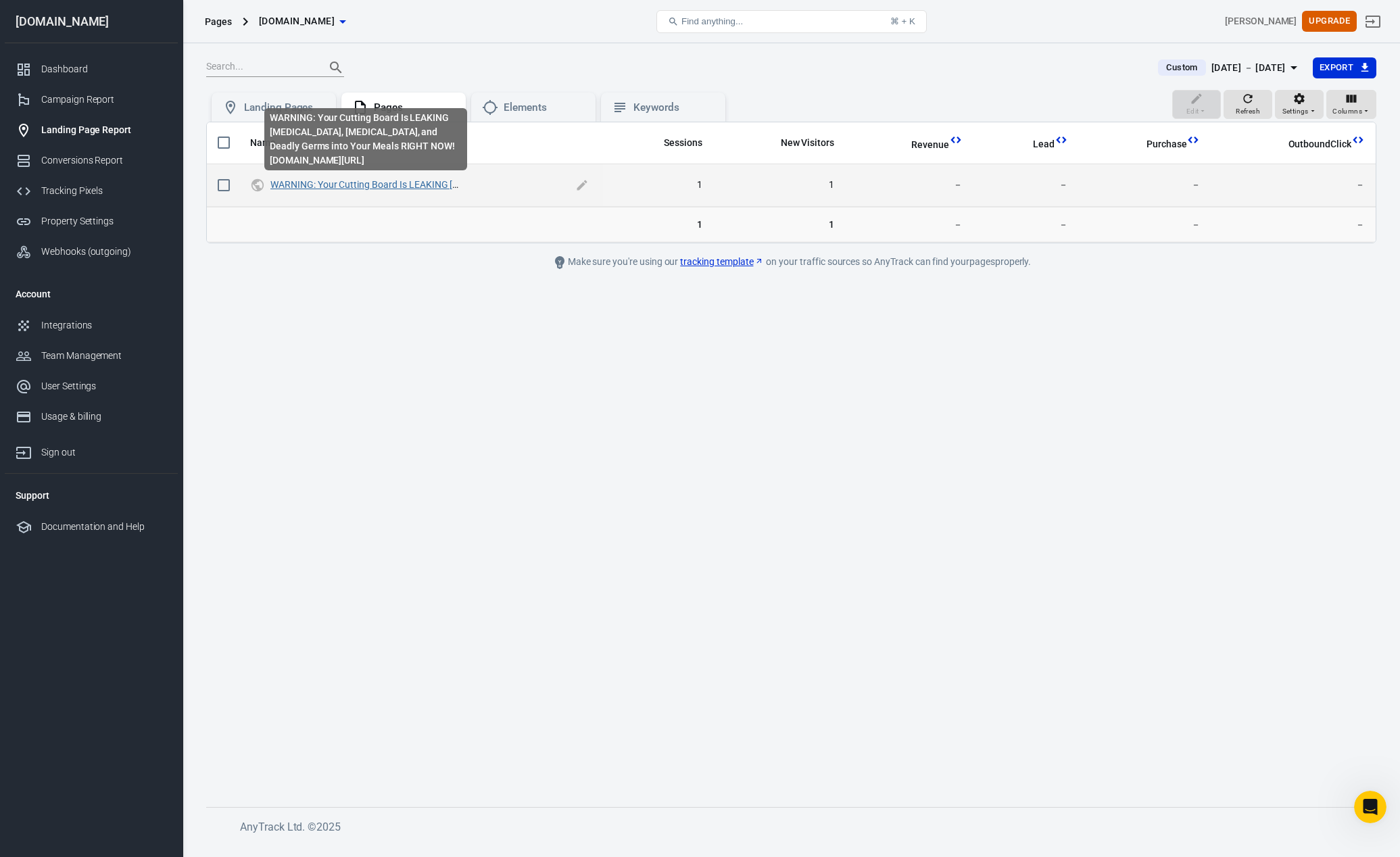
click at [424, 187] on link "WARNING: Your Cutting Board Is LEAKING [MEDICAL_DATA], [MEDICAL_DATA], and Dead…" at bounding box center [534, 184] width 528 height 11
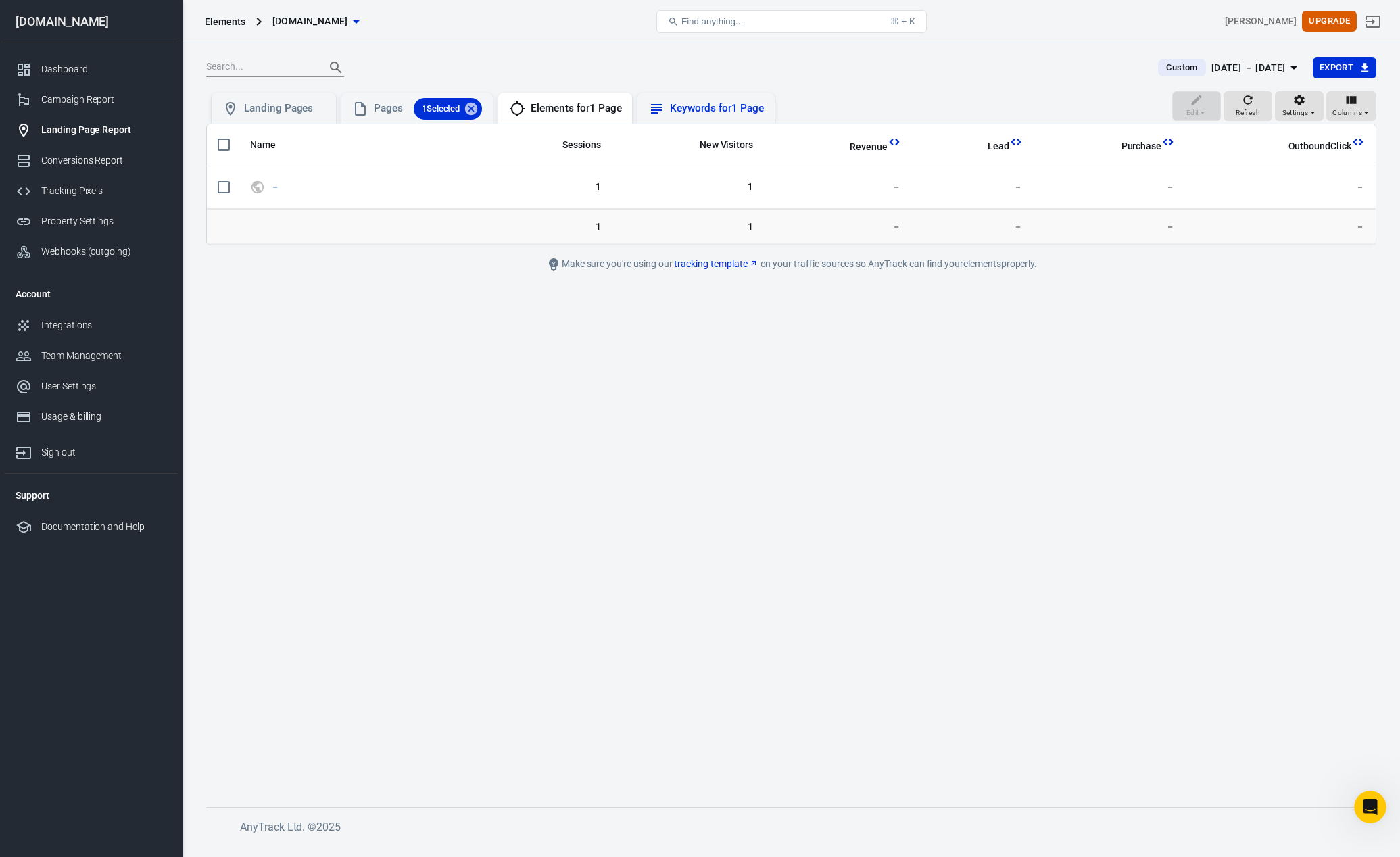
click at [689, 114] on div "Keywords for 1 Page" at bounding box center [717, 108] width 93 height 14
click at [1302, 104] on icon "button" at bounding box center [1300, 100] width 14 height 14
click at [1279, 246] on div at bounding box center [700, 428] width 1400 height 857
click at [1362, 101] on div "Columns" at bounding box center [1351, 106] width 38 height 26
click at [1294, 289] on li "Customize columns…" at bounding box center [1312, 284] width 129 height 22
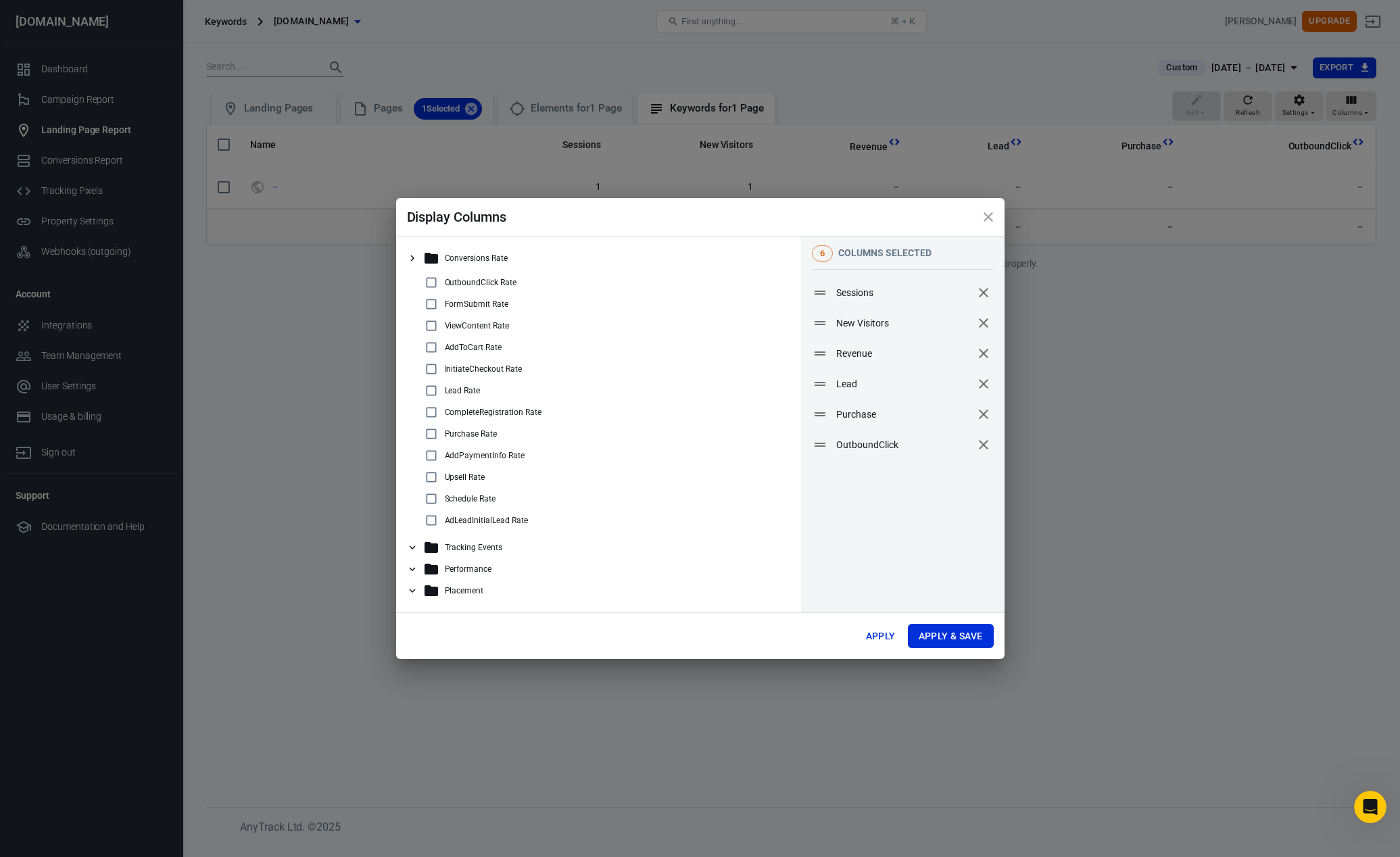
click at [492, 546] on p "Tracking Events" at bounding box center [474, 548] width 58 height 10
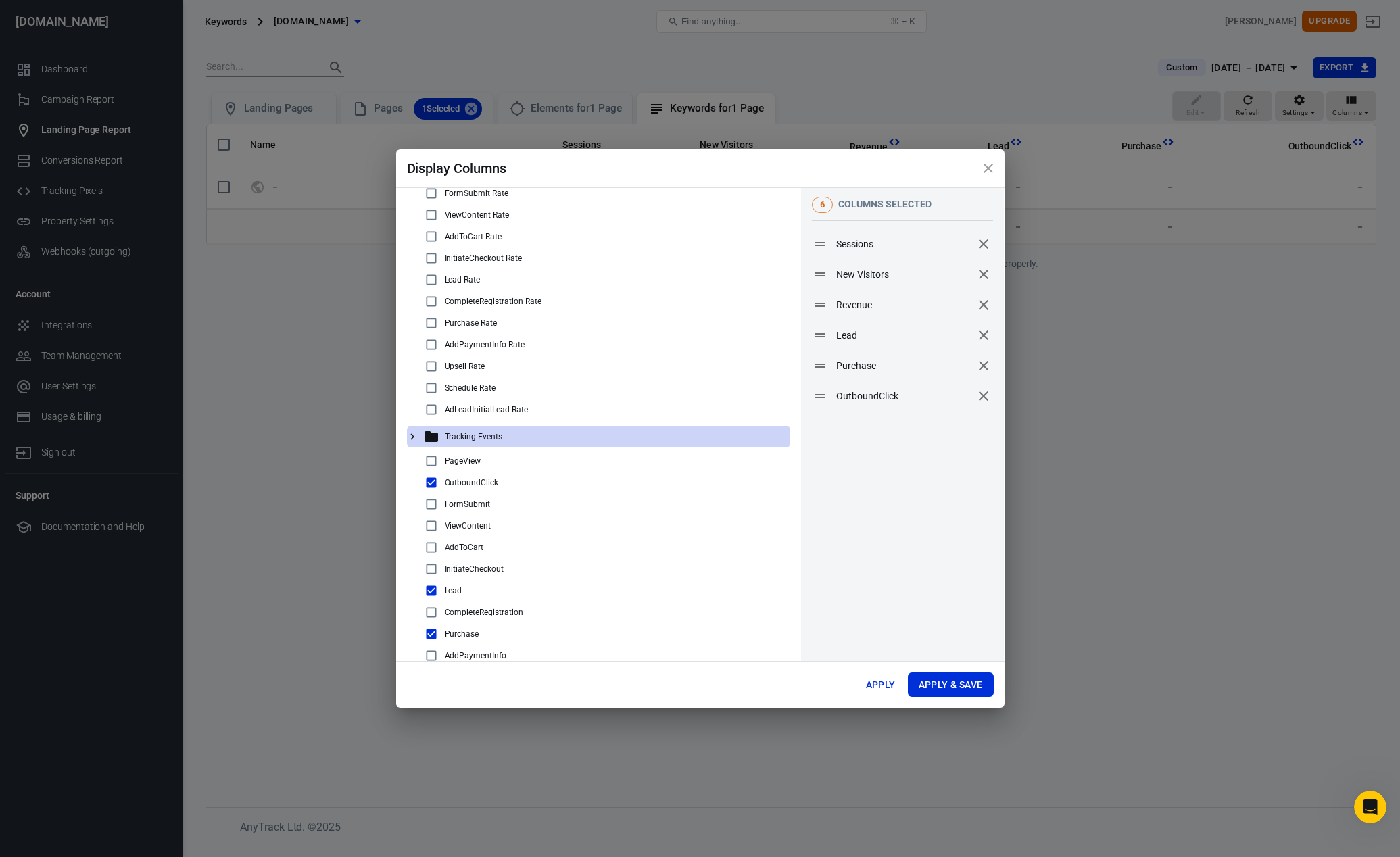
scroll to position [192, 0]
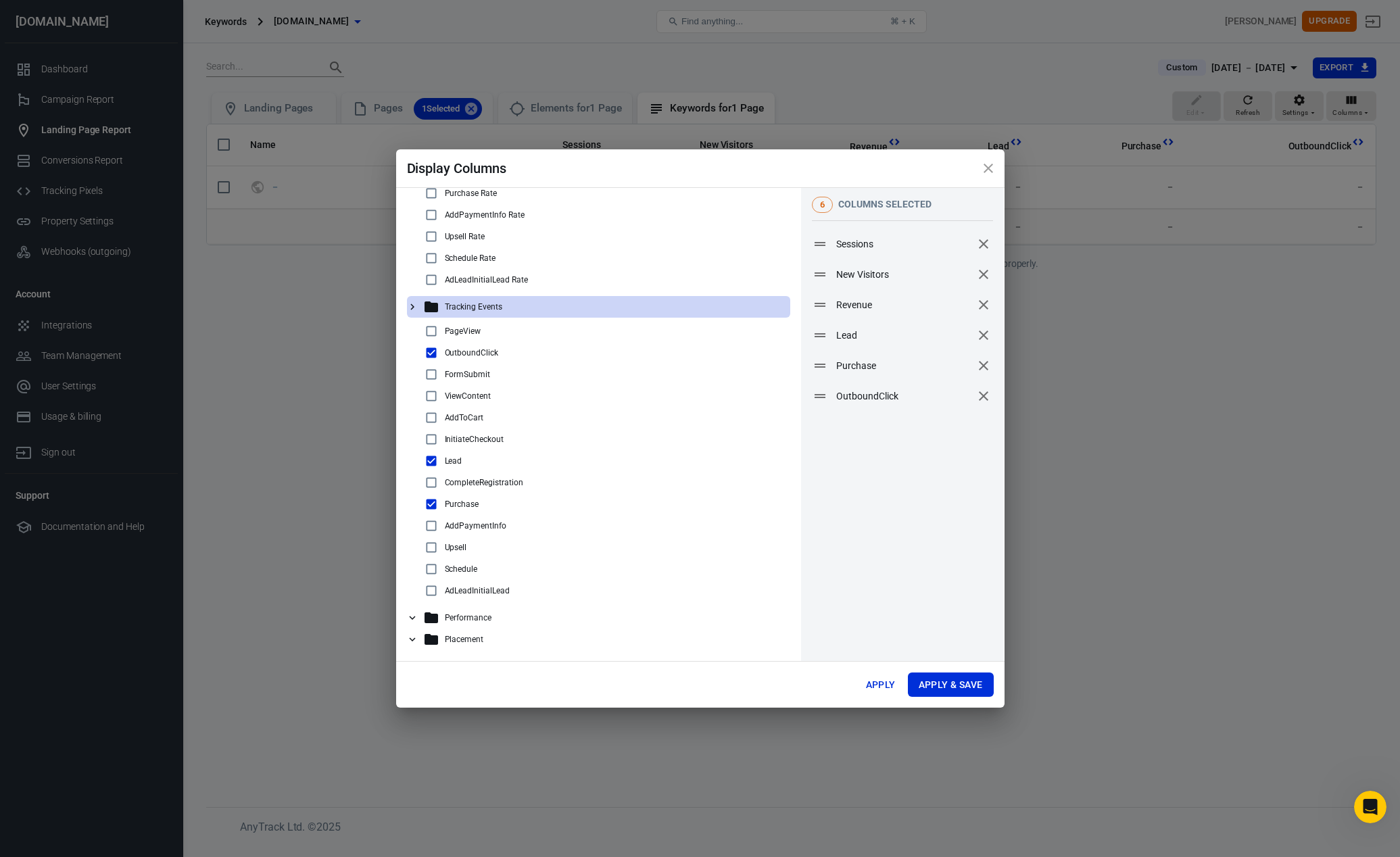
click at [989, 171] on icon "close" at bounding box center [988, 168] width 16 height 16
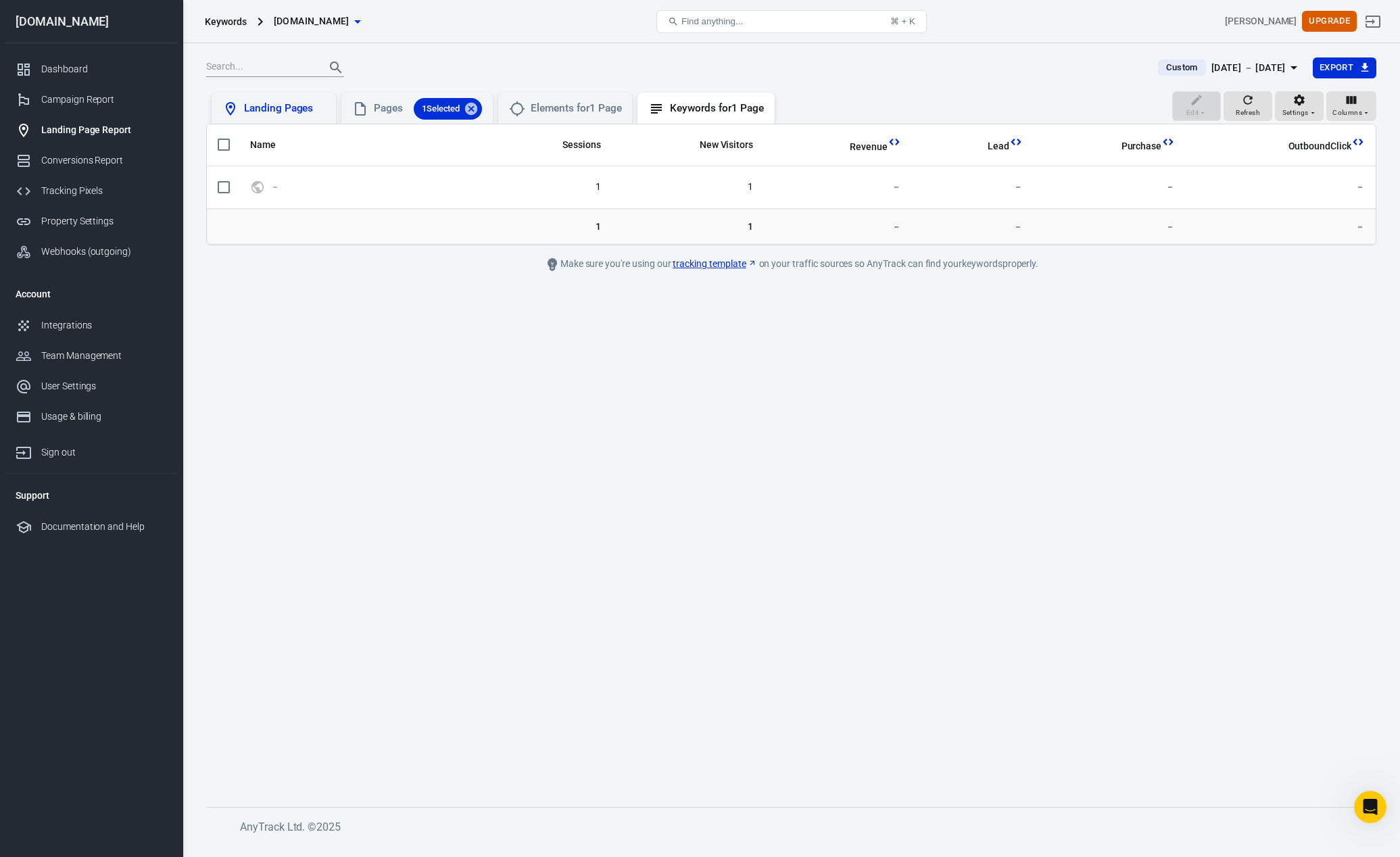
click at [263, 113] on div "Landing Pages" at bounding box center [285, 108] width 81 height 14
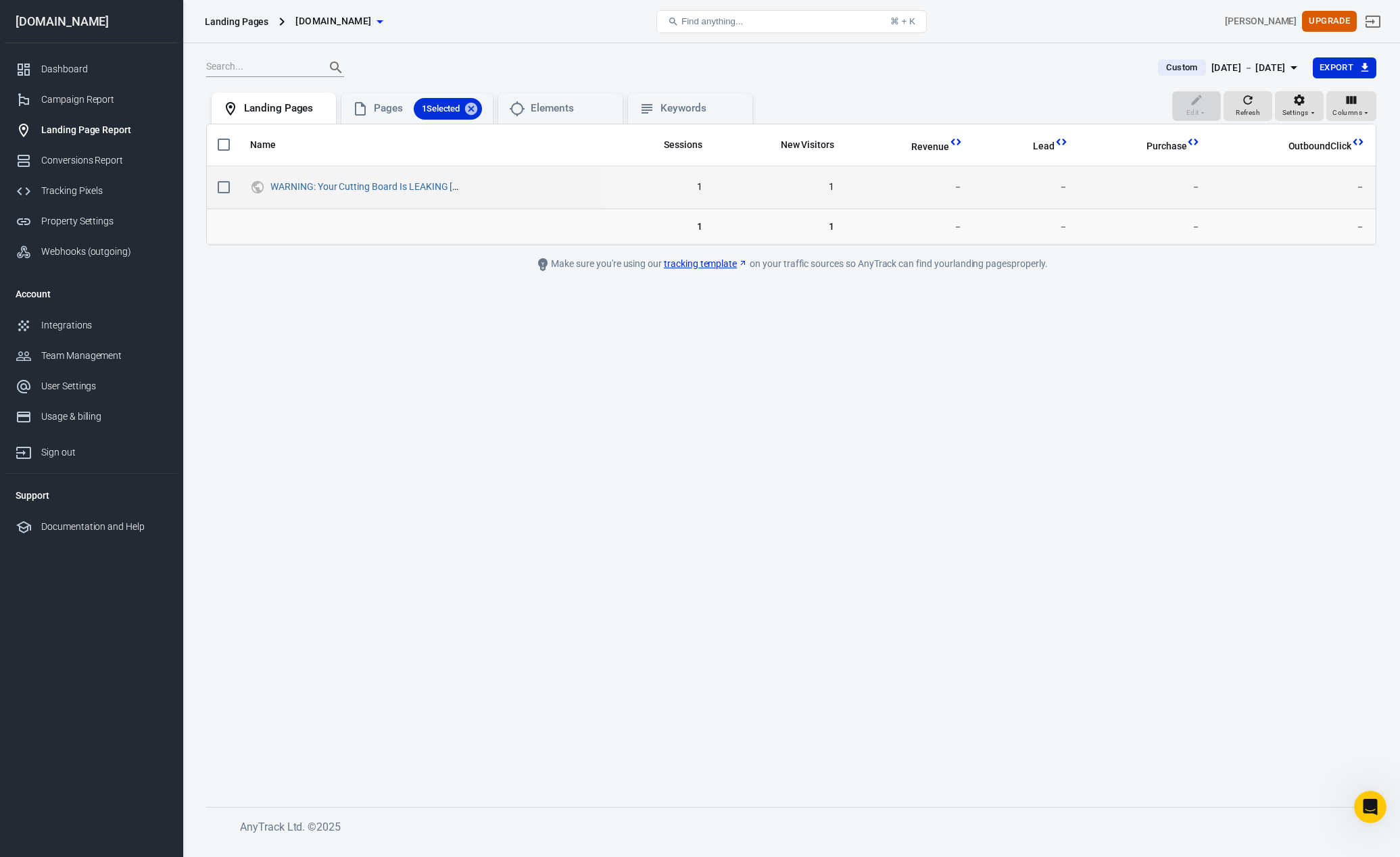
click at [212, 188] on input "scrollable content" at bounding box center [223, 187] width 29 height 29
checkbox input "true"
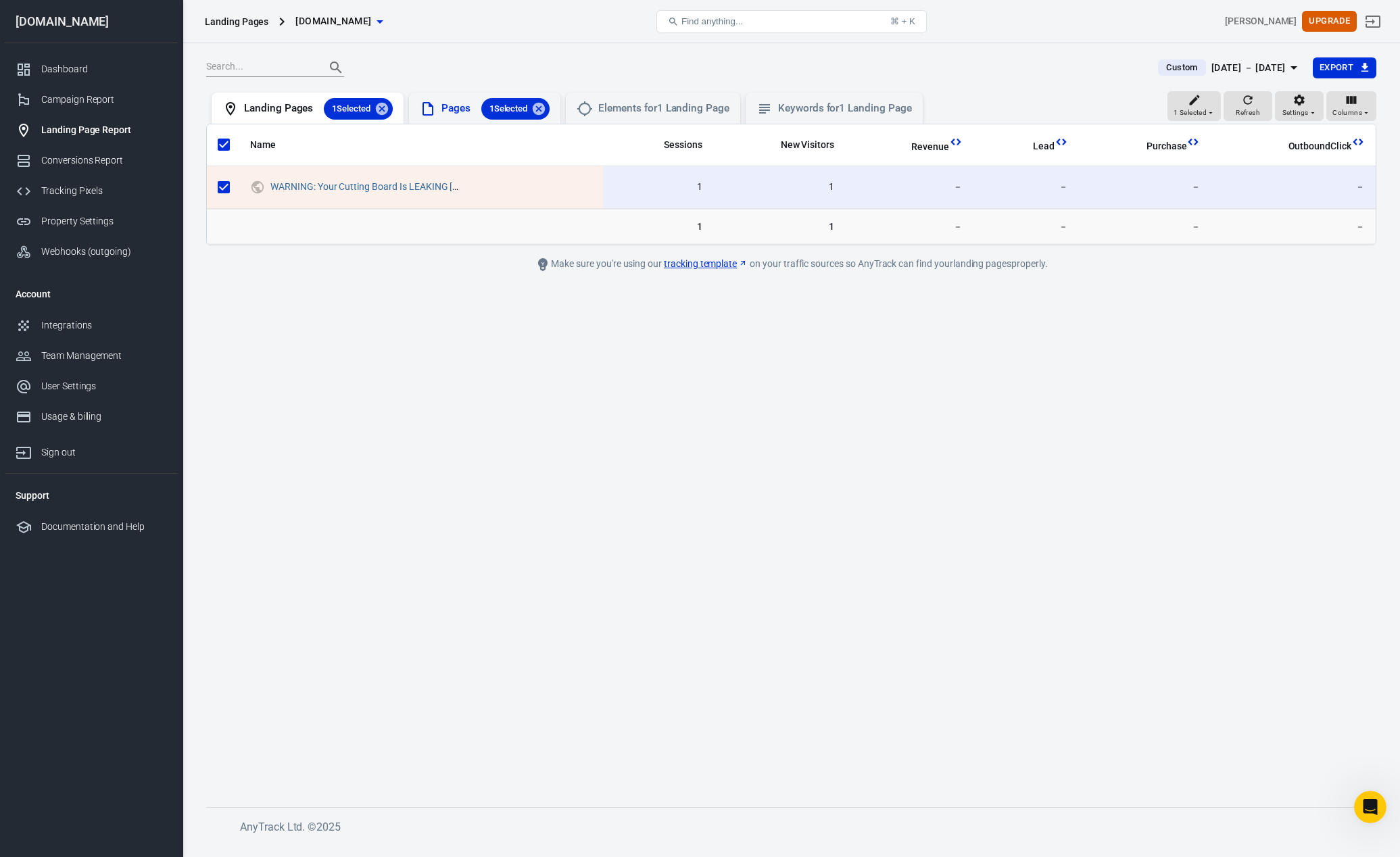
click at [453, 110] on div "Pages 1 Selected" at bounding box center [495, 109] width 108 height 22
click at [301, 100] on div "Landing Pages 1 Selected" at bounding box center [319, 109] width 149 height 22
click at [465, 108] on div "Pages 1 Selected" at bounding box center [495, 109] width 108 height 22
click at [541, 106] on icon at bounding box center [538, 108] width 15 height 15
checkbox input "false"
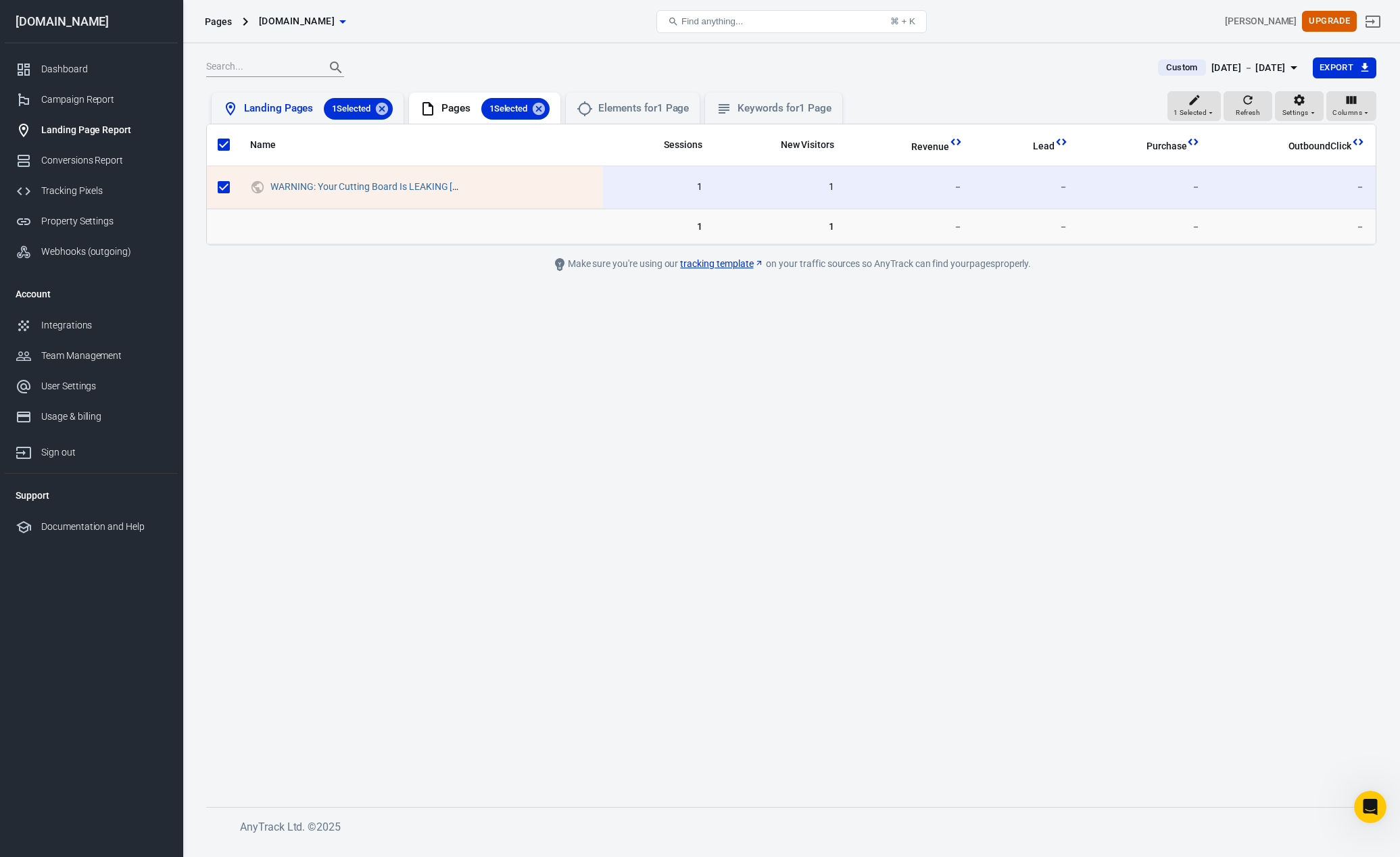
checkbox input "false"
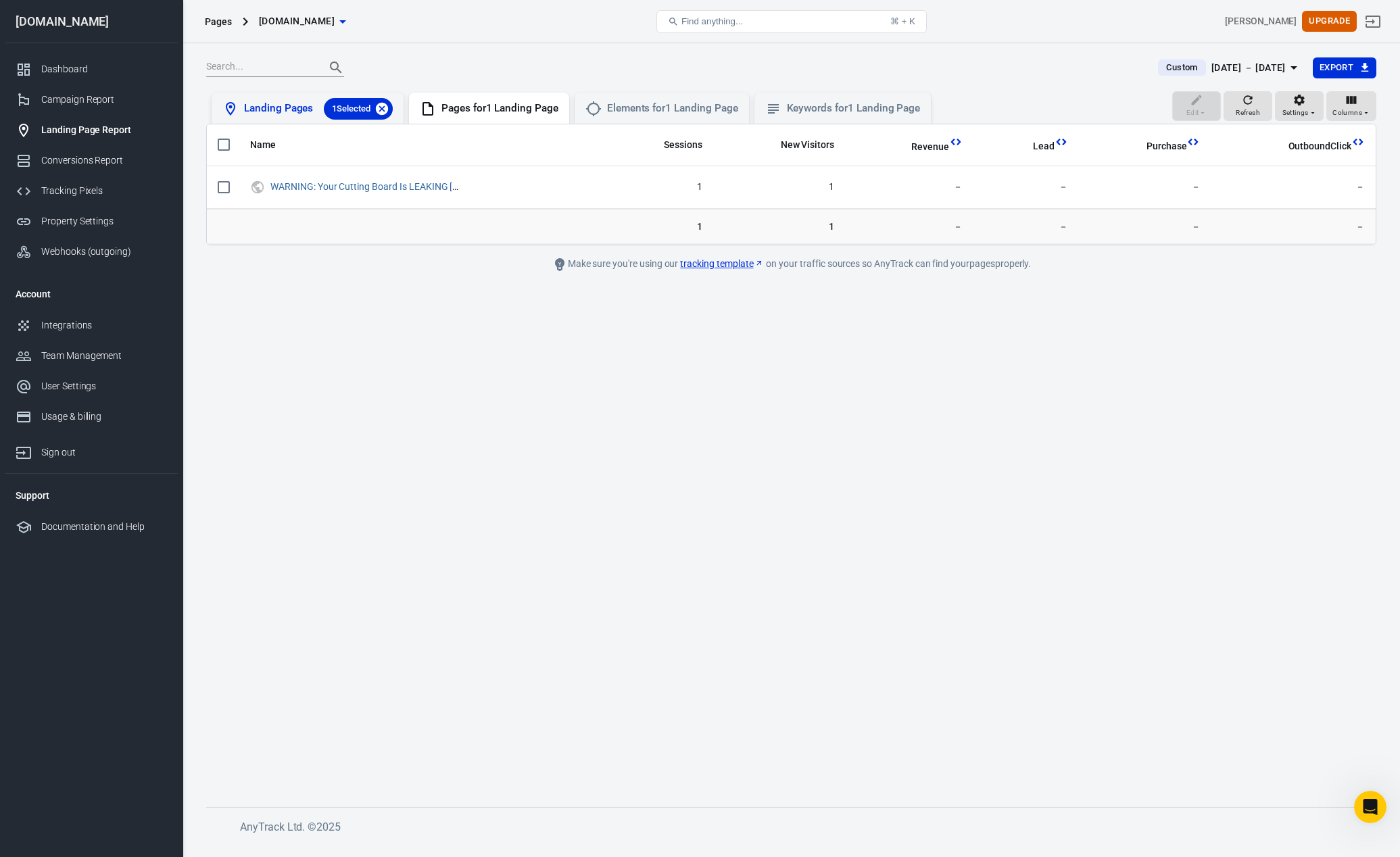
click at [384, 106] on icon at bounding box center [382, 108] width 12 height 12
click at [95, 162] on div "Conversions Report" at bounding box center [104, 161] width 126 height 14
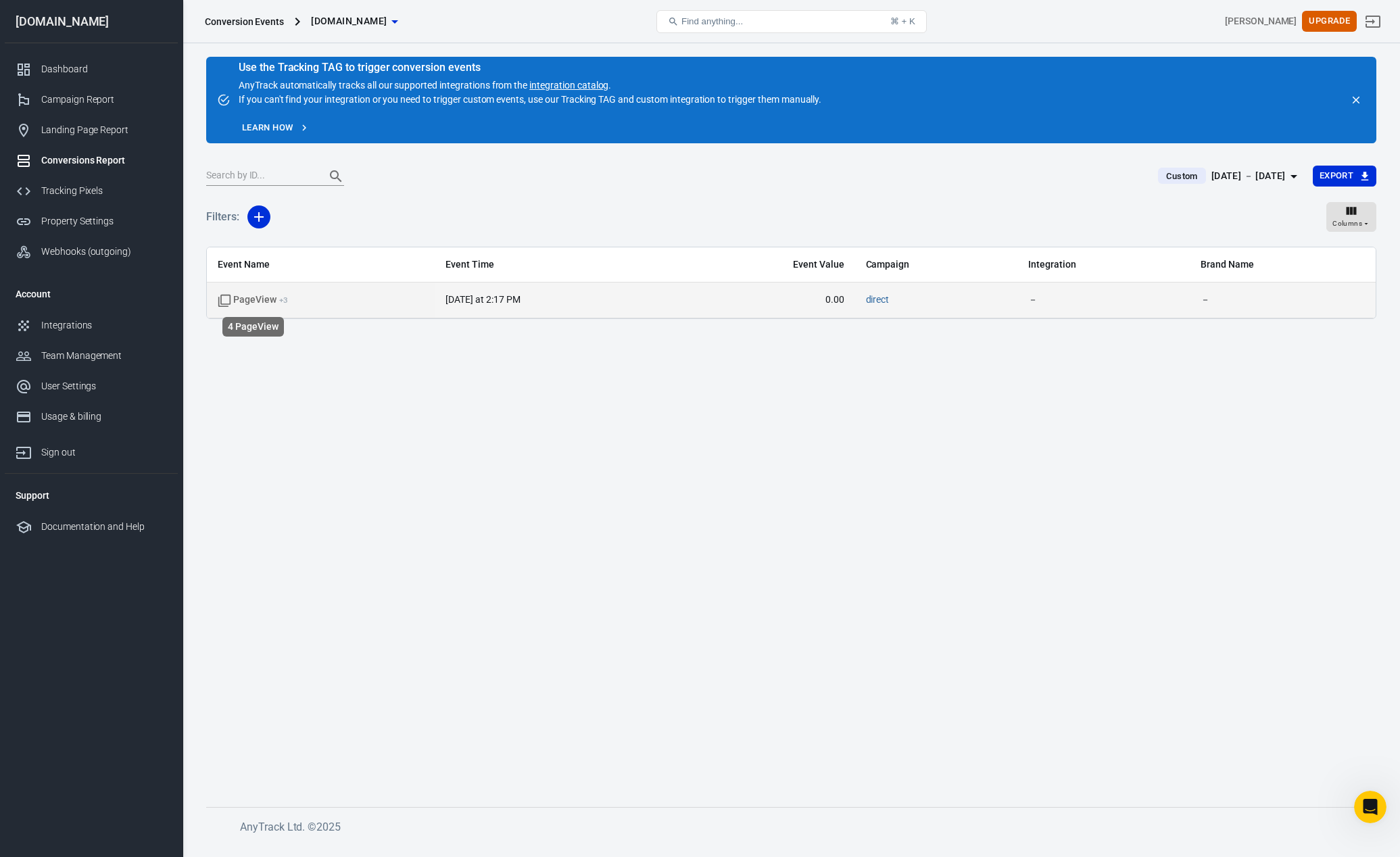
click at [244, 302] on span "PageView + 3" at bounding box center [252, 301] width 70 height 14
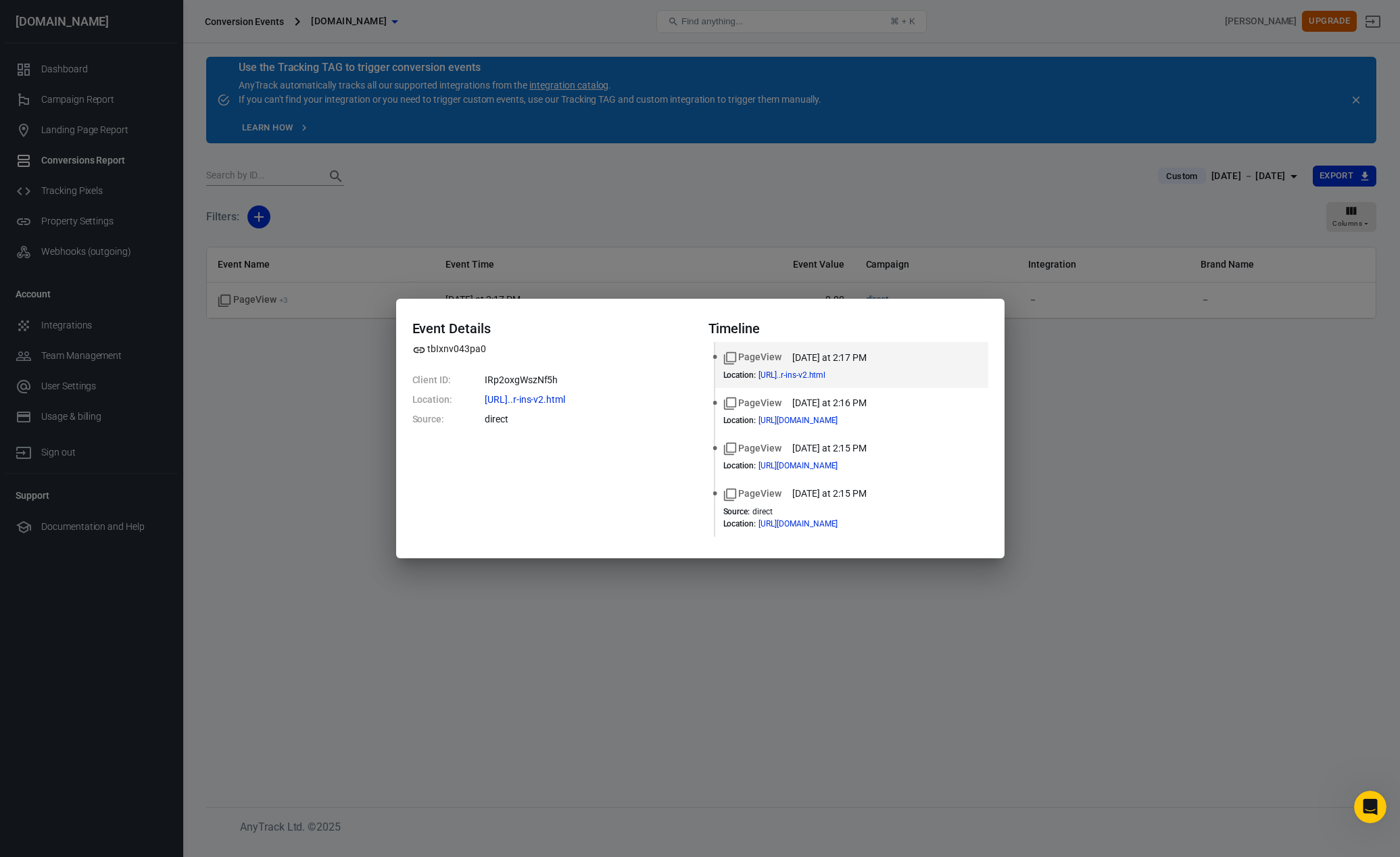
click at [1139, 446] on div "Event Details tbIxnv043pa0 Client ID: IRp2oxgWszNf5h Location: https://www.swif…" at bounding box center [700, 428] width 1400 height 857
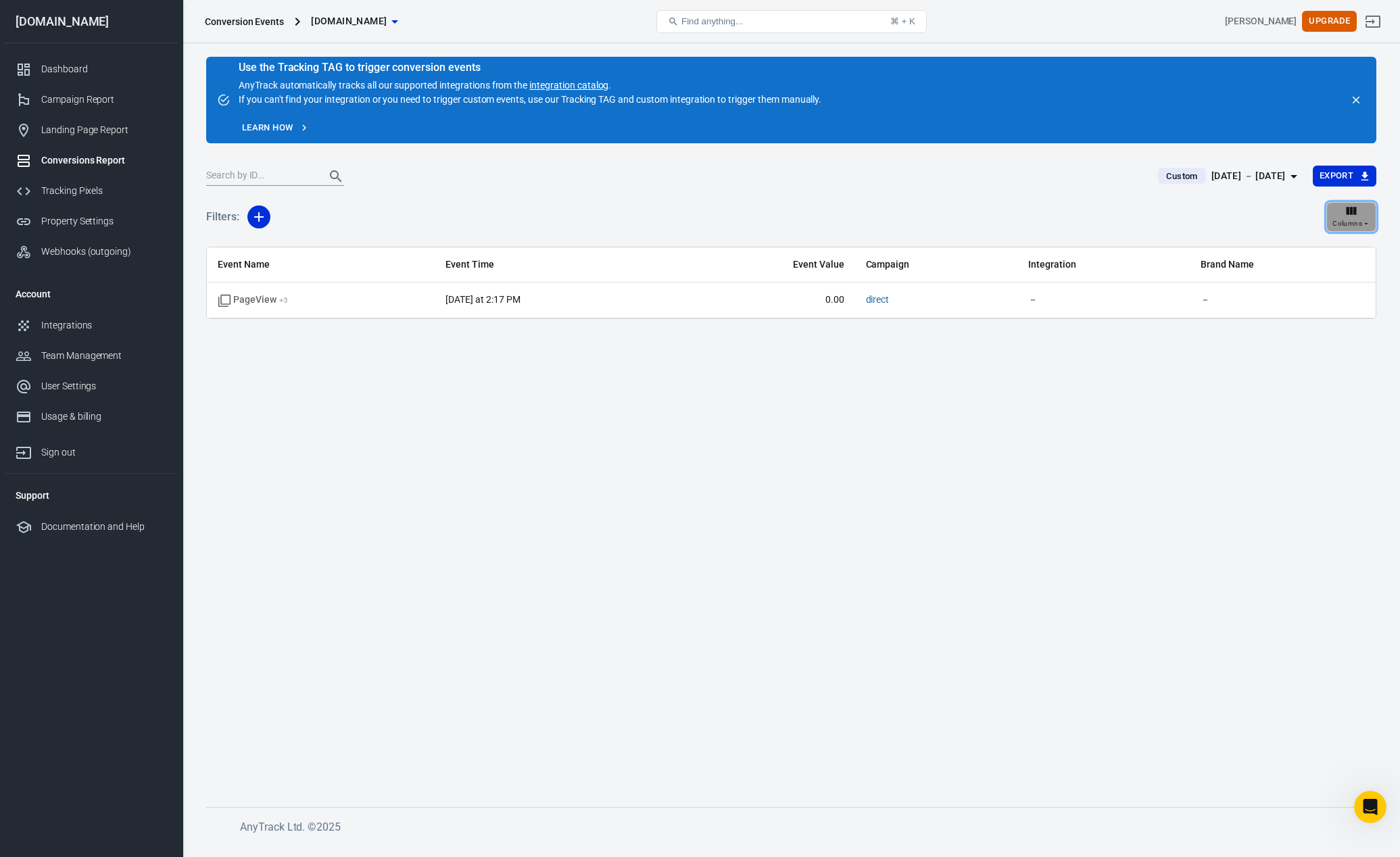
click at [1344, 221] on span "Columns" at bounding box center [1347, 223] width 30 height 12
click at [1080, 427] on div at bounding box center [700, 428] width 1400 height 857
click at [1161, 179] on span "Custom" at bounding box center [1182, 177] width 42 height 14
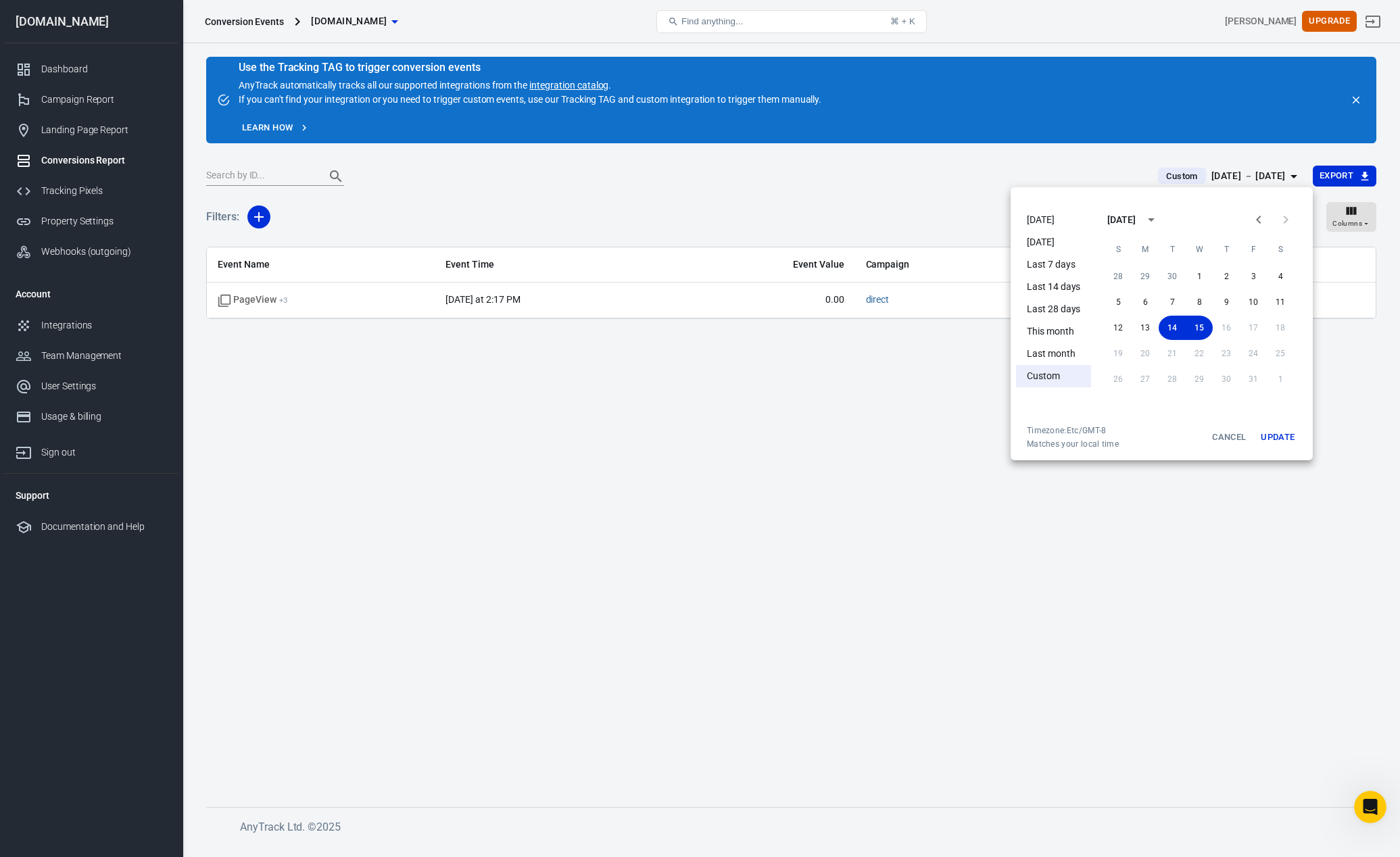
click at [891, 188] on div at bounding box center [700, 428] width 1400 height 857
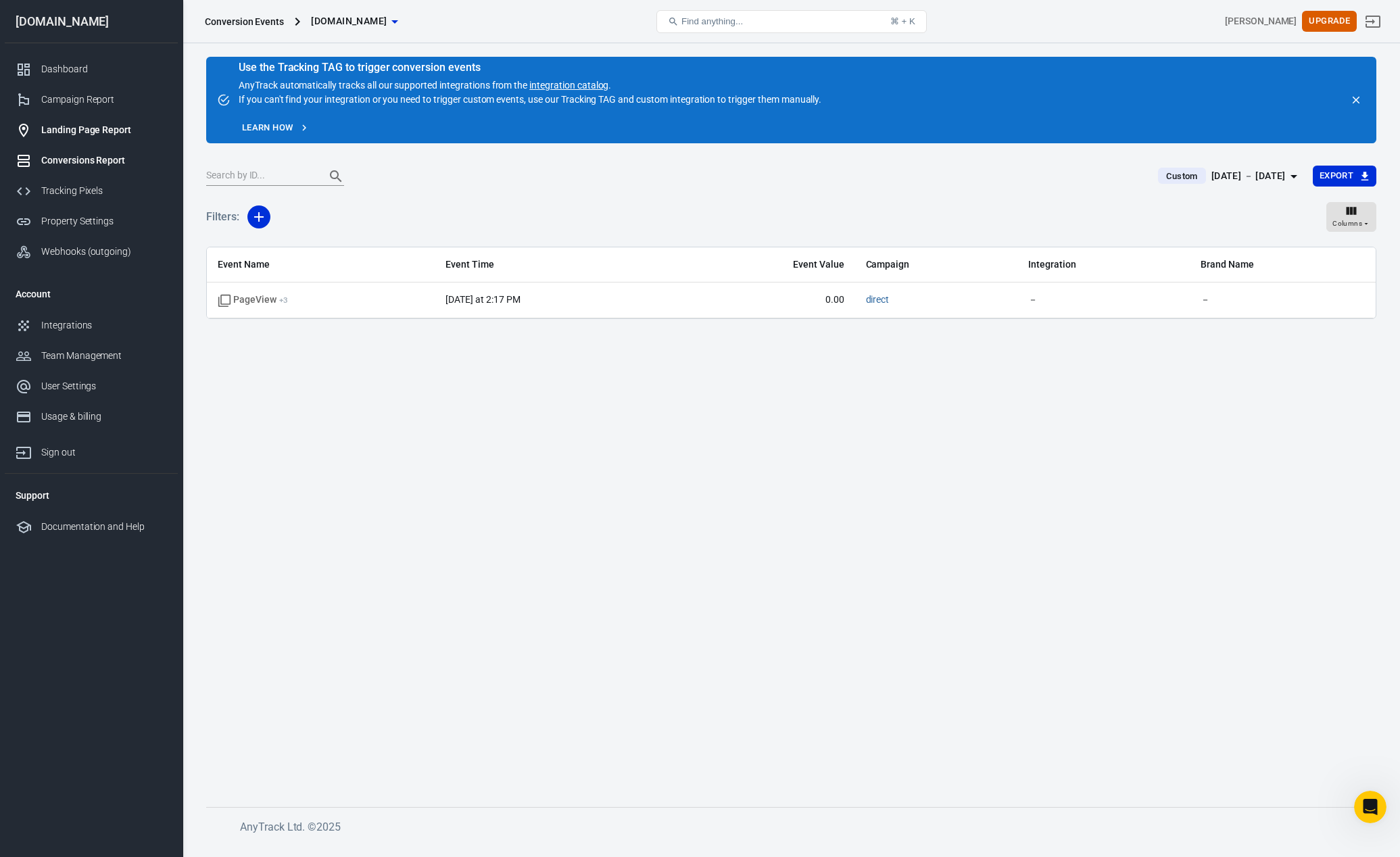
click at [72, 127] on div "Landing Page Report" at bounding box center [104, 130] width 126 height 14
